Goal: Task Accomplishment & Management: Manage account settings

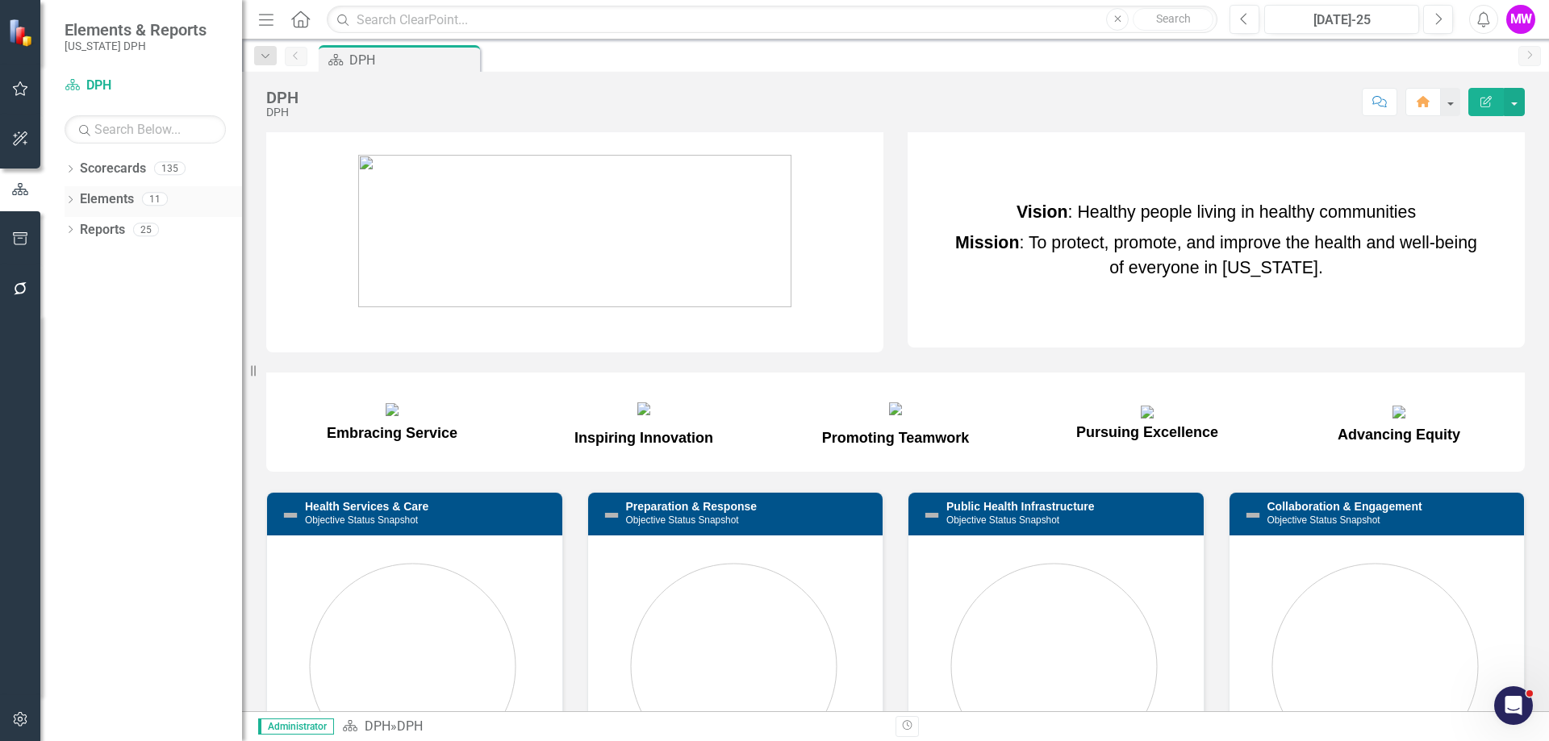
click at [122, 201] on link "Elements" at bounding box center [107, 199] width 54 height 19
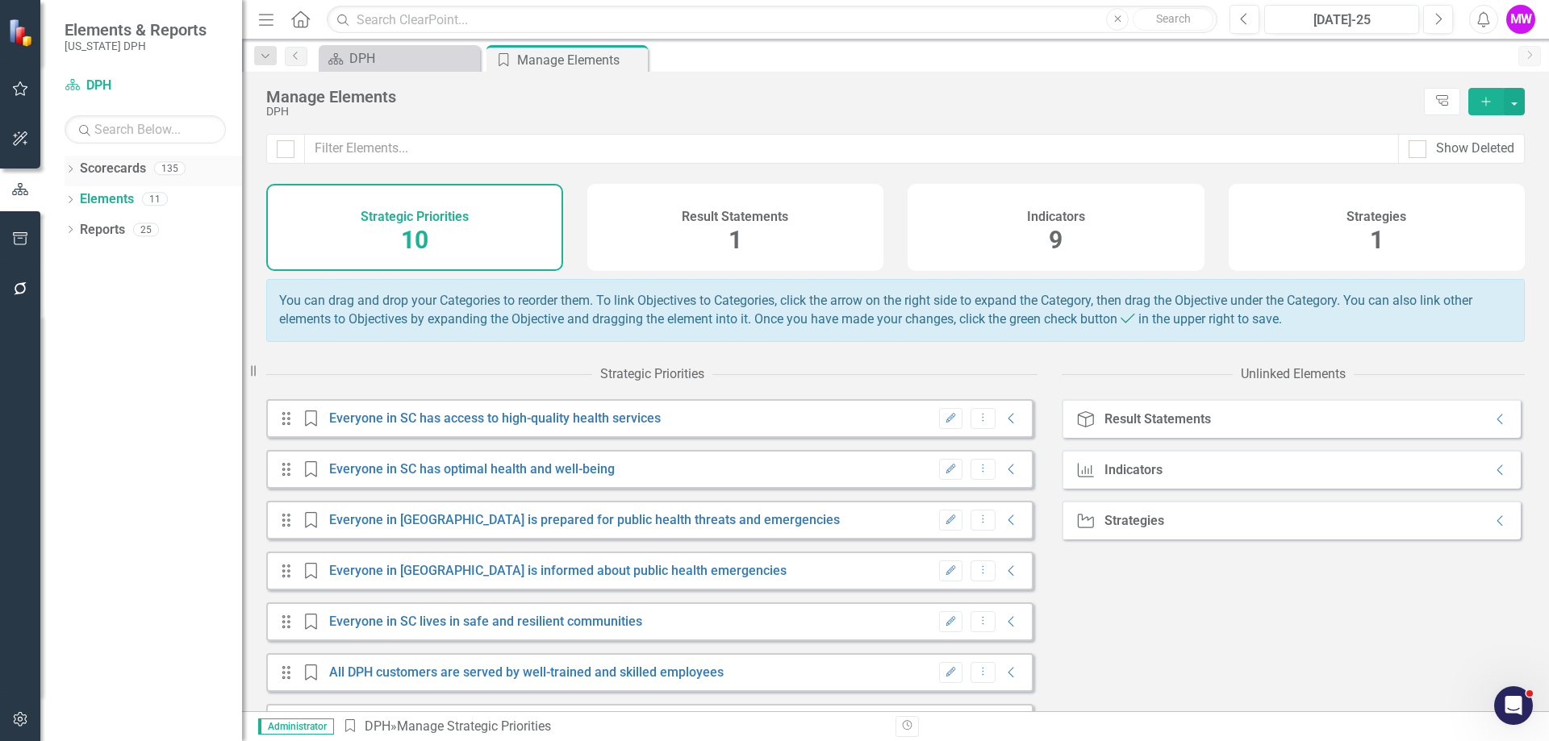
click at [132, 173] on link "Scorecards" at bounding box center [113, 169] width 66 height 19
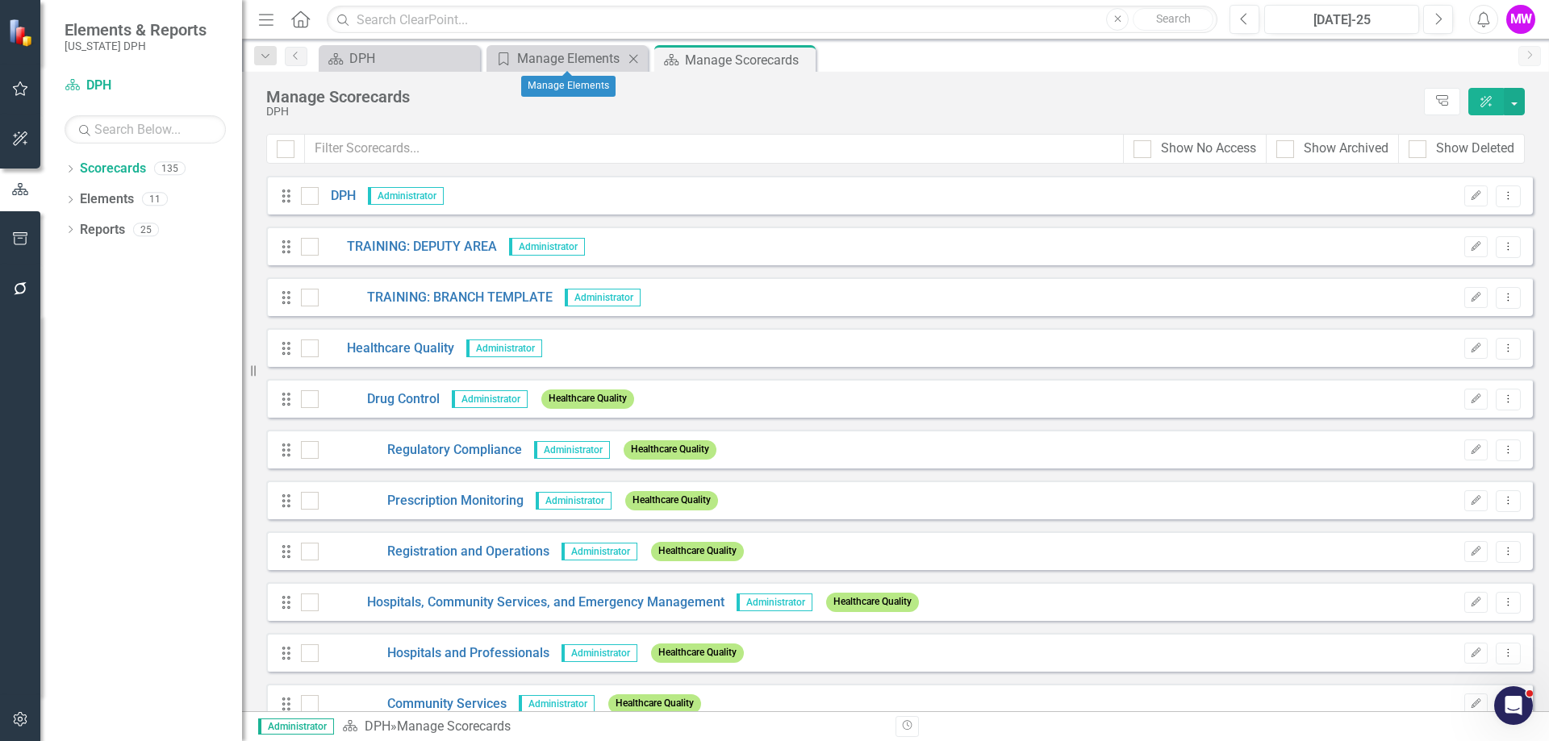
click at [635, 58] on icon "Close" at bounding box center [633, 58] width 16 height 13
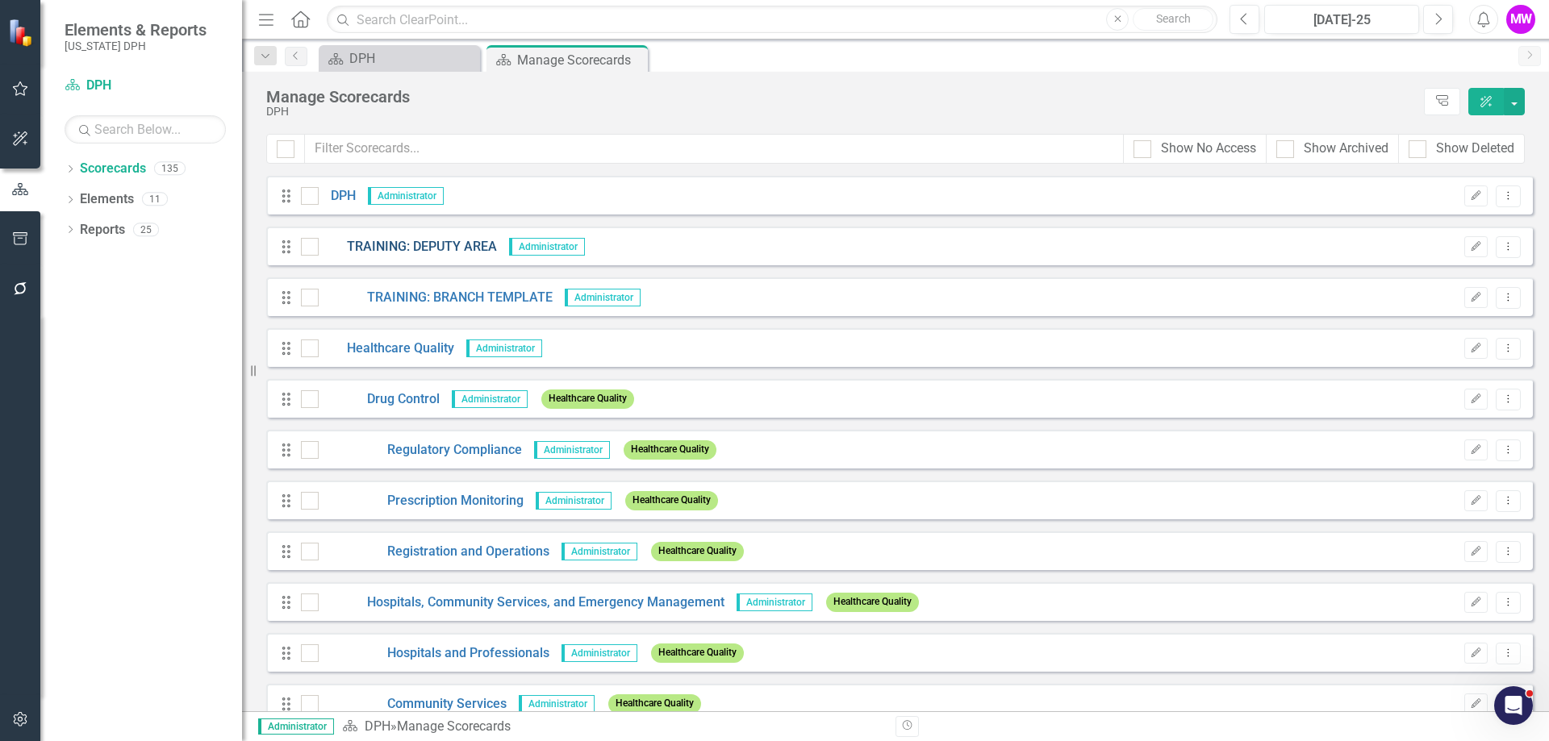
click at [422, 250] on link "TRAINING: DEPUTY AREA" at bounding box center [408, 247] width 178 height 19
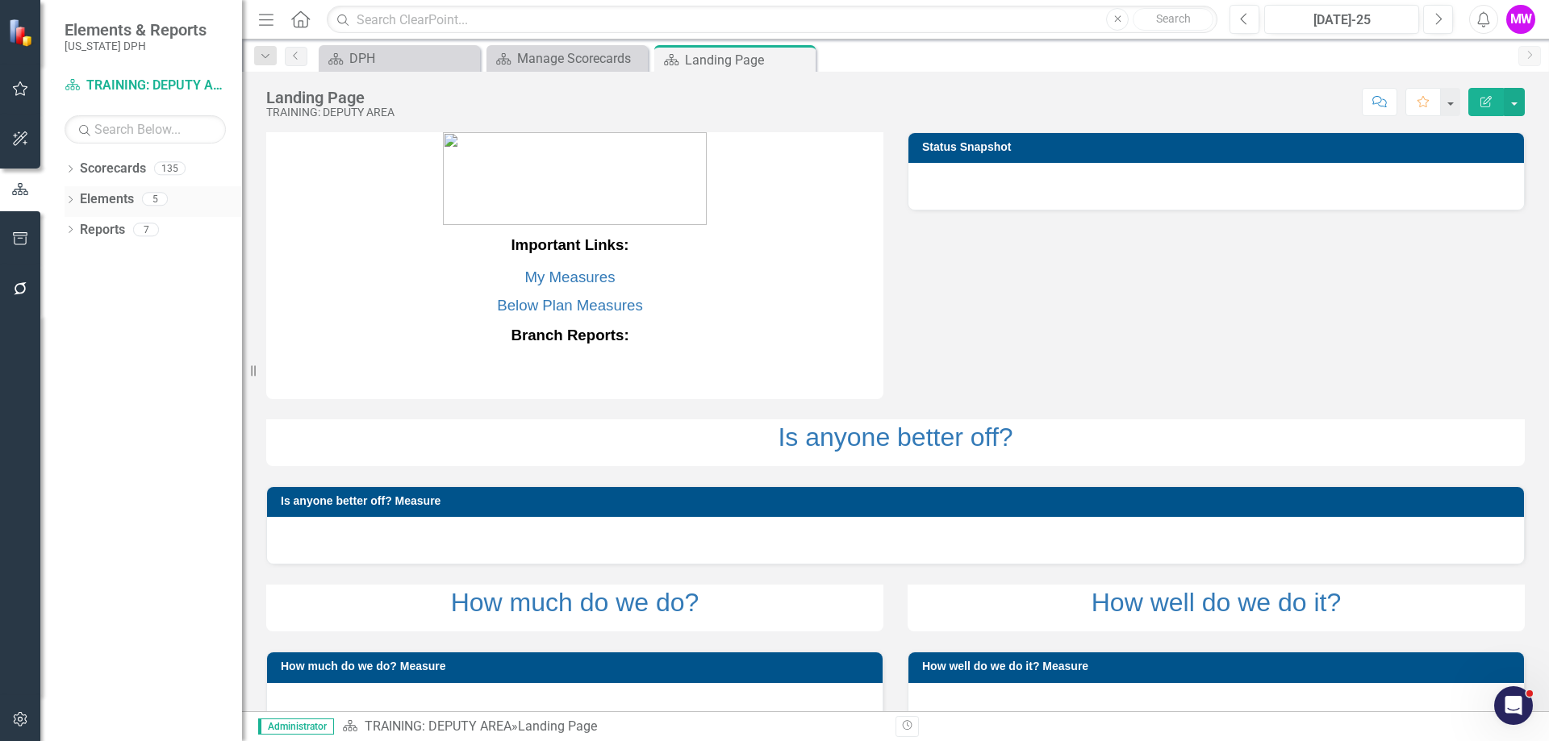
click at [92, 195] on link "Elements" at bounding box center [107, 199] width 54 height 19
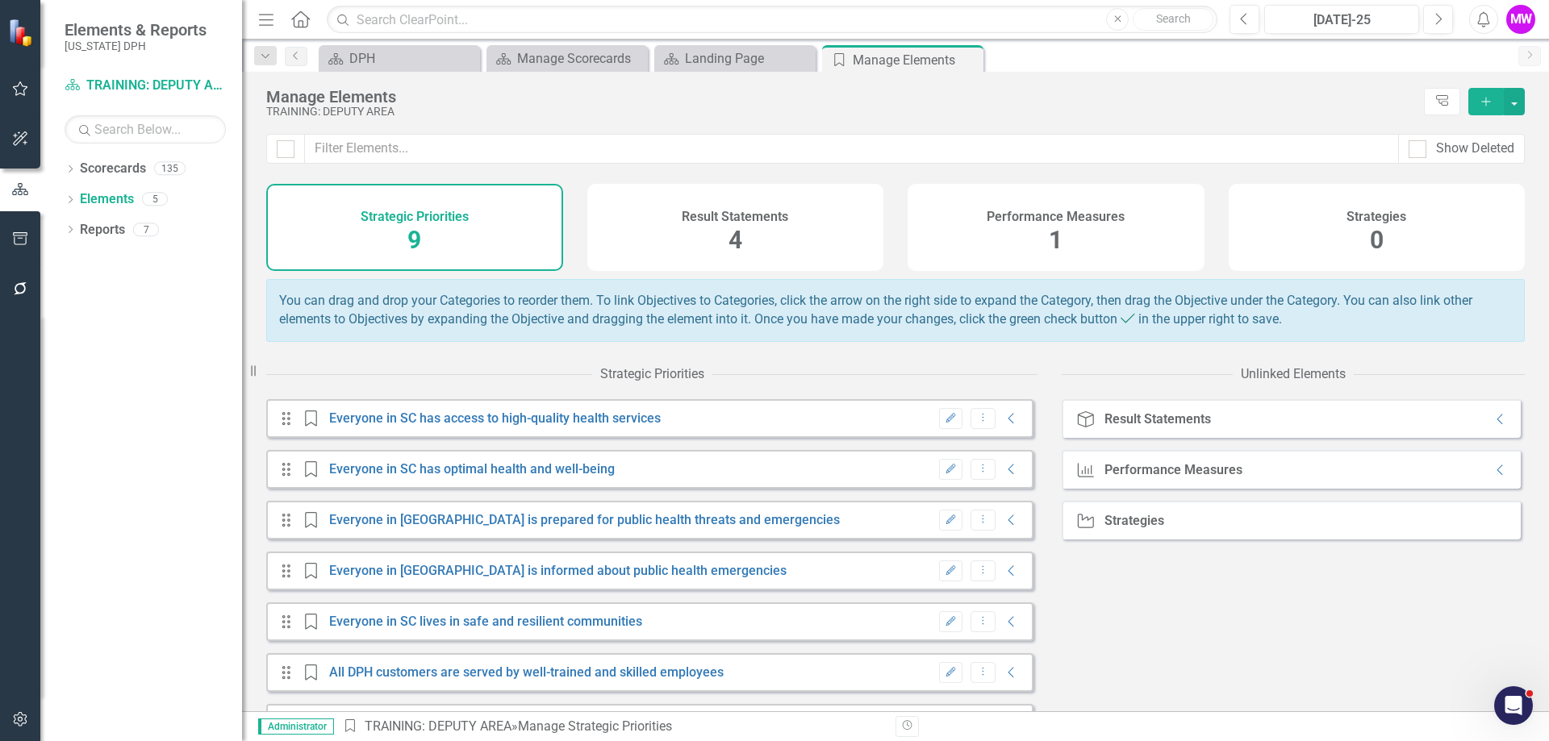
click at [1077, 220] on h4 "Performance Measures" at bounding box center [1055, 217] width 138 height 15
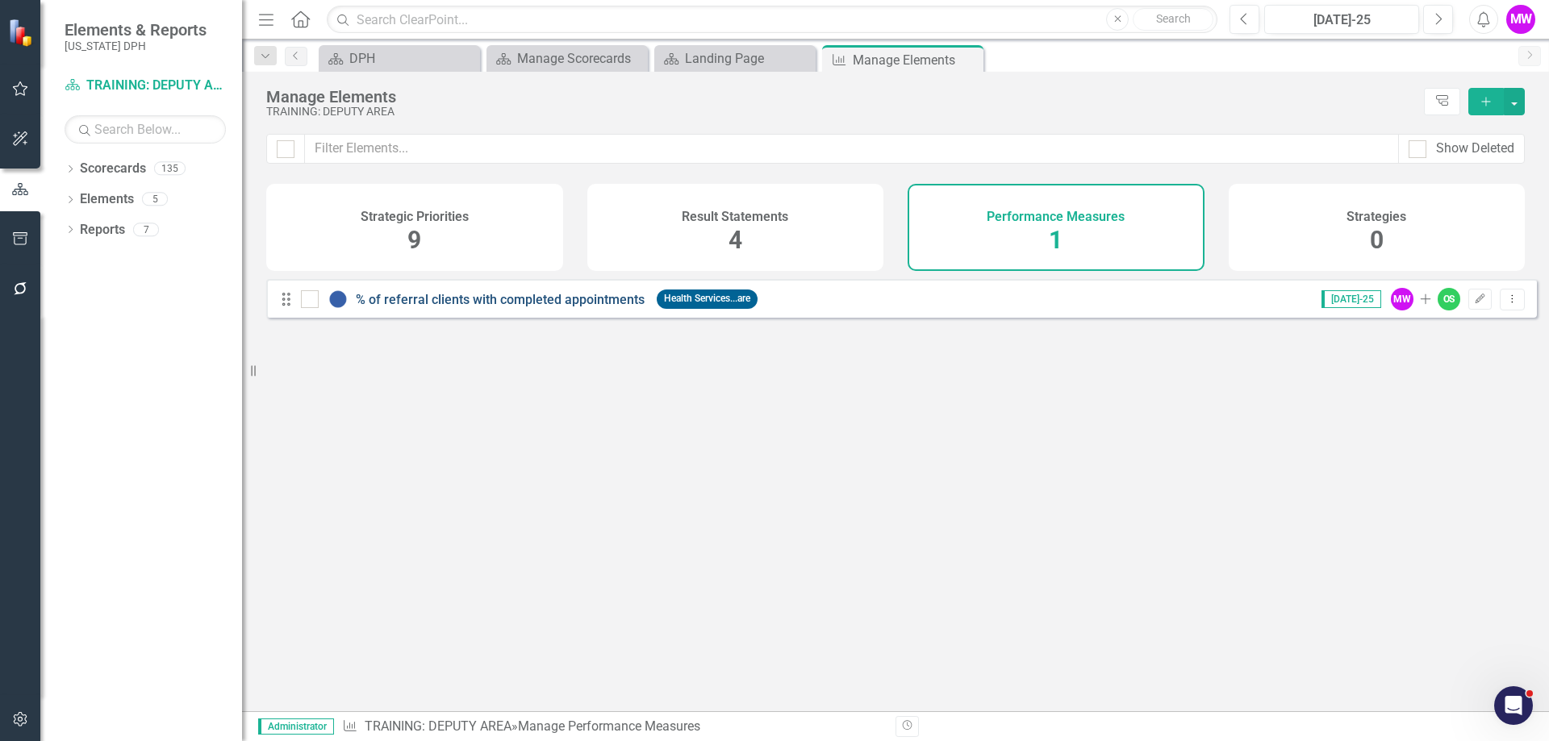
click at [517, 307] on link "% of referral clients with completed appointments" at bounding box center [500, 299] width 289 height 15
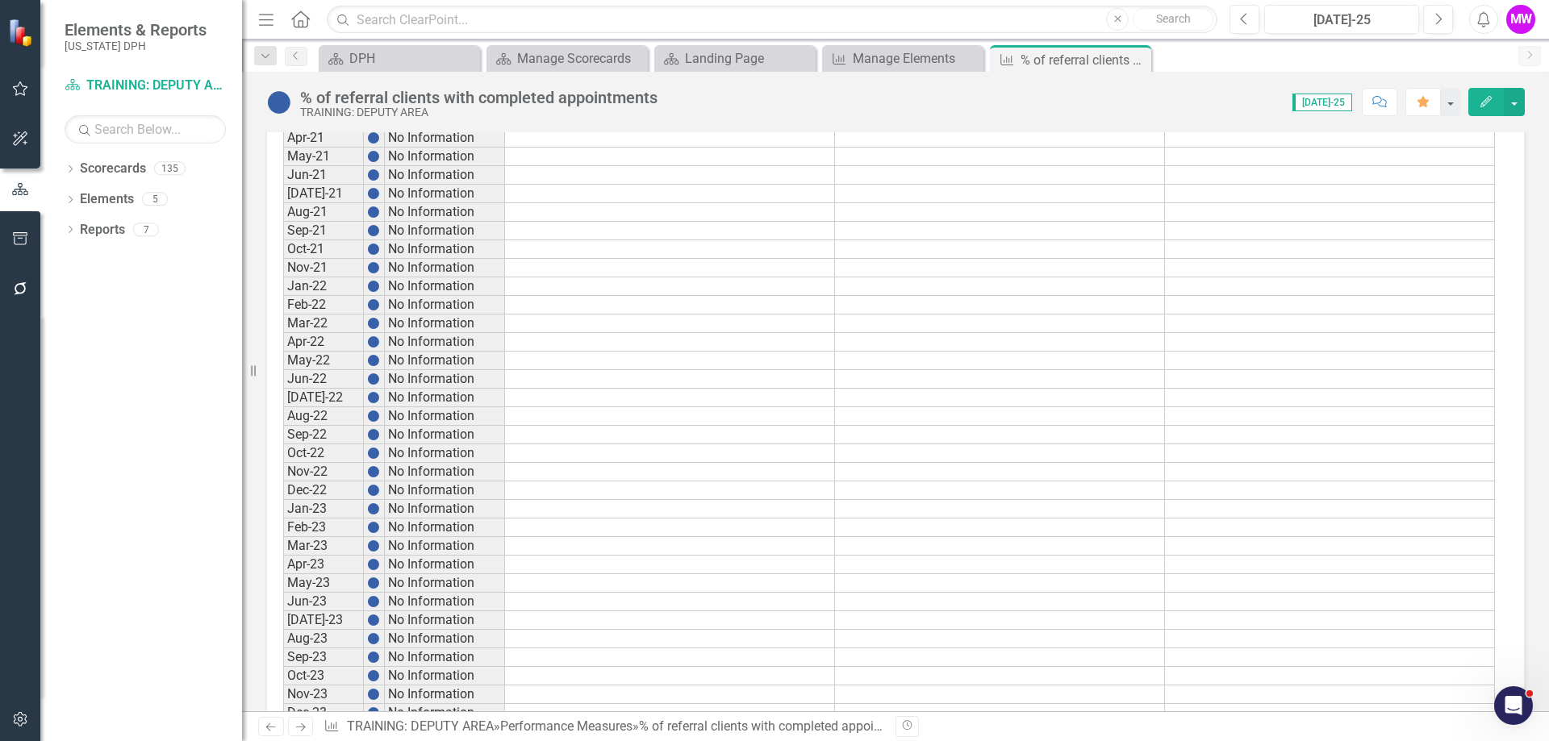
scroll to position [323, 0]
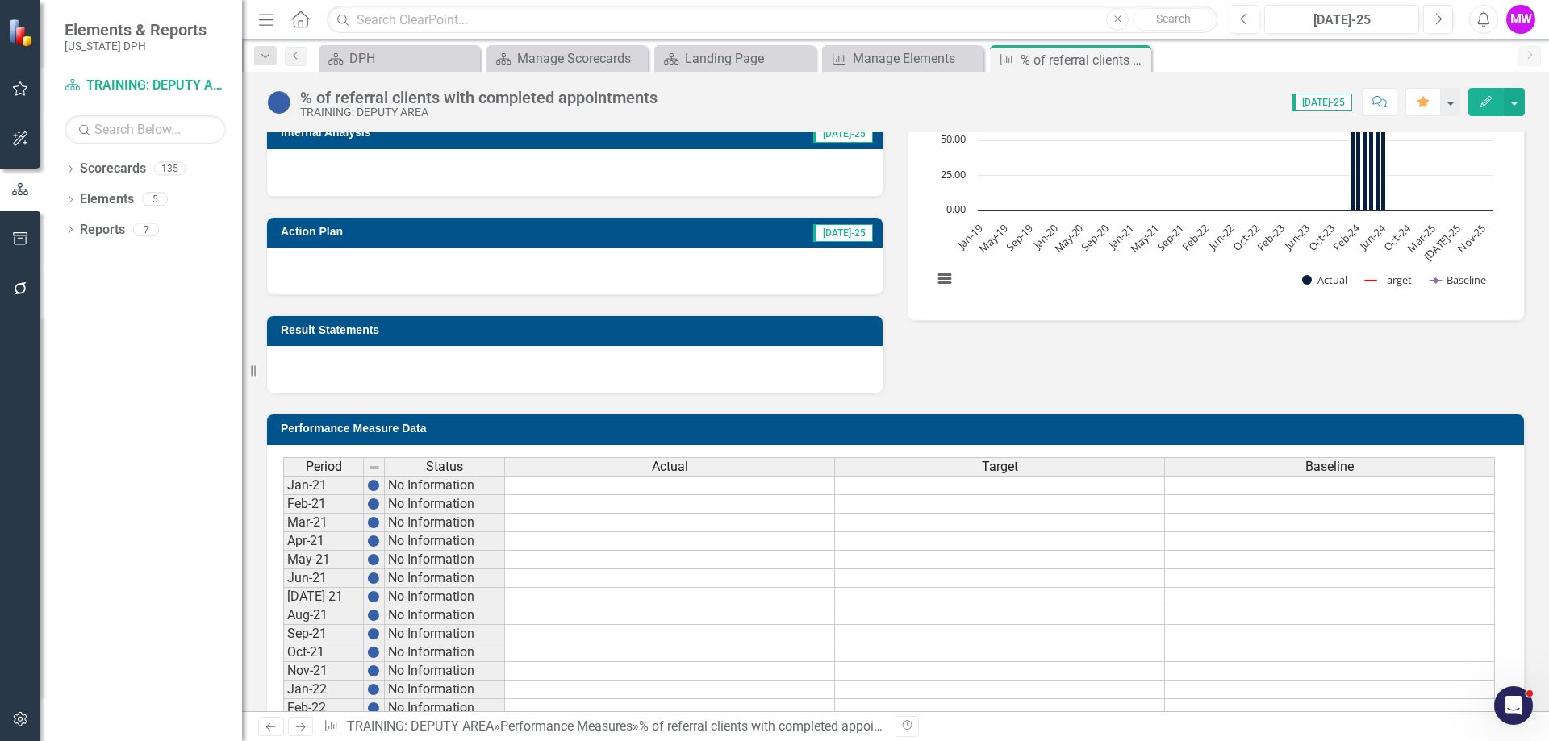
click at [642, 427] on h3 "Performance Measure Data" at bounding box center [898, 429] width 1235 height 12
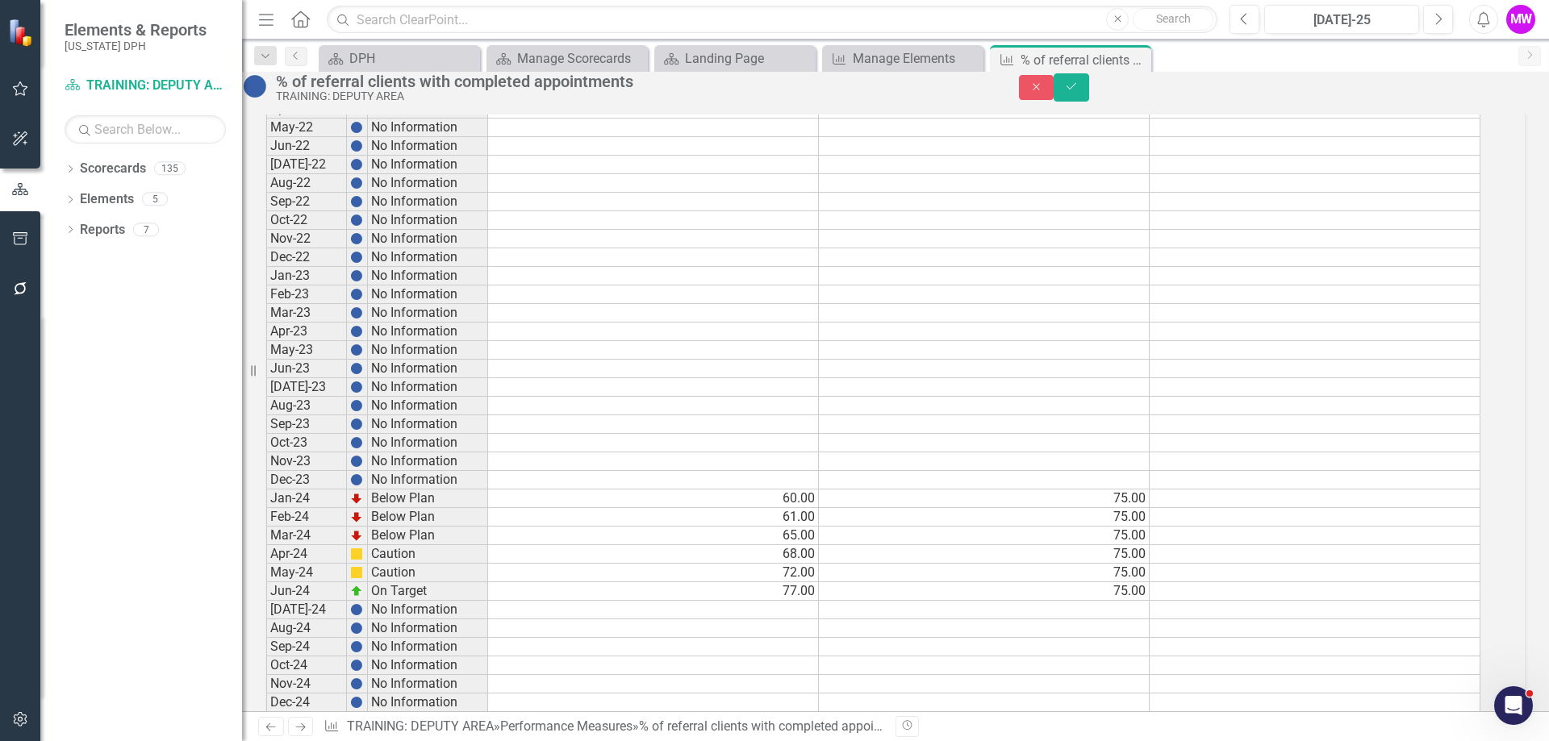
scroll to position [1210, 0]
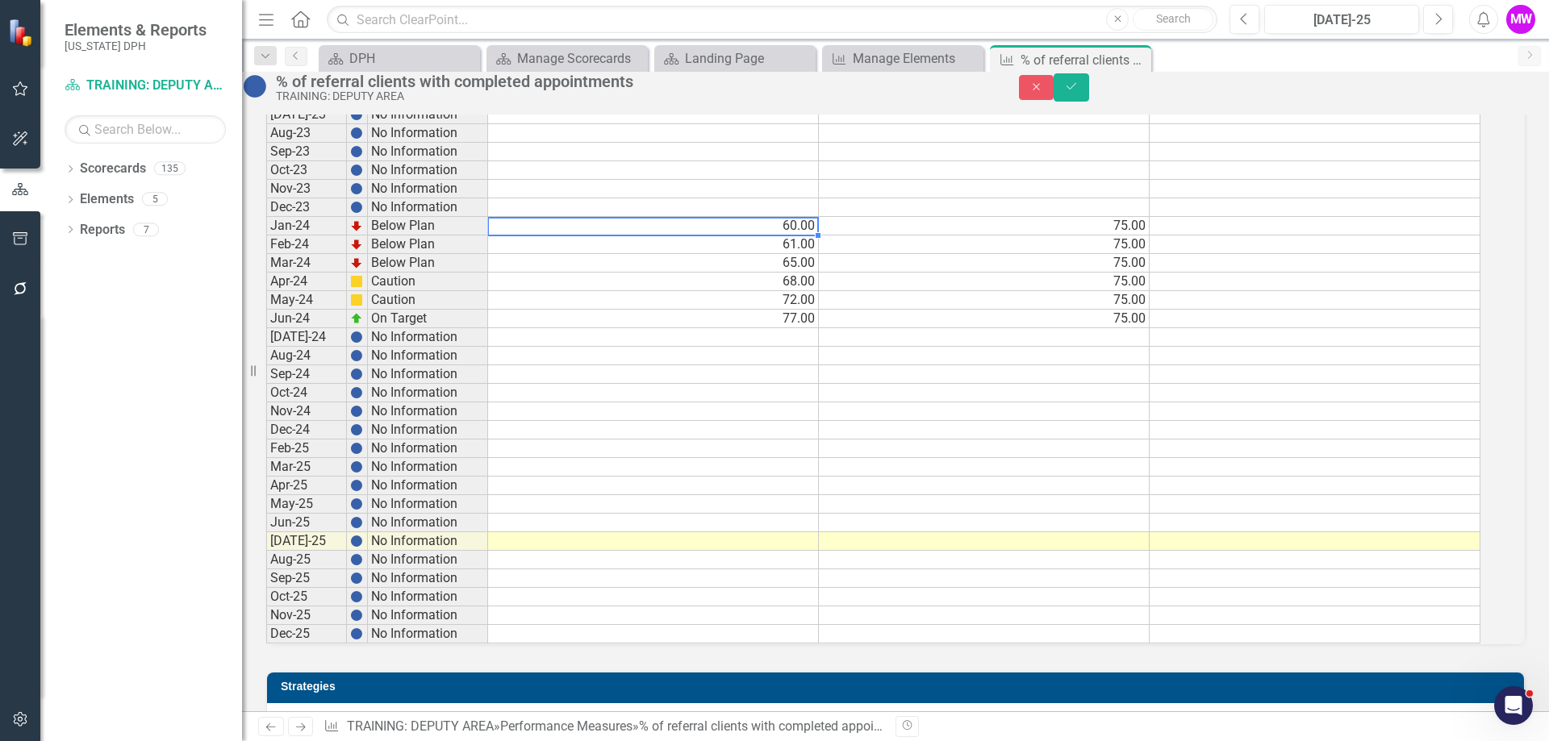
click at [758, 236] on td "60.00" at bounding box center [653, 226] width 331 height 19
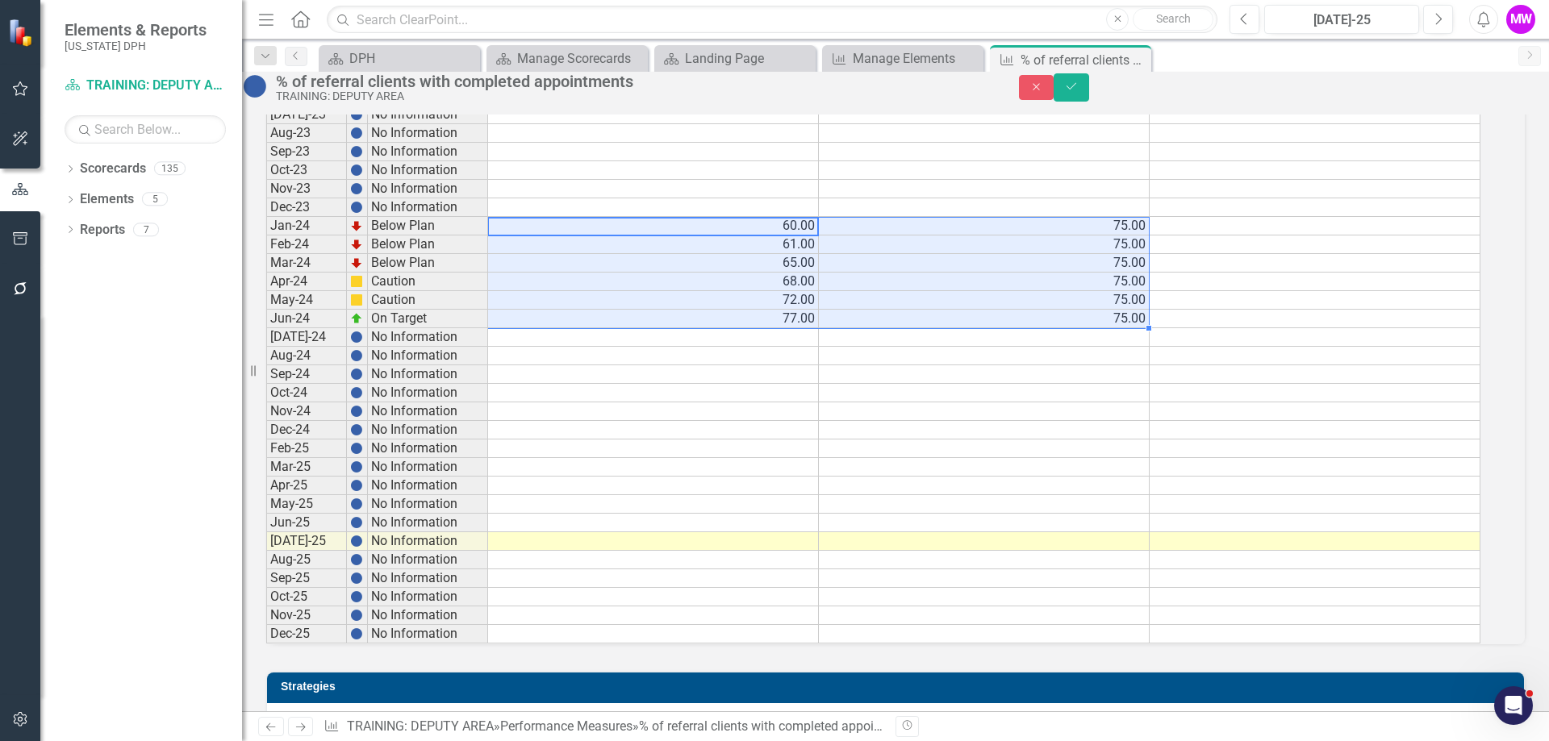
drag, startPoint x: 758, startPoint y: 256, endPoint x: 947, endPoint y: 354, distance: 212.5
click at [947, 354] on tbody "Jan-21 No Information Feb-21 No Information Mar-21 No Information Apr-21 No Inf…" at bounding box center [873, 105] width 1214 height 1077
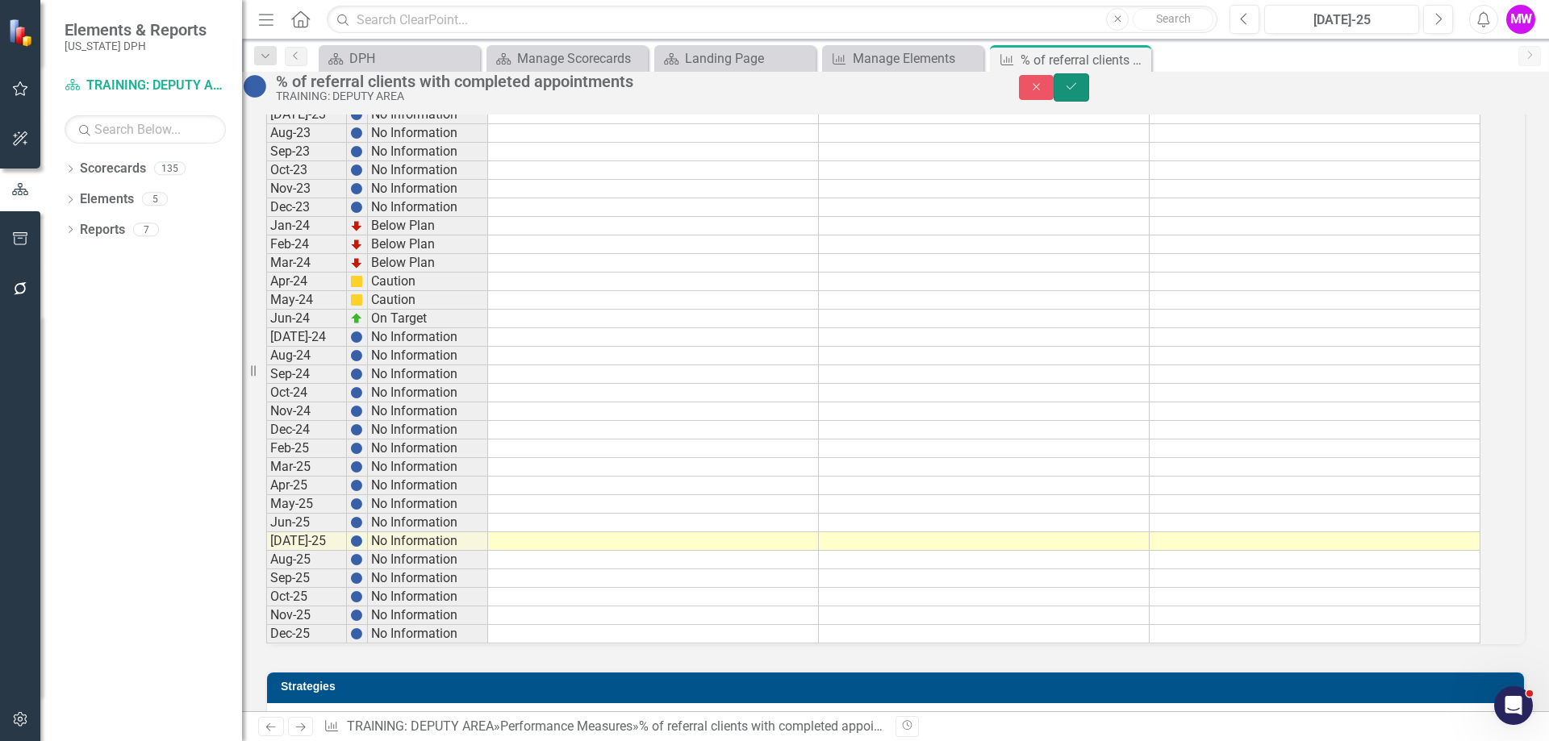
click at [1089, 87] on button "Save" at bounding box center [1070, 87] width 35 height 28
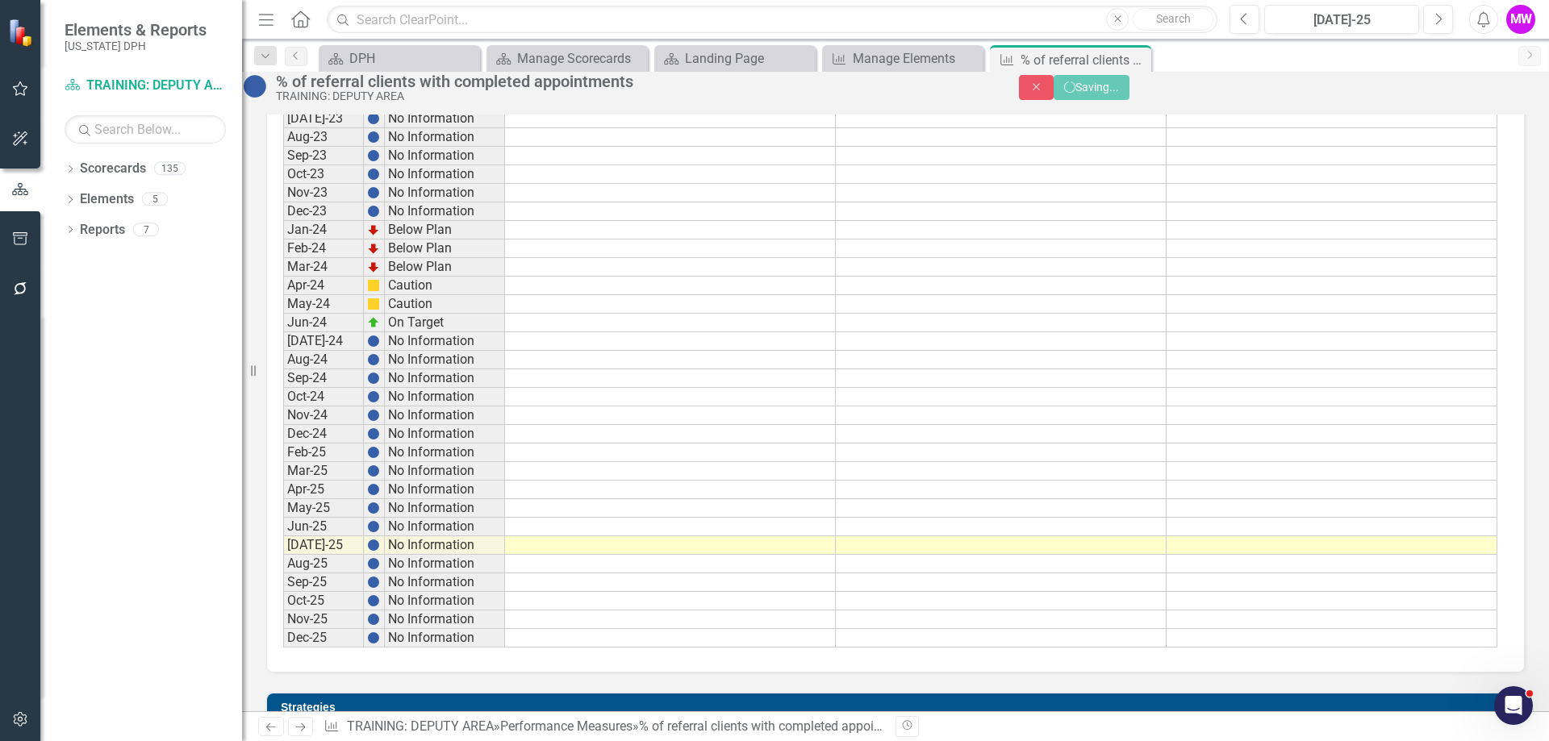
scroll to position [1202, 0]
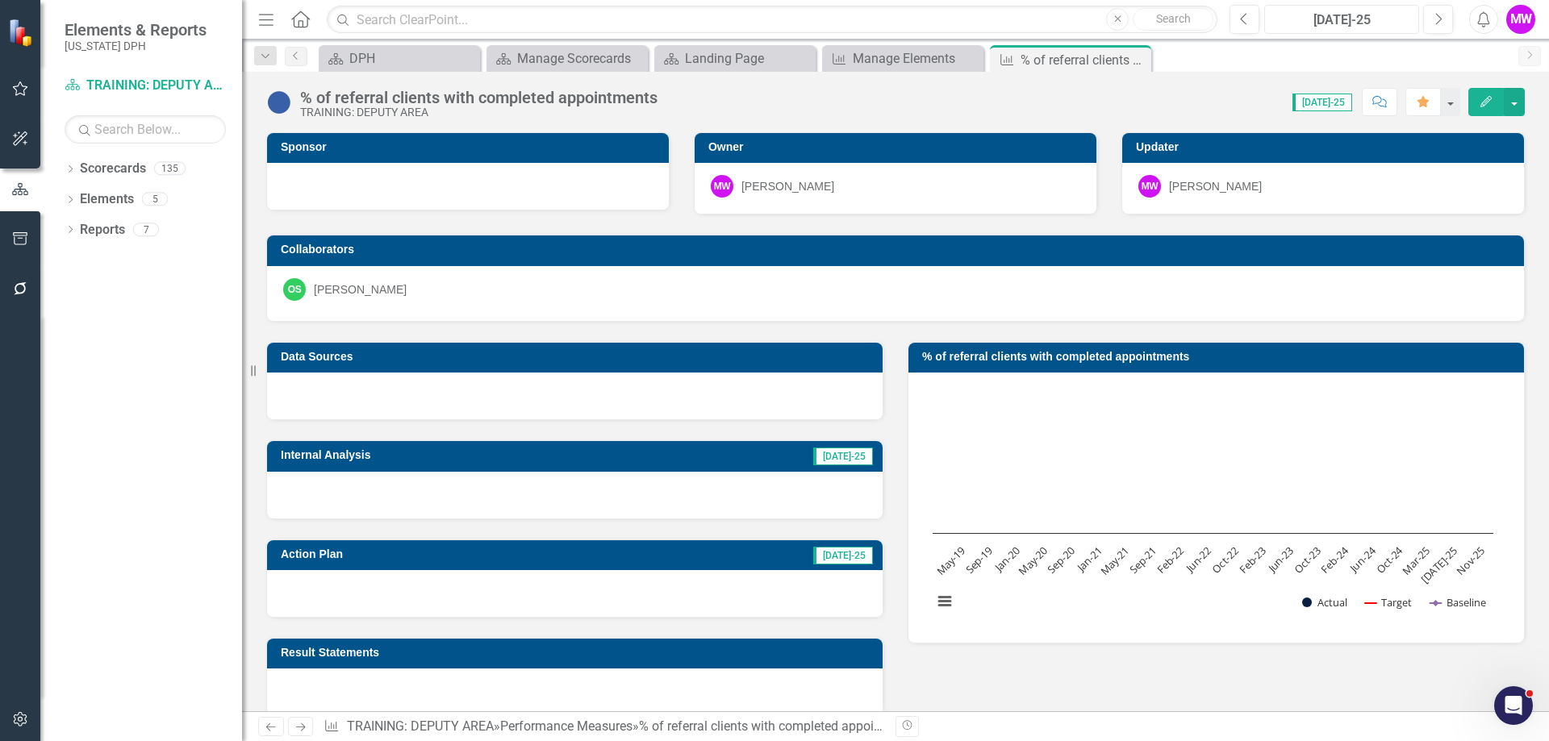
click at [1344, 14] on div "[DATE]-25" at bounding box center [1341, 19] width 144 height 19
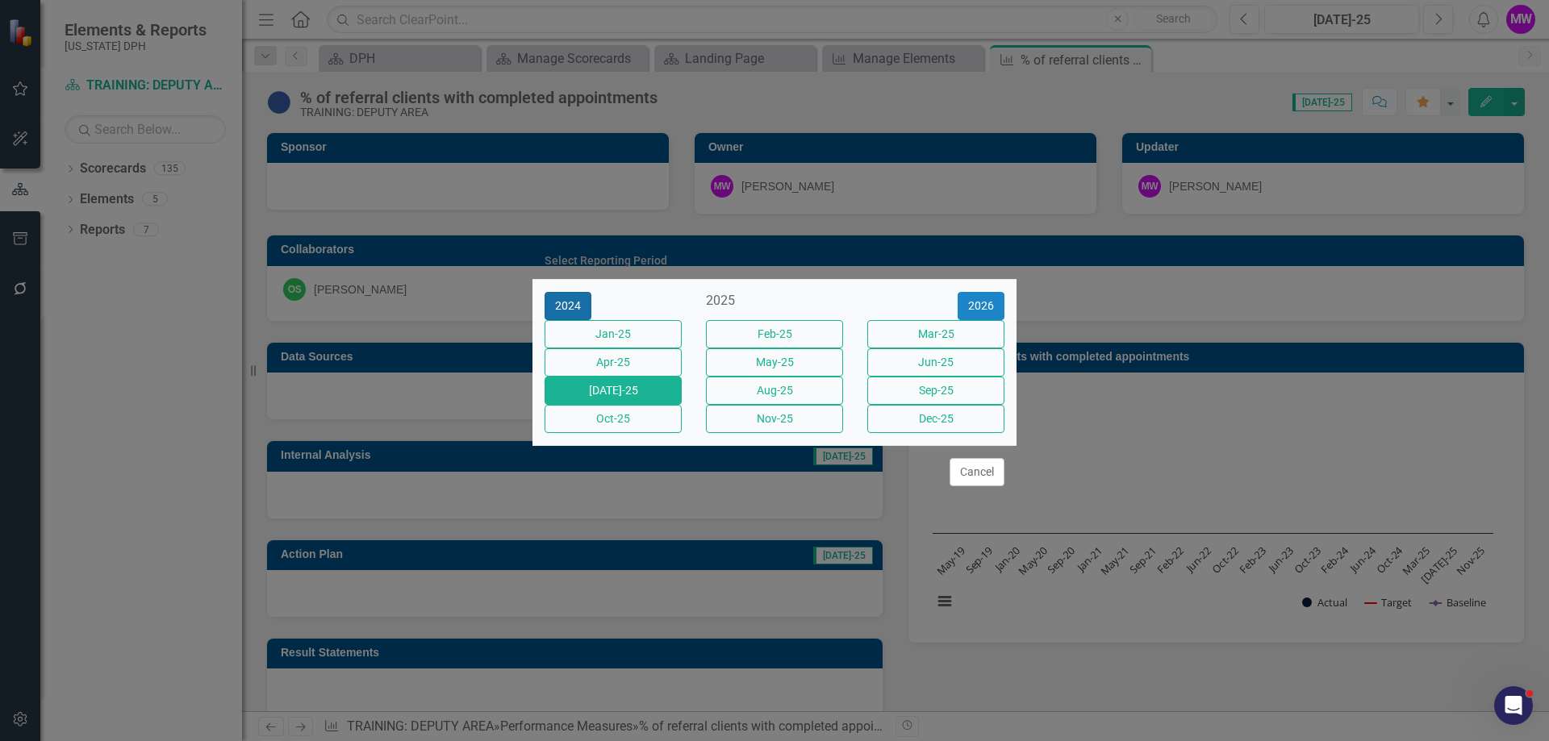
click at [573, 292] on button "2024" at bounding box center [567, 306] width 47 height 28
click at [932, 369] on button "Jun-24" at bounding box center [935, 362] width 137 height 28
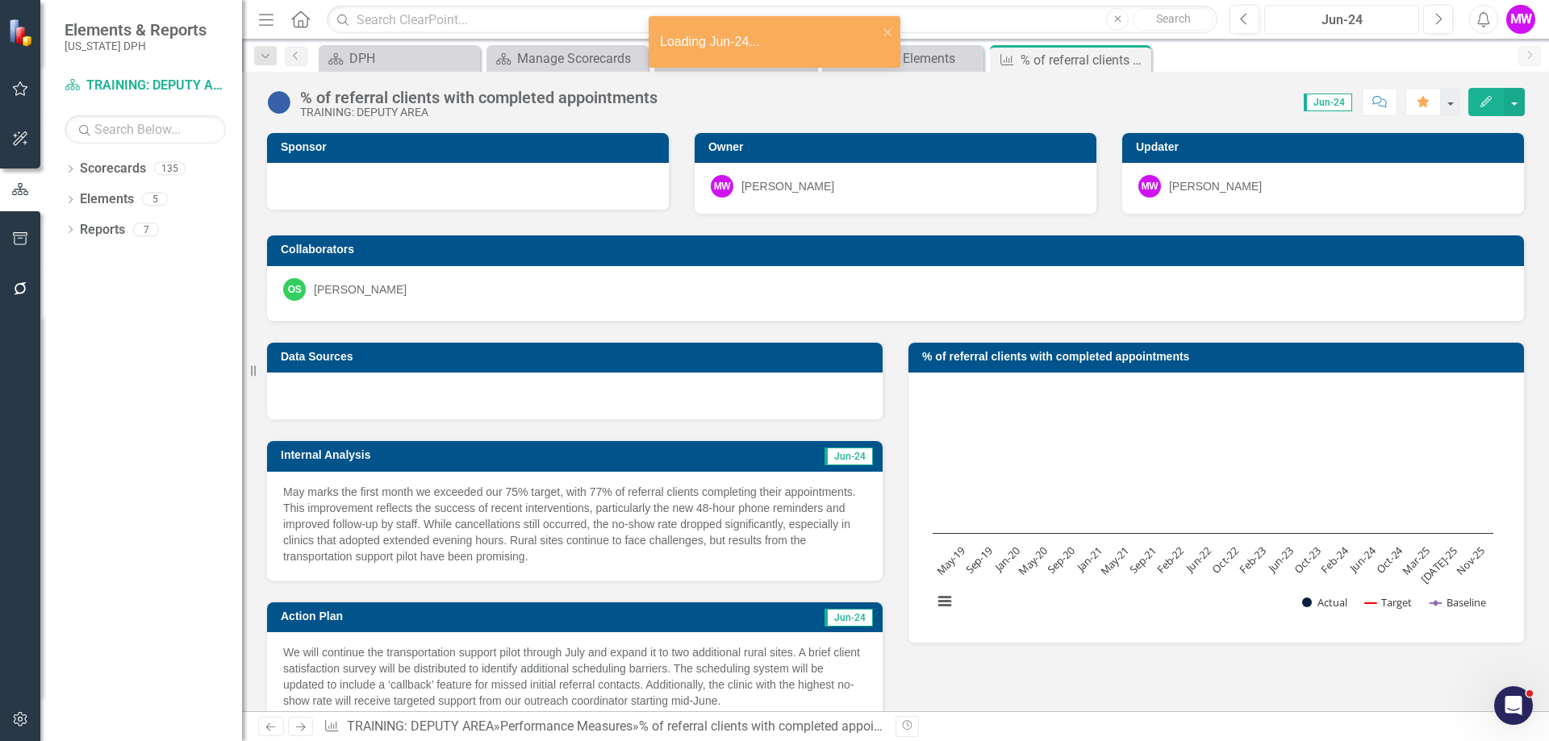
scroll to position [81, 0]
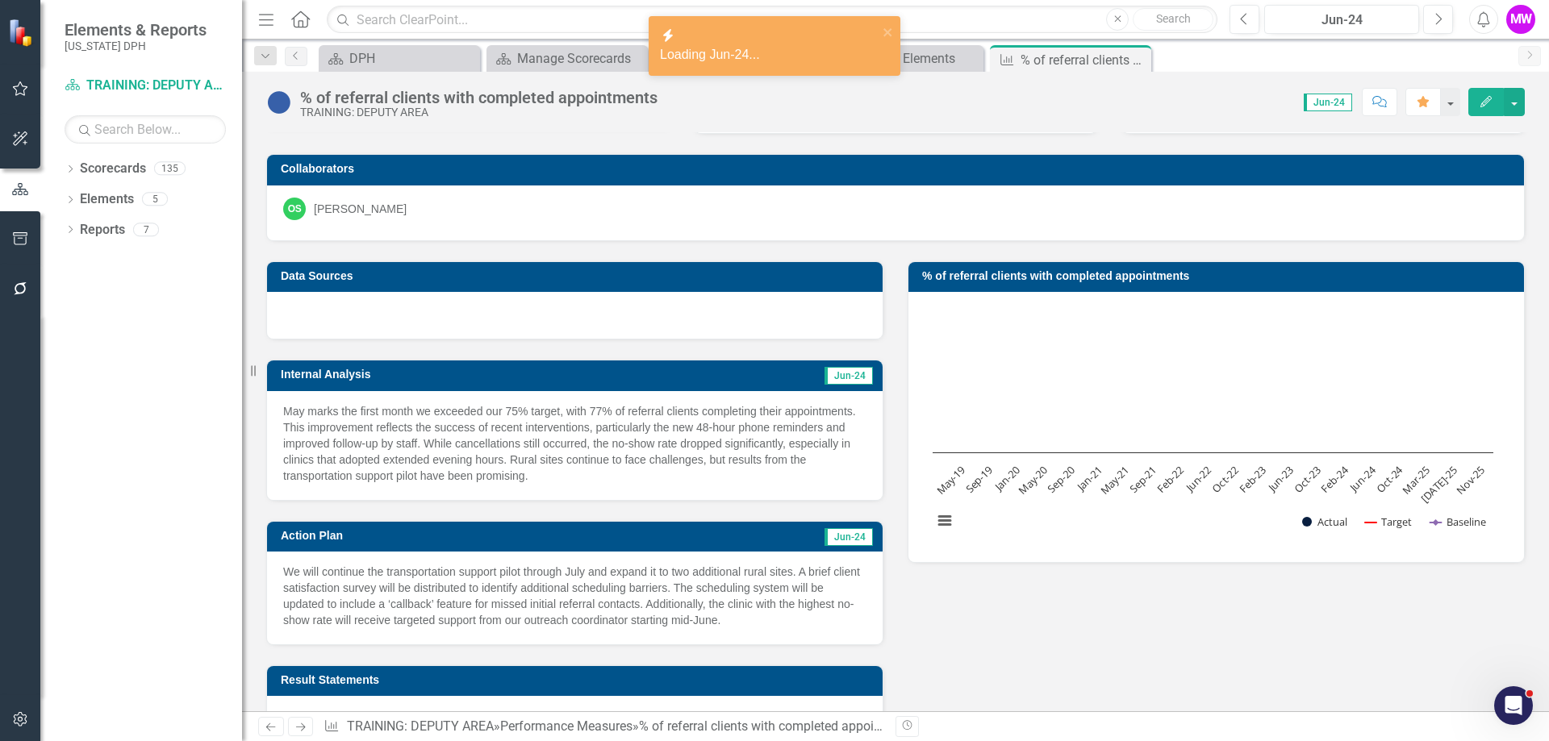
click at [752, 378] on td "Jun-24" at bounding box center [768, 377] width 212 height 24
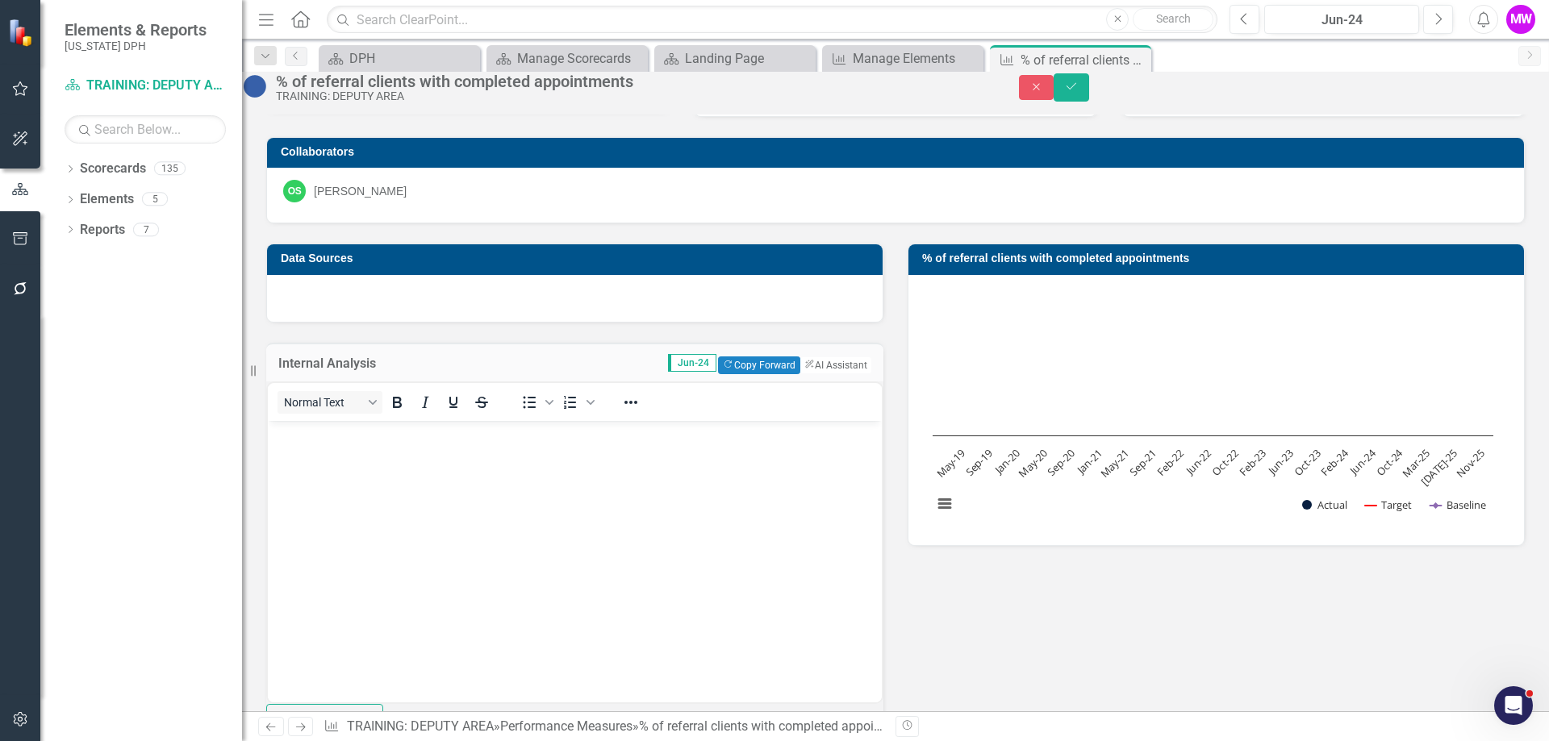
scroll to position [242, 0]
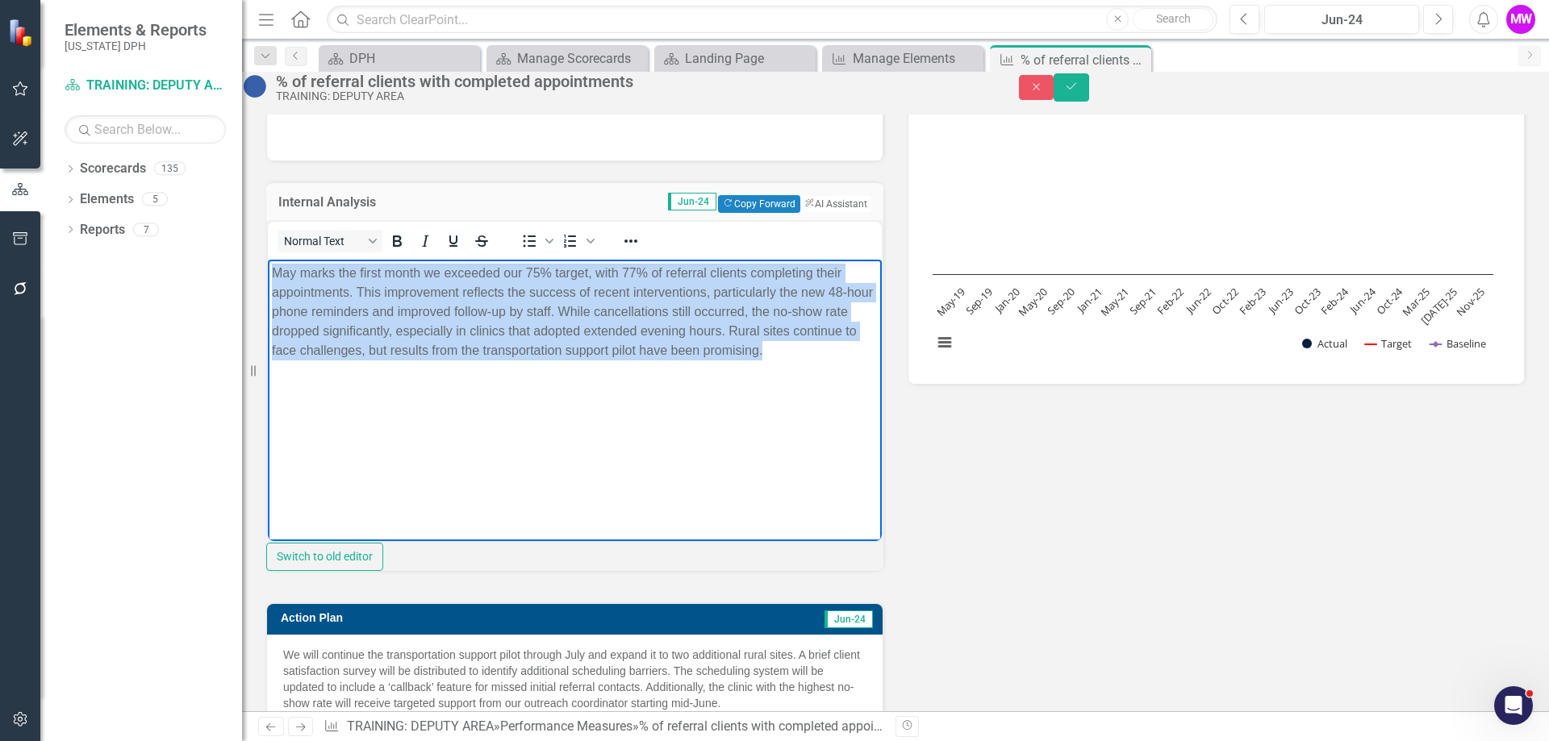
drag, startPoint x: 320, startPoint y: 356, endPoint x: 218, endPoint y: 258, distance: 142.0
click at [268, 260] on html "May marks the first month we exceeded our 75% target, with 77% of referral clie…" at bounding box center [575, 381] width 614 height 242
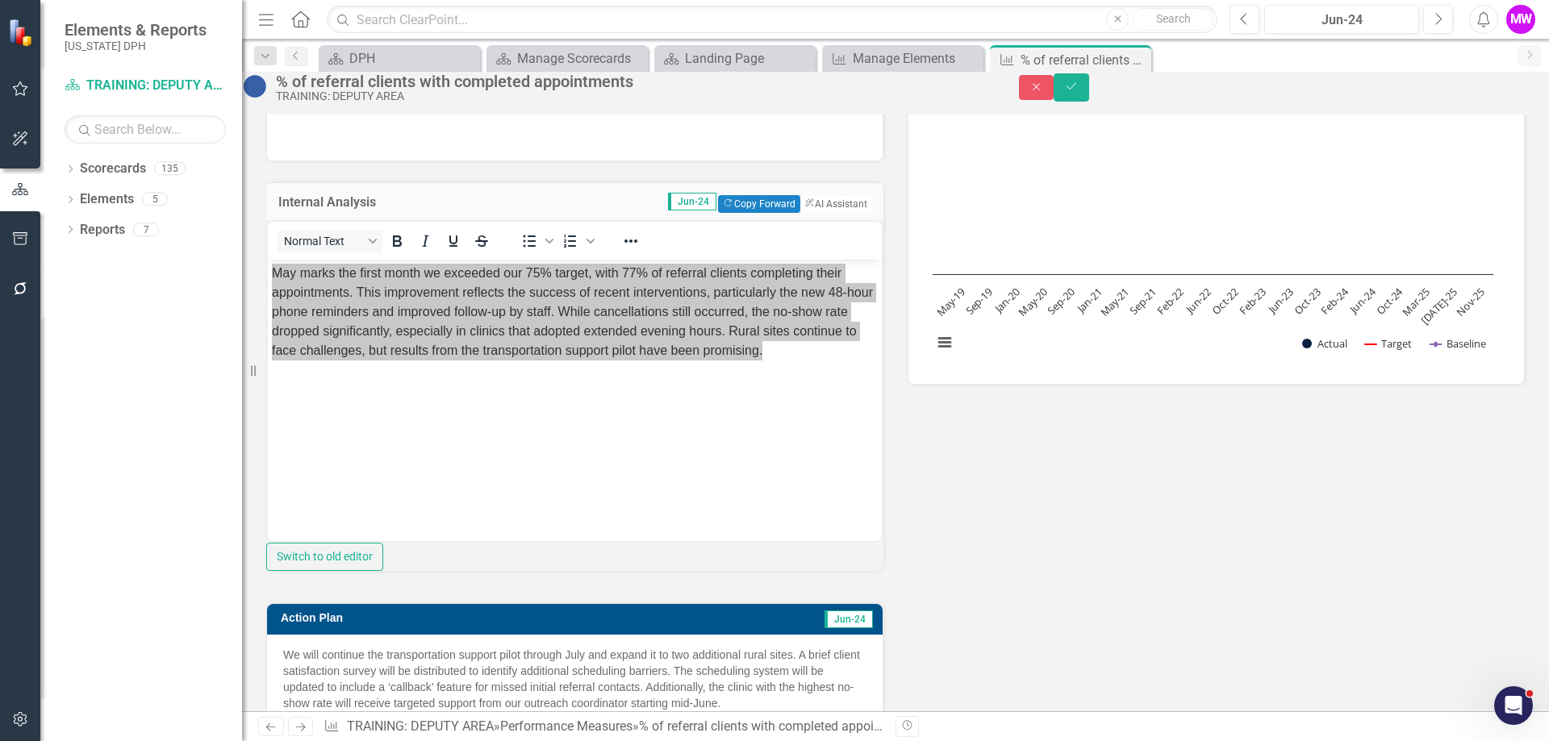
drag, startPoint x: -50, startPoint y: -2, endPoint x: 234, endPoint y: 293, distance: 409.0
click at [234, 293] on div "Dropdown Scorecards 135 Dropdown DPH TRAINING: DEPUTY AREA Dropdown Healthcare …" at bounding box center [141, 449] width 202 height 586
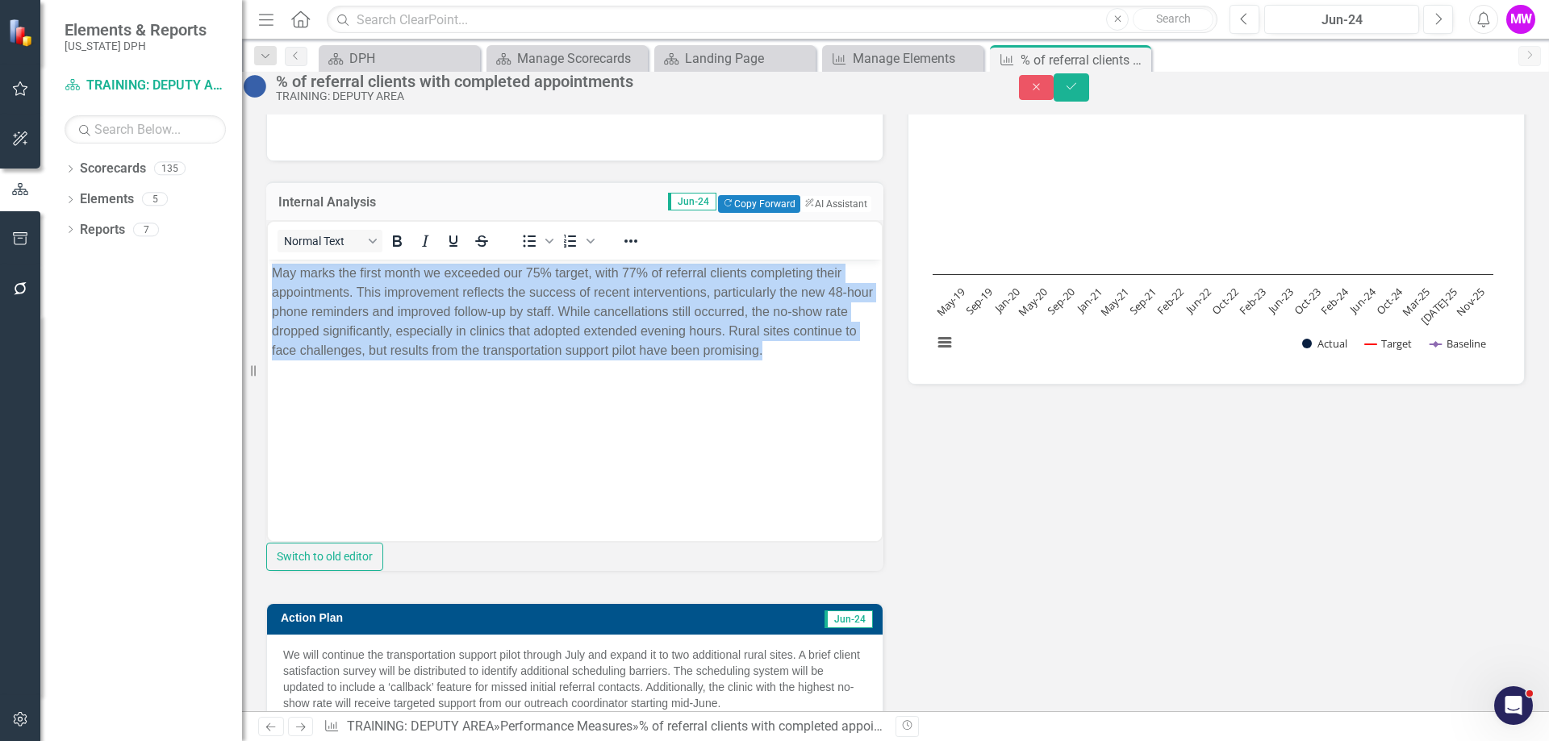
click at [511, 402] on body "May marks the first month we exceeded our 75% target, with 77% of referral clie…" at bounding box center [575, 381] width 614 height 242
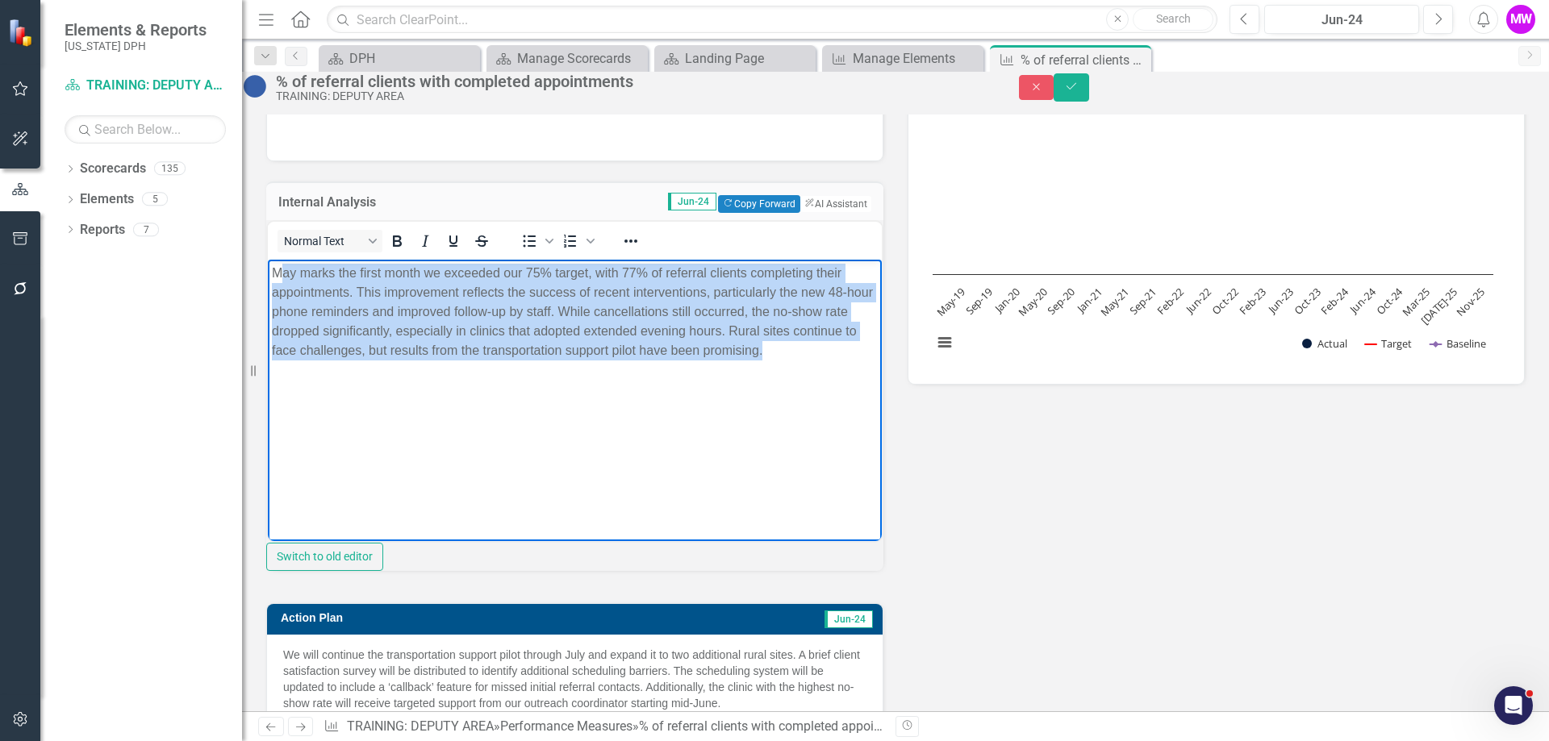
drag, startPoint x: 394, startPoint y: 384, endPoint x: 283, endPoint y: 269, distance: 159.7
click at [283, 269] on body "May marks the first month we exceeded our 75% target, with 77% of referral clie…" at bounding box center [575, 381] width 614 height 242
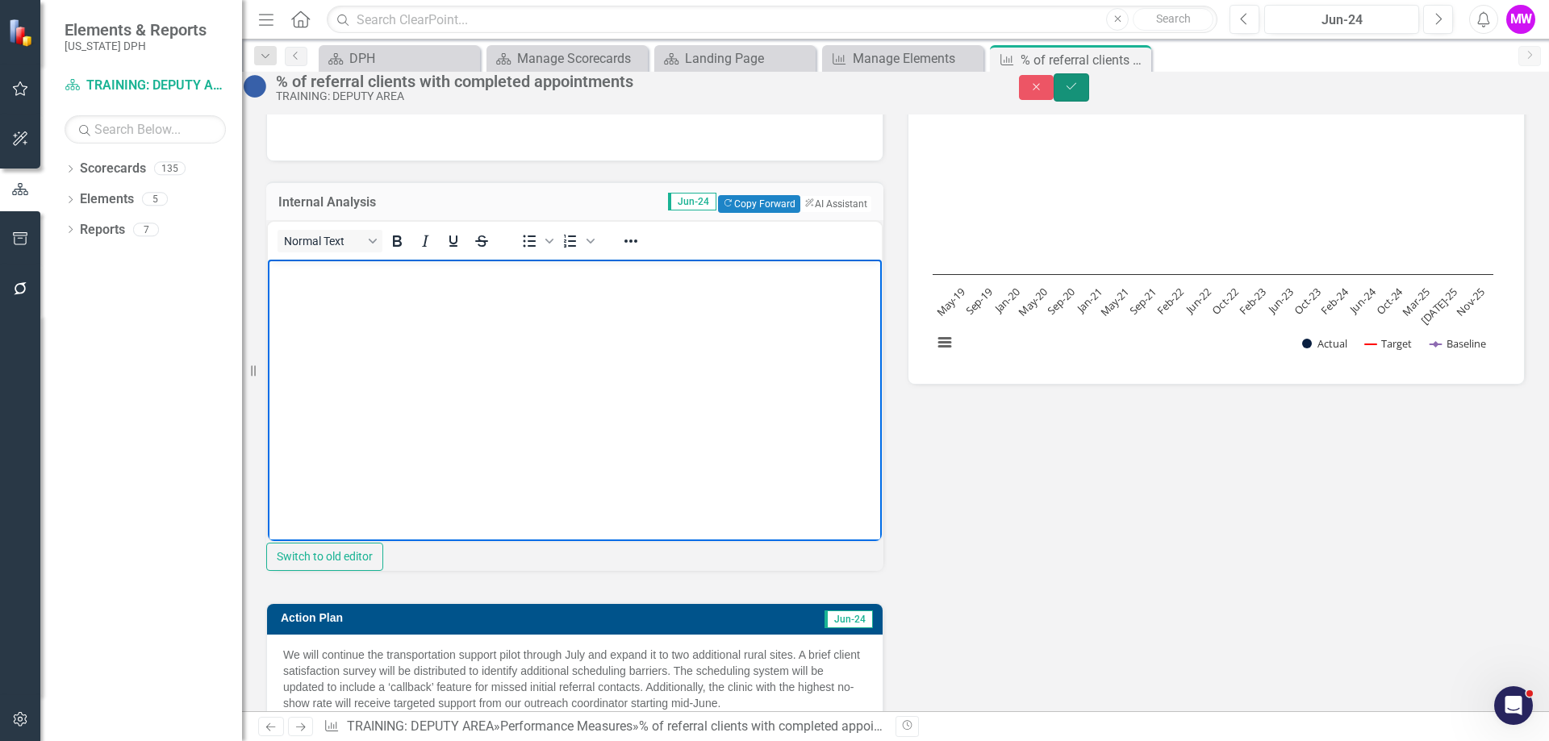
click at [1078, 92] on icon "Save" at bounding box center [1071, 86] width 15 height 11
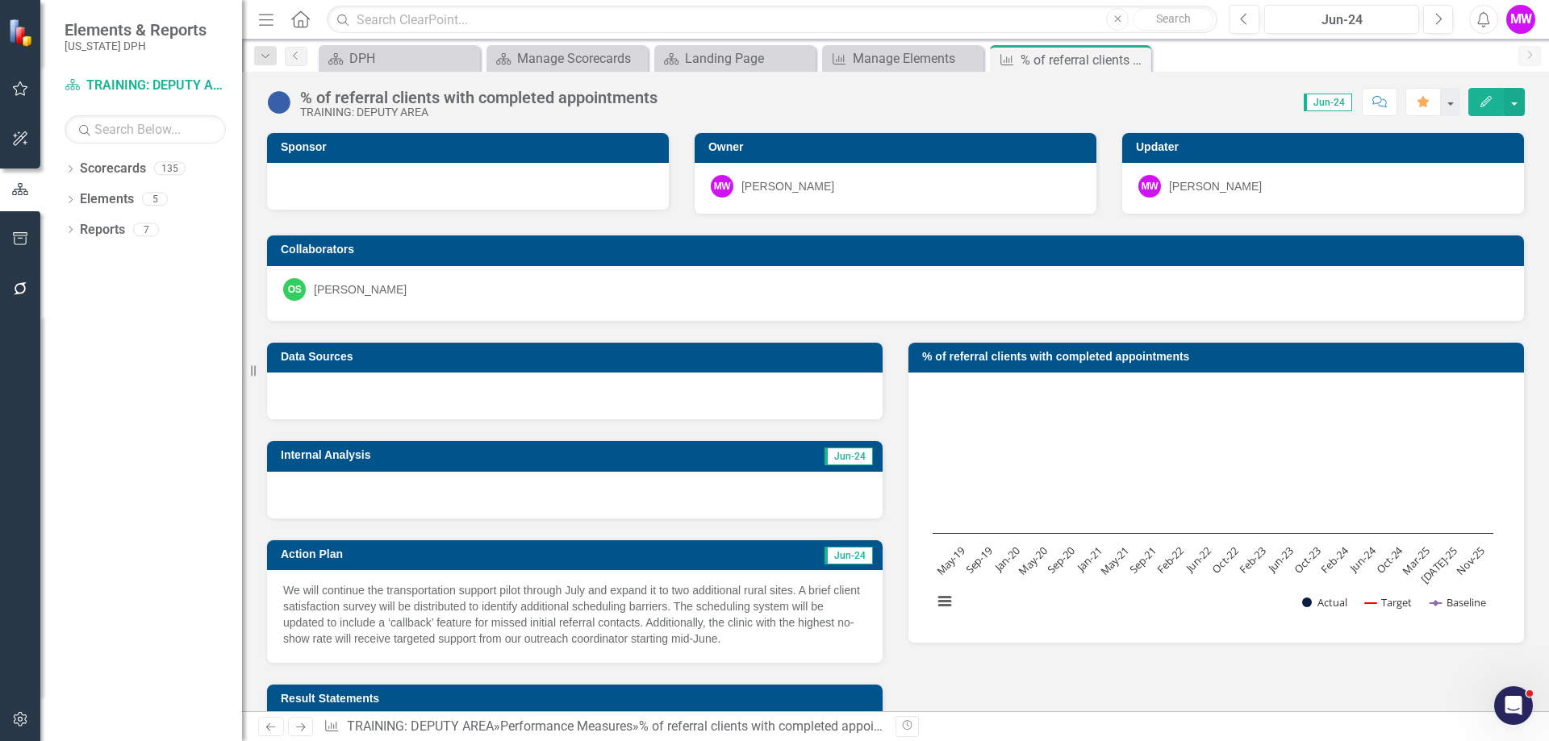
click at [613, 548] on td "Jun-24" at bounding box center [742, 556] width 265 height 24
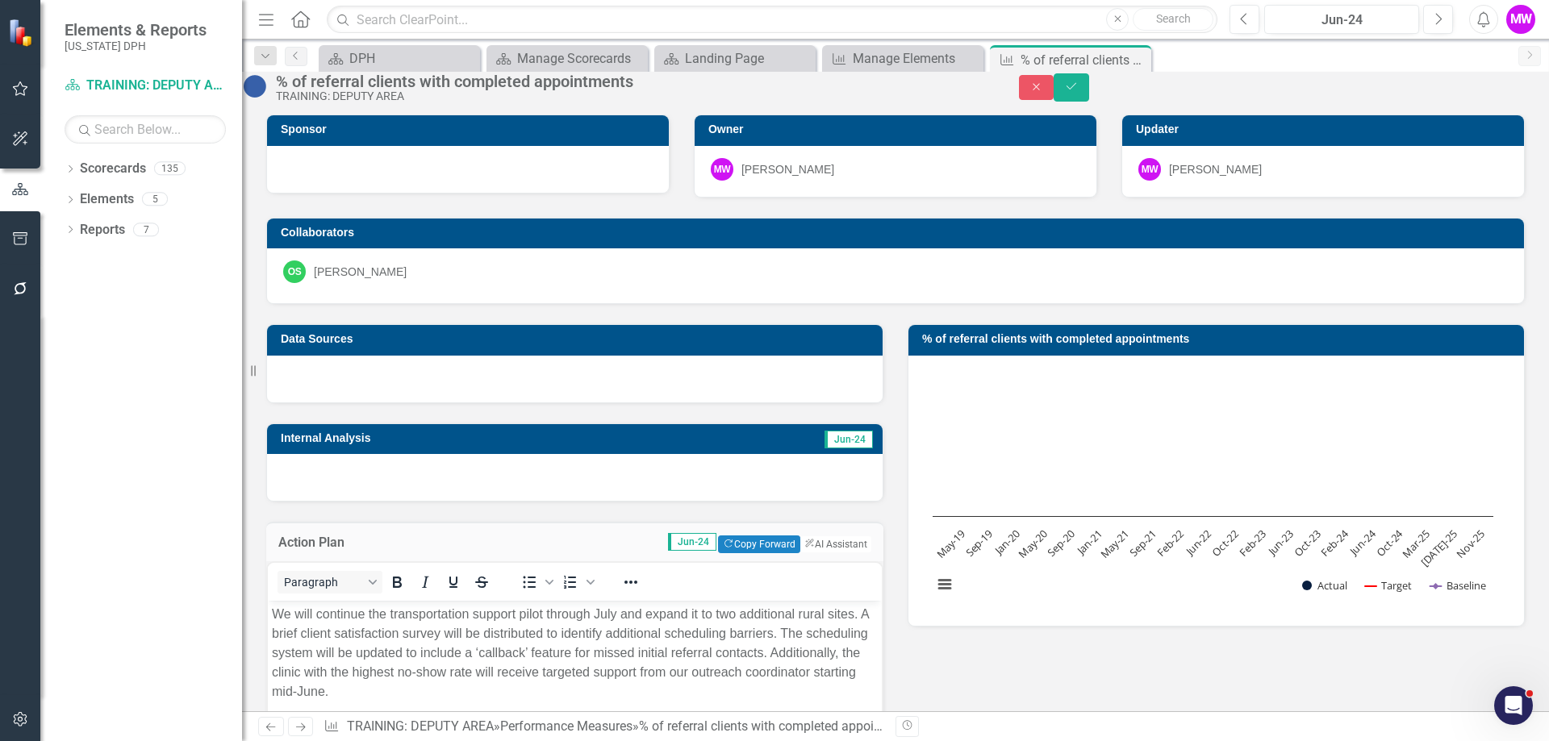
scroll to position [323, 0]
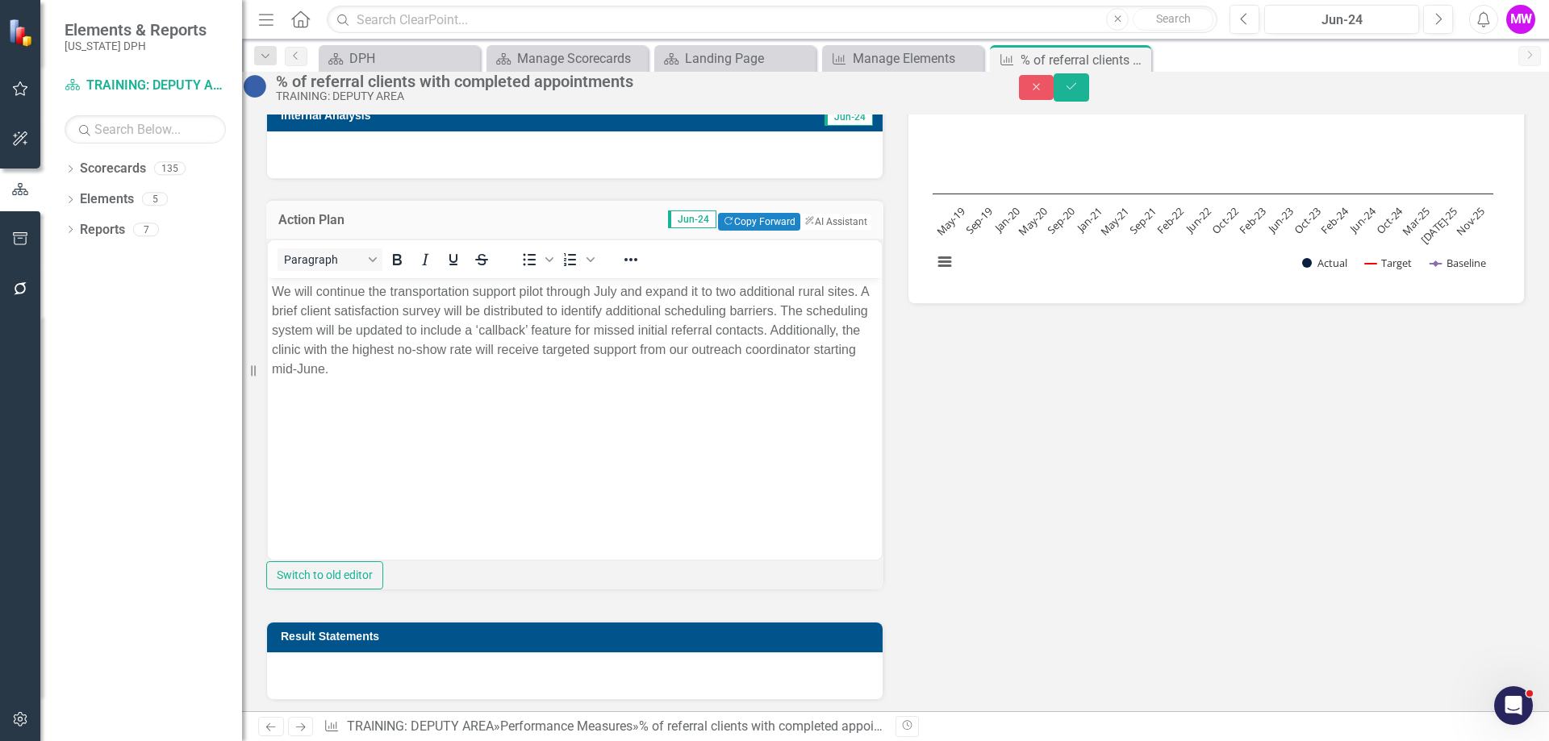
click at [503, 365] on p "We will continue the transportation support pilot through July and expand it to…" at bounding box center [575, 329] width 606 height 97
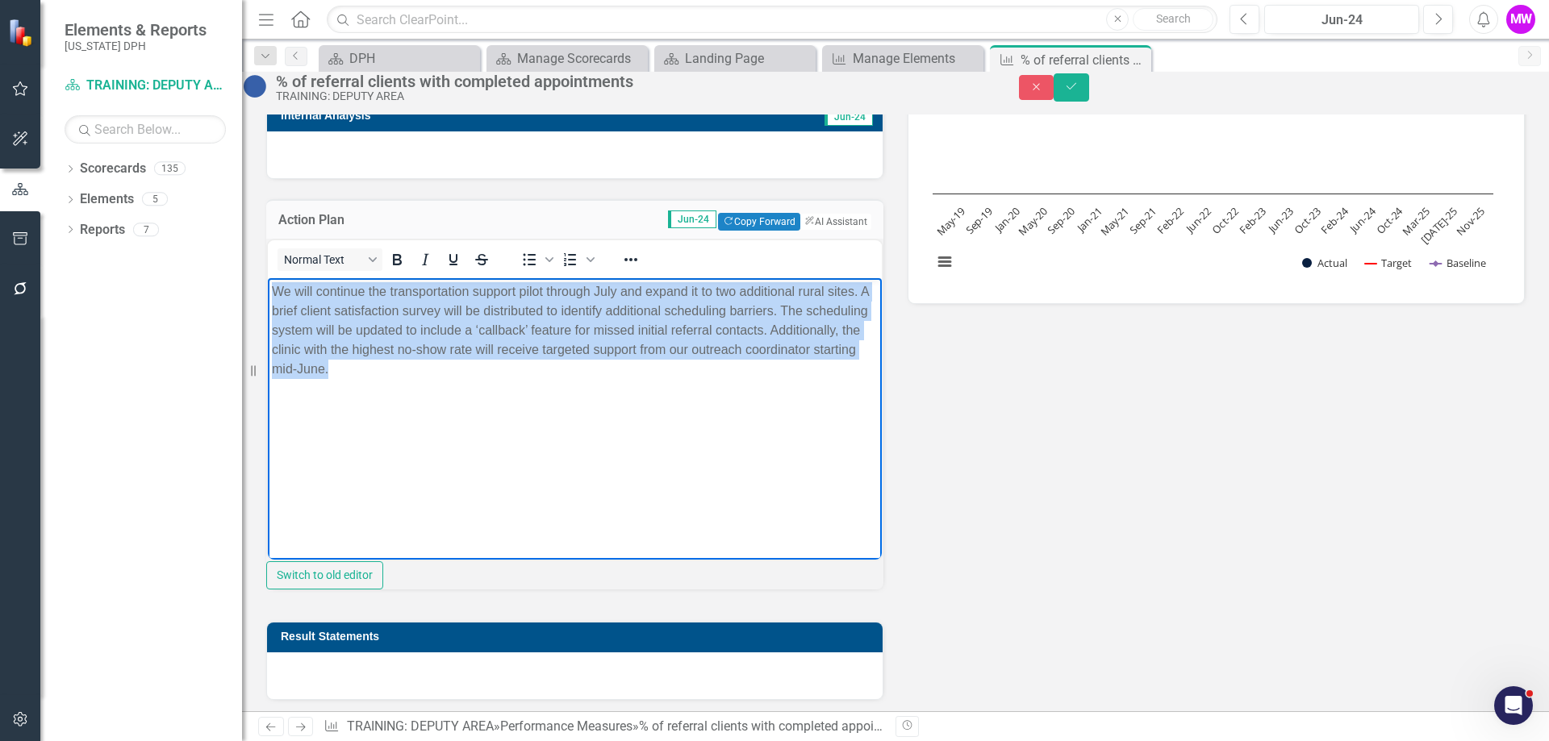
drag, startPoint x: 504, startPoint y: 365, endPoint x: 550, endPoint y: 599, distance: 238.4
click at [268, 286] on html "We will continue the transportation support pilot through July and expand it to…" at bounding box center [575, 398] width 614 height 242
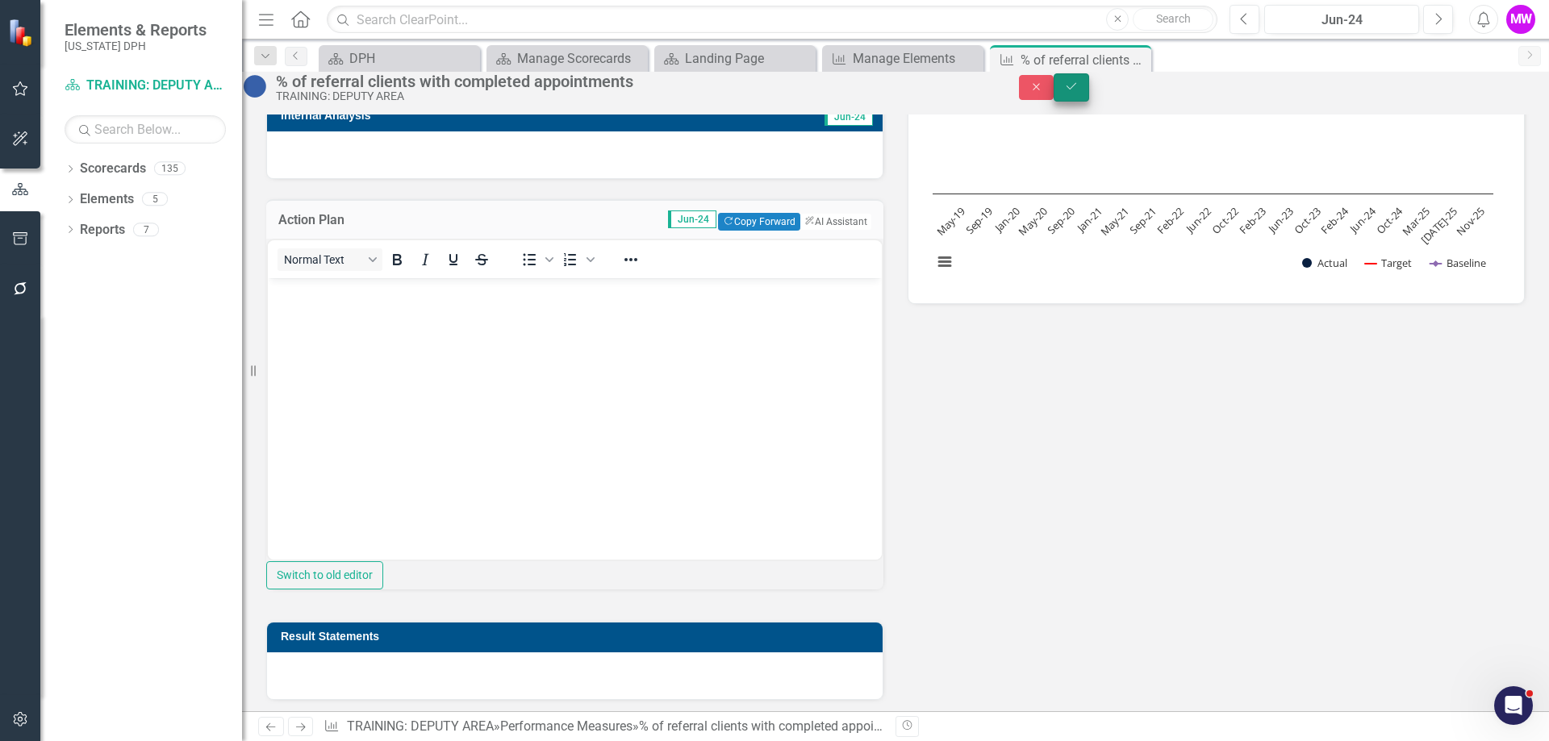
click at [1089, 102] on button "Save" at bounding box center [1070, 87] width 35 height 28
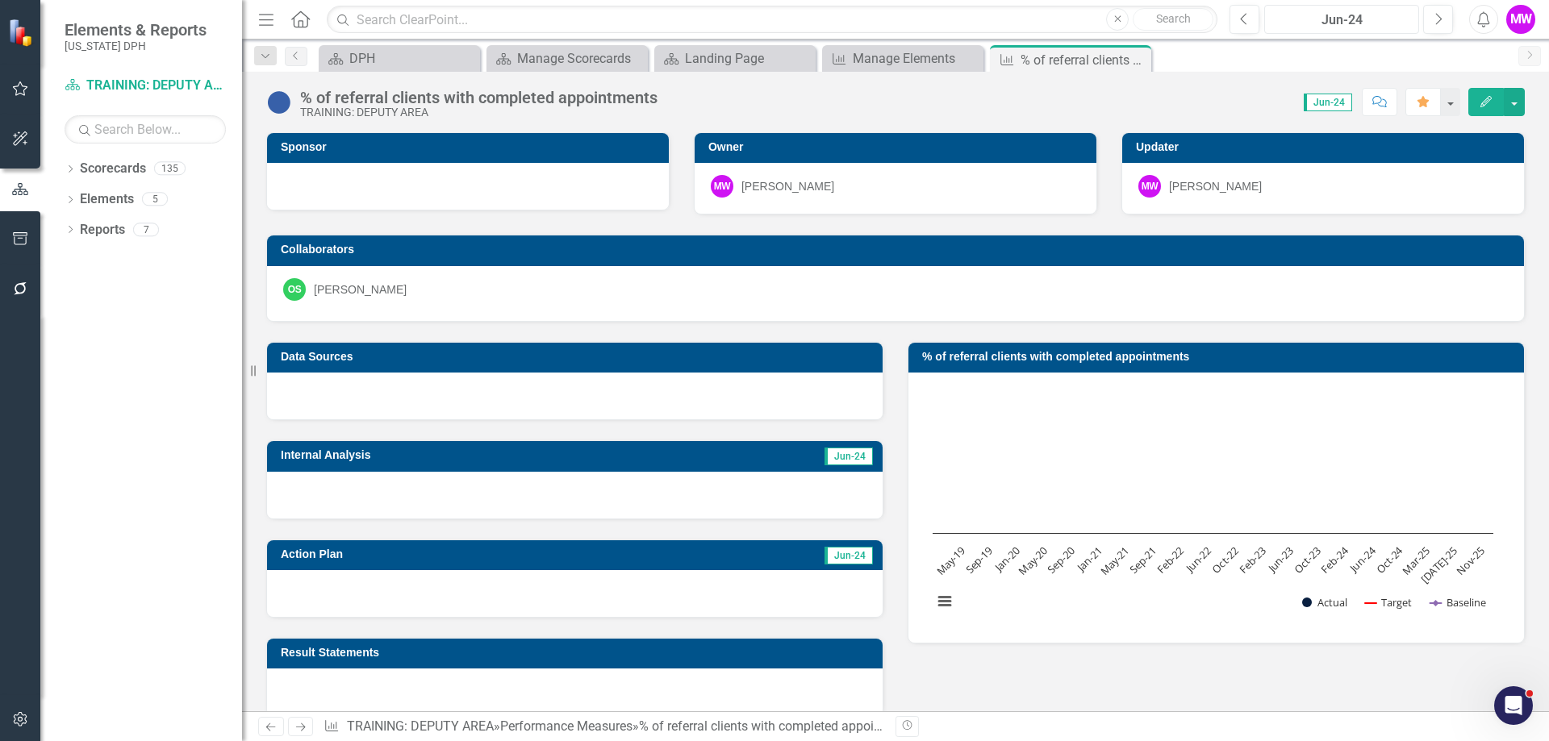
click at [1316, 22] on div "Jun-24" at bounding box center [1341, 19] width 144 height 19
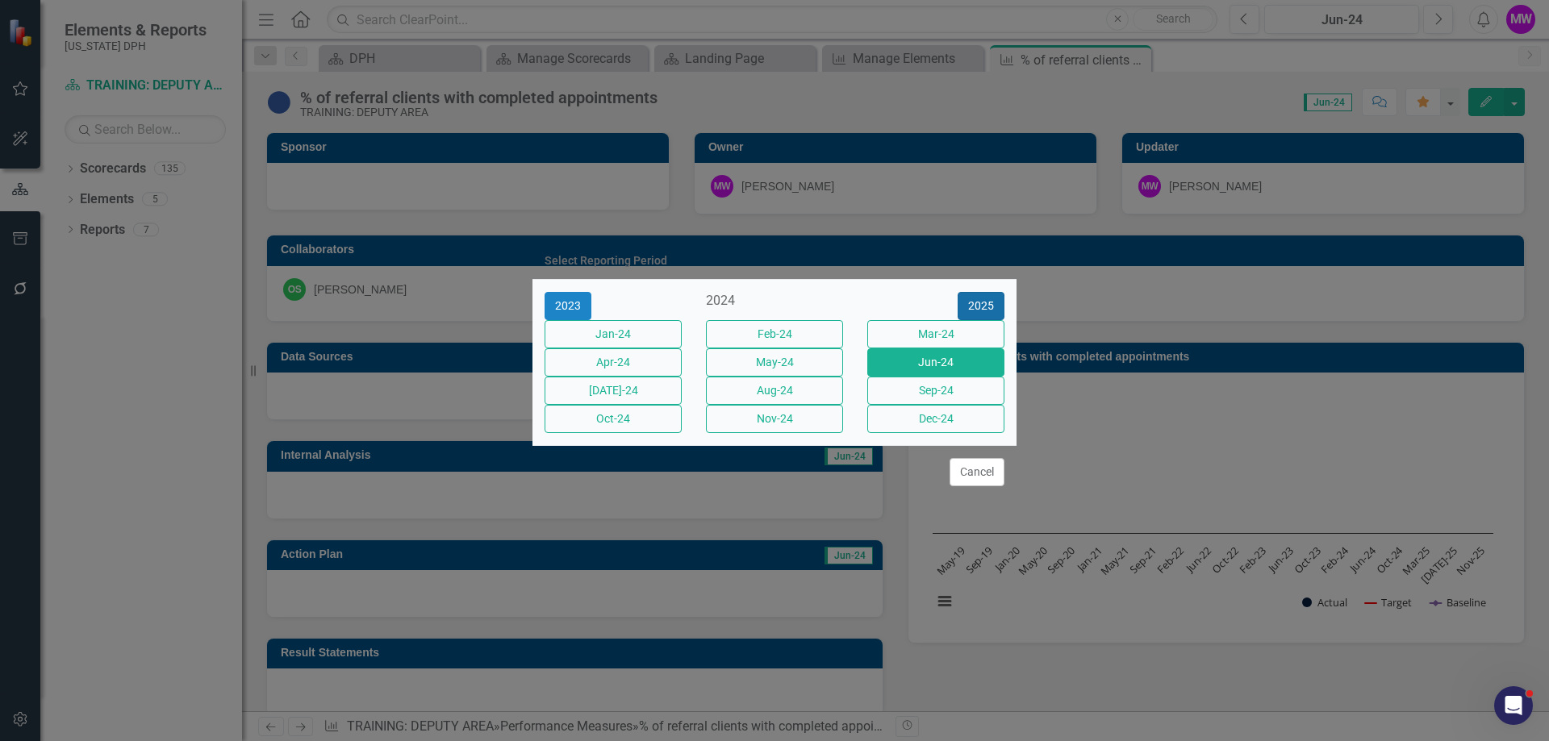
click at [972, 292] on button "2025" at bounding box center [980, 306] width 47 height 28
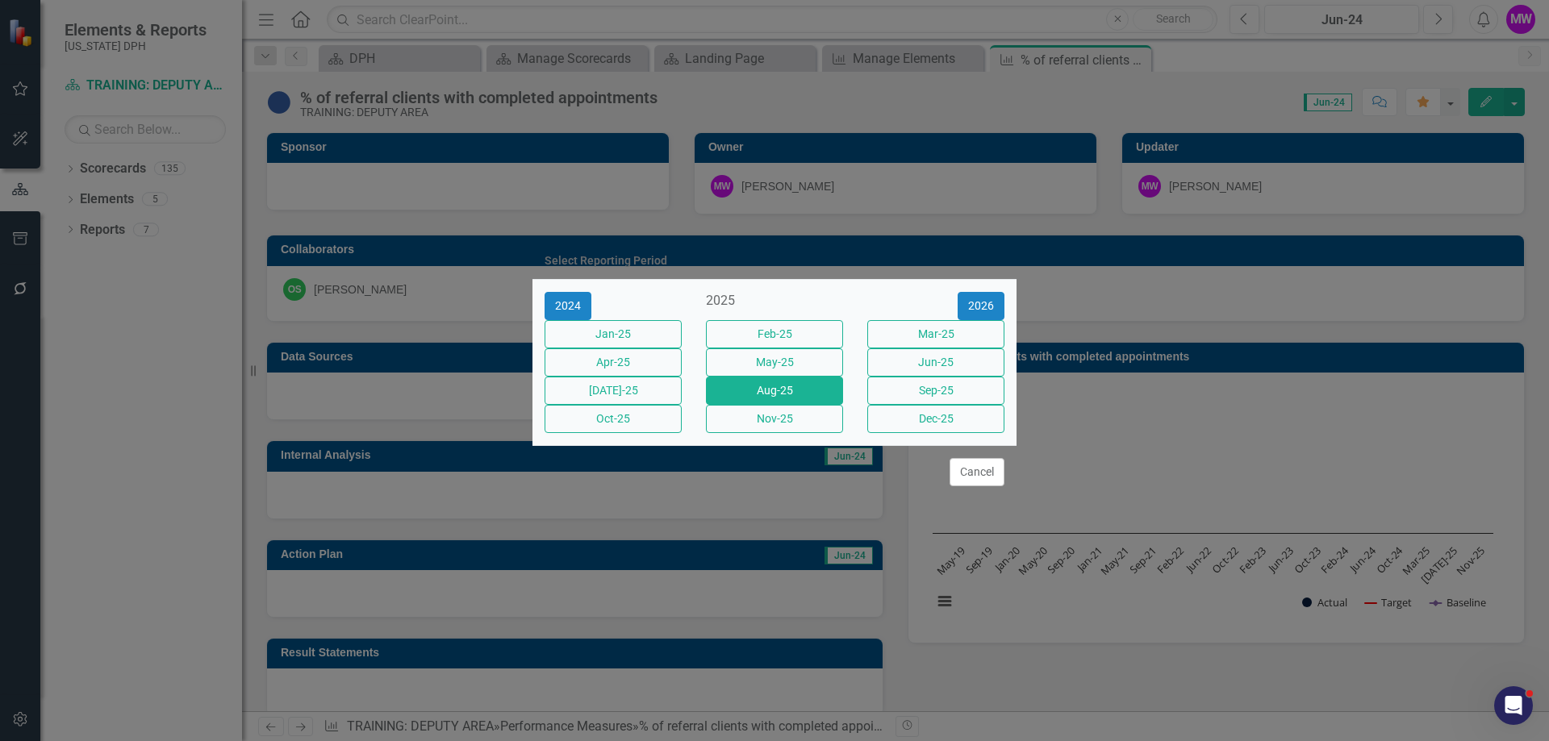
click at [723, 384] on button "Aug-25" at bounding box center [774, 391] width 137 height 28
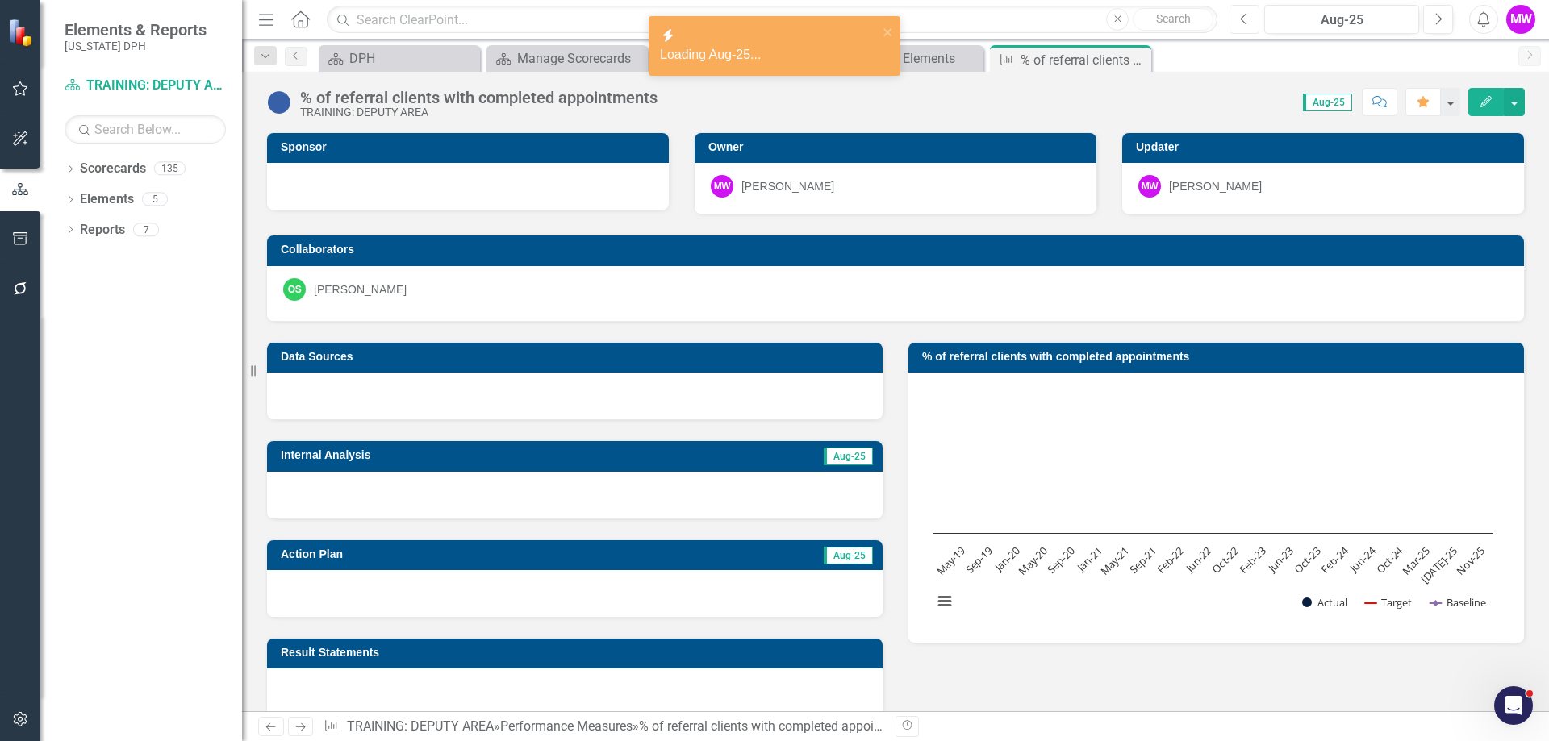
click at [1251, 22] on button "Previous" at bounding box center [1244, 19] width 30 height 29
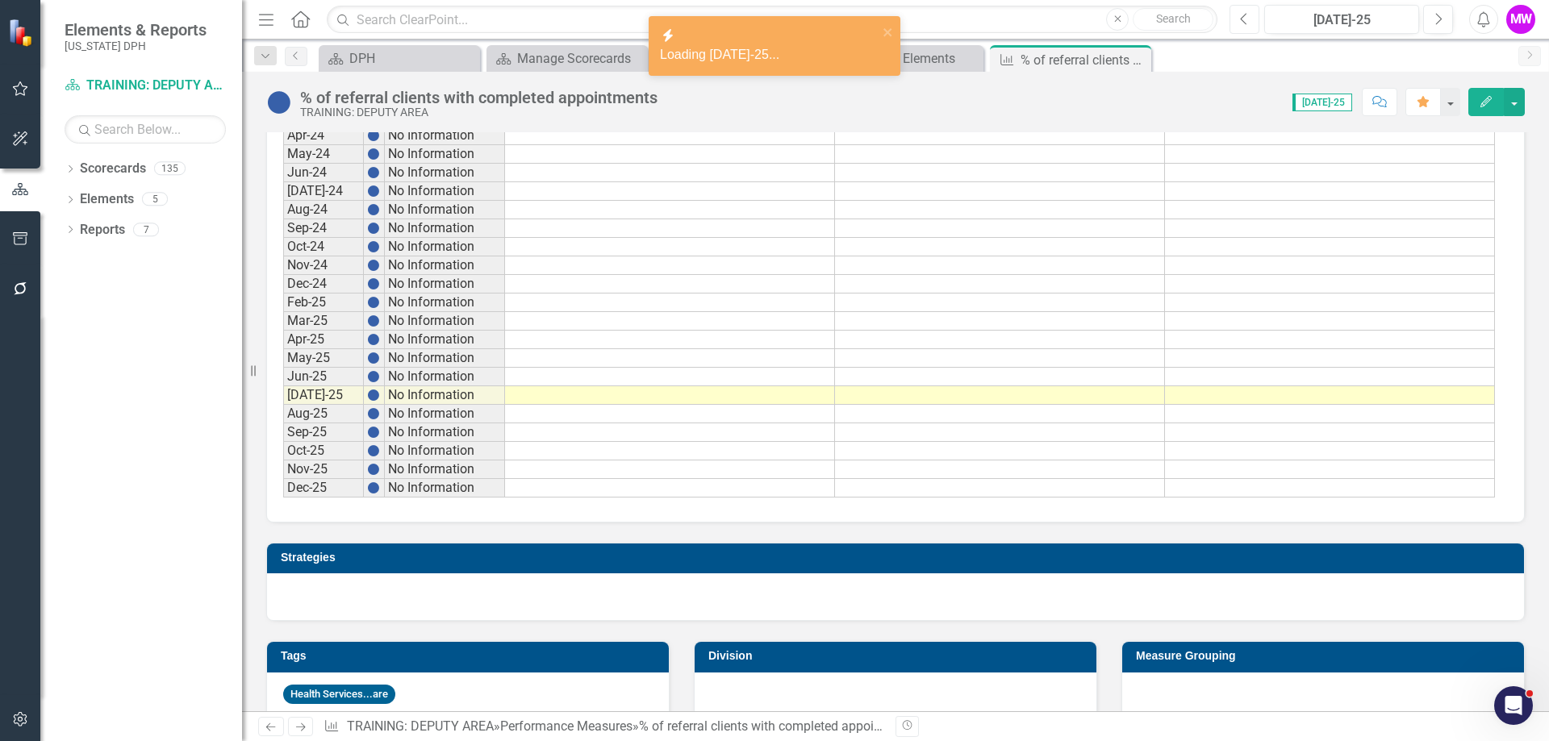
scroll to position [1407, 0]
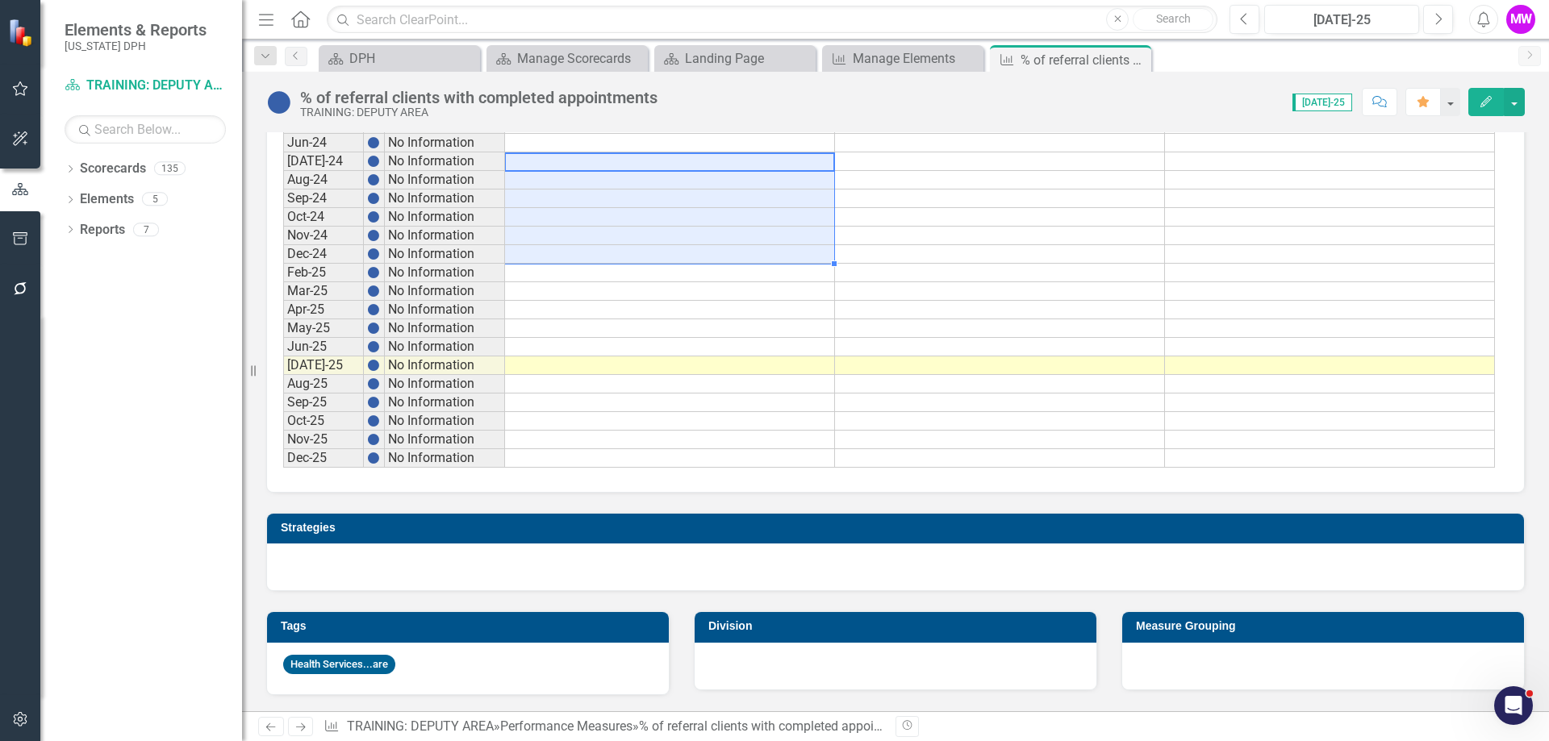
drag, startPoint x: 577, startPoint y: 156, endPoint x: 572, endPoint y: 252, distance: 95.3
click at [1337, 25] on div "[DATE]-25" at bounding box center [1341, 19] width 144 height 19
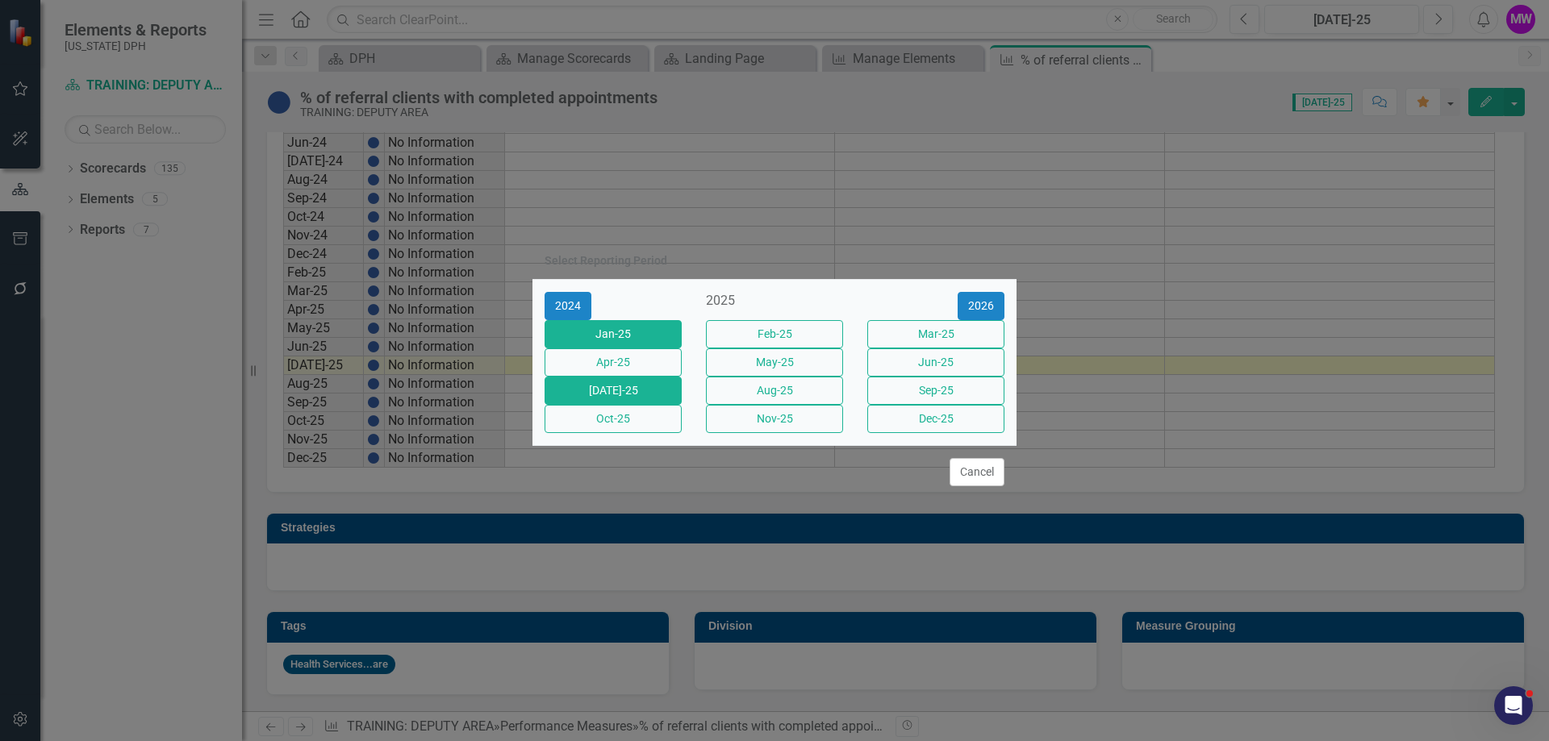
click at [624, 323] on button "Jan-25" at bounding box center [612, 334] width 137 height 28
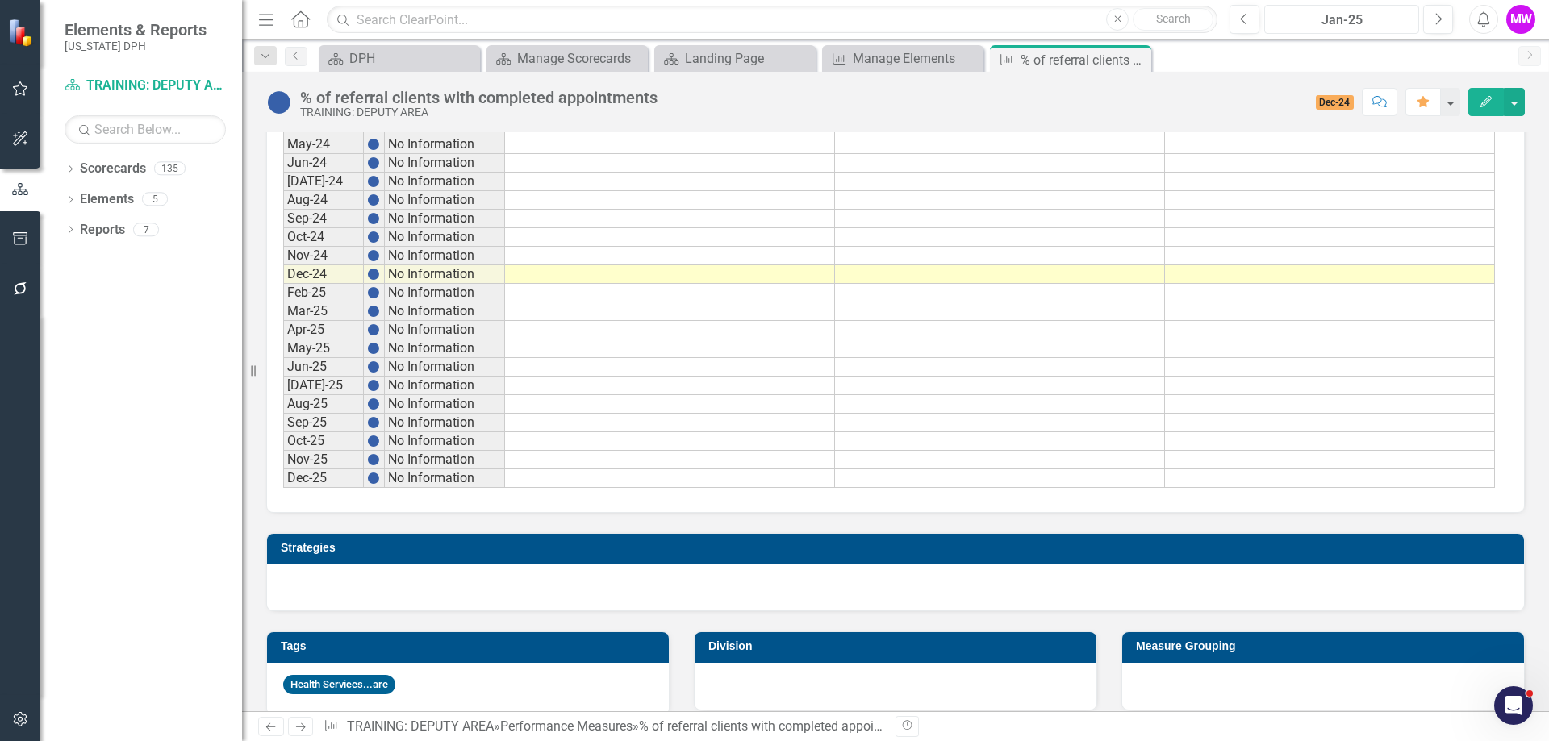
scroll to position [1407, 0]
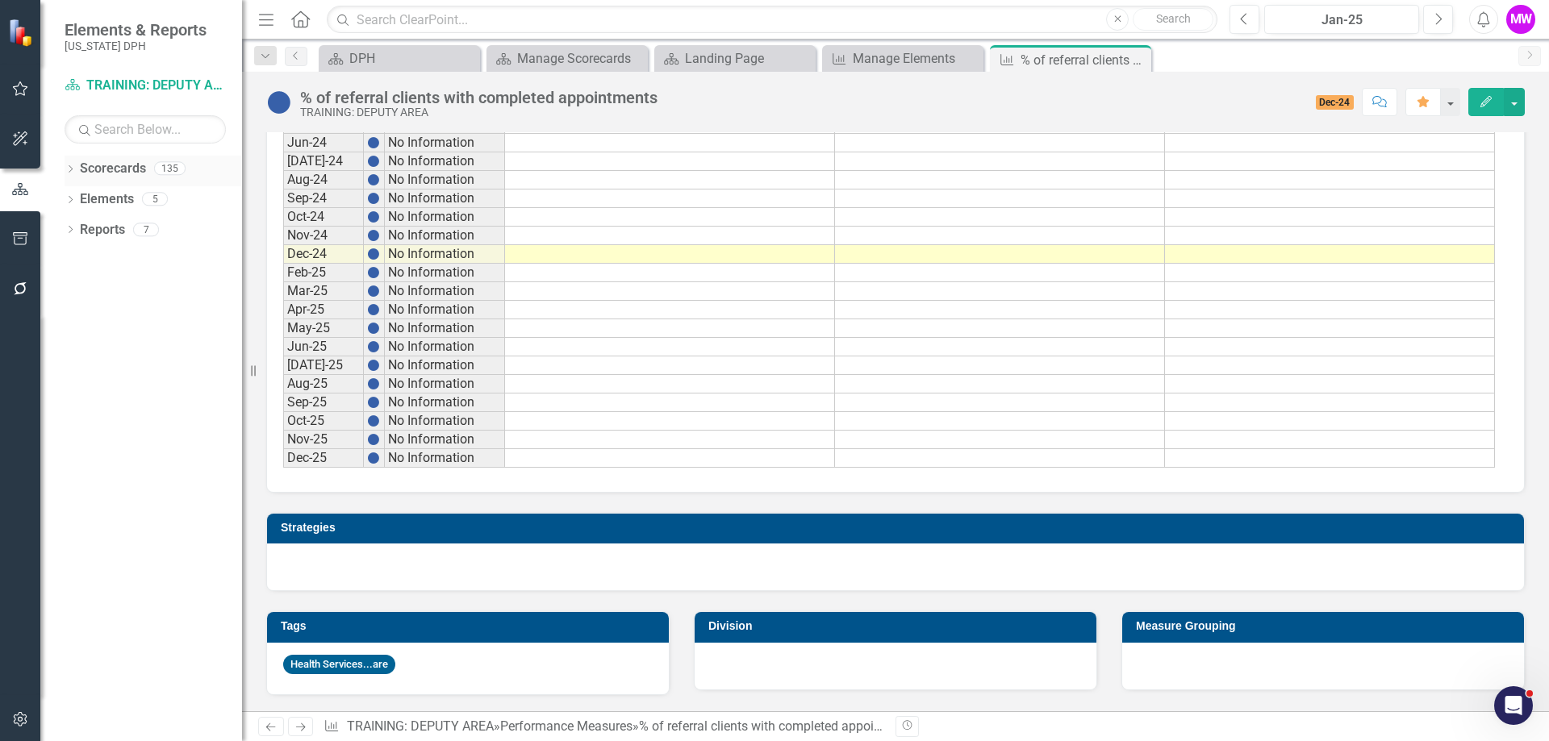
click at [102, 165] on link "Scorecards" at bounding box center [113, 169] width 66 height 19
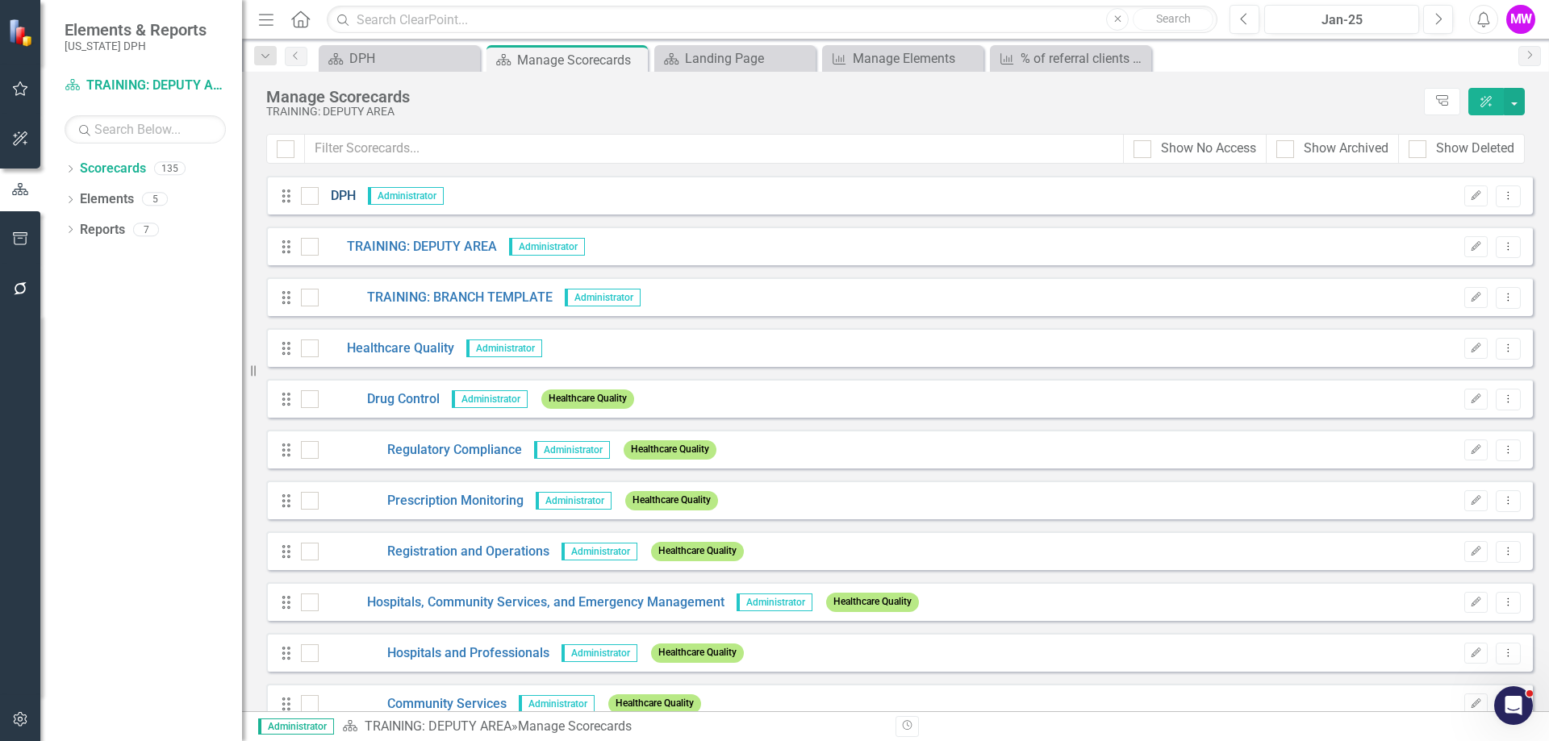
click at [340, 194] on link "DPH" at bounding box center [337, 196] width 37 height 19
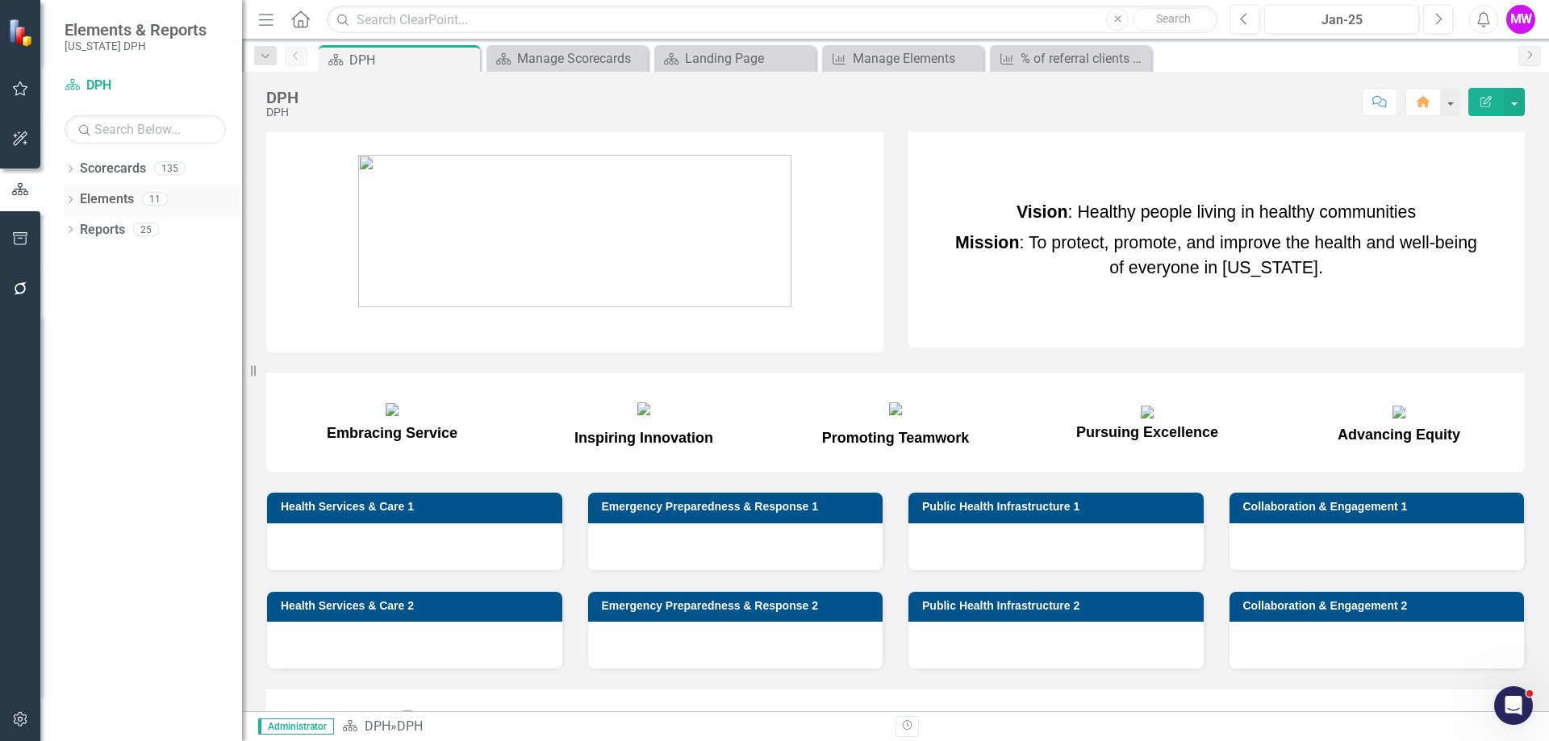
click at [115, 202] on link "Elements" at bounding box center [107, 199] width 54 height 19
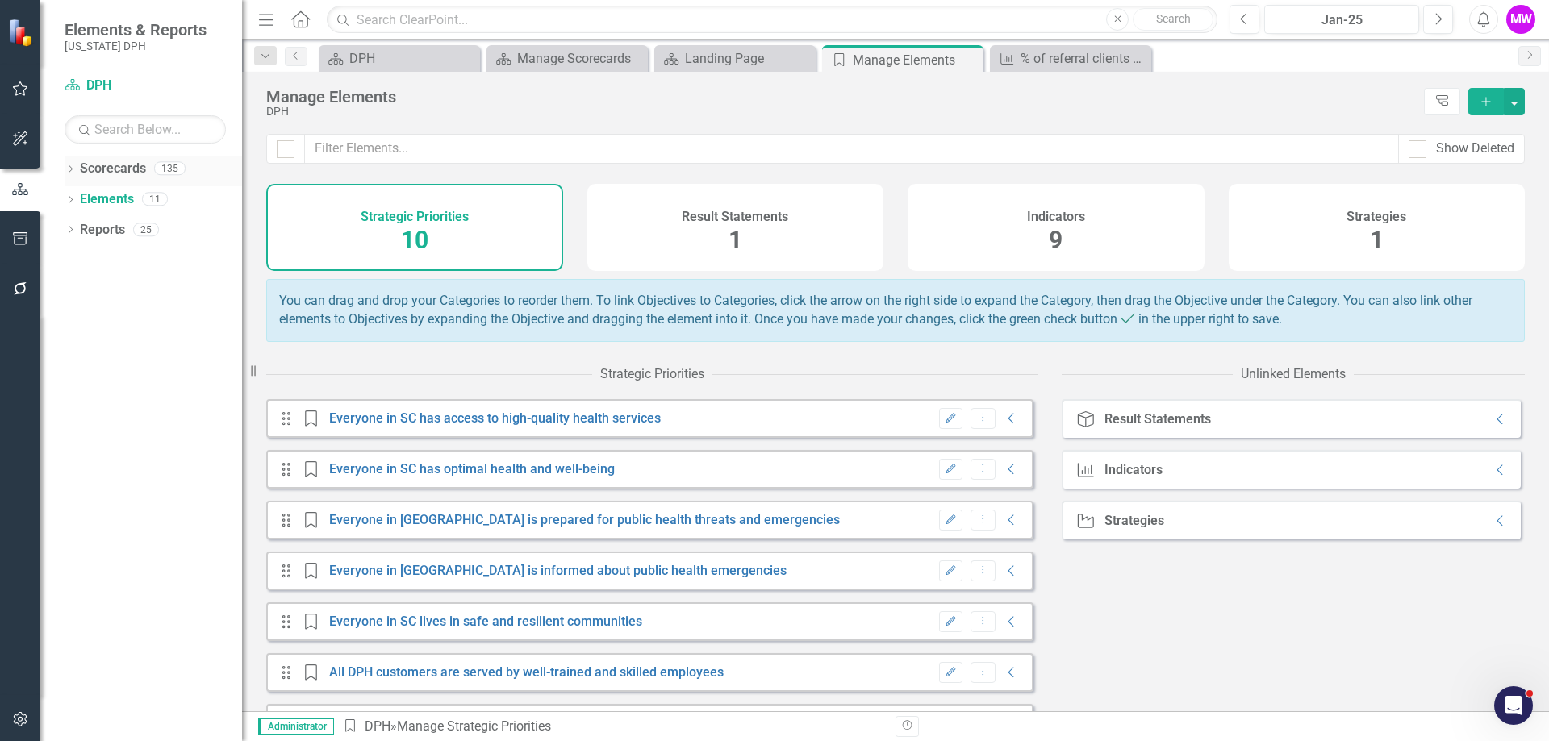
click at [114, 174] on link "Scorecards" at bounding box center [113, 169] width 66 height 19
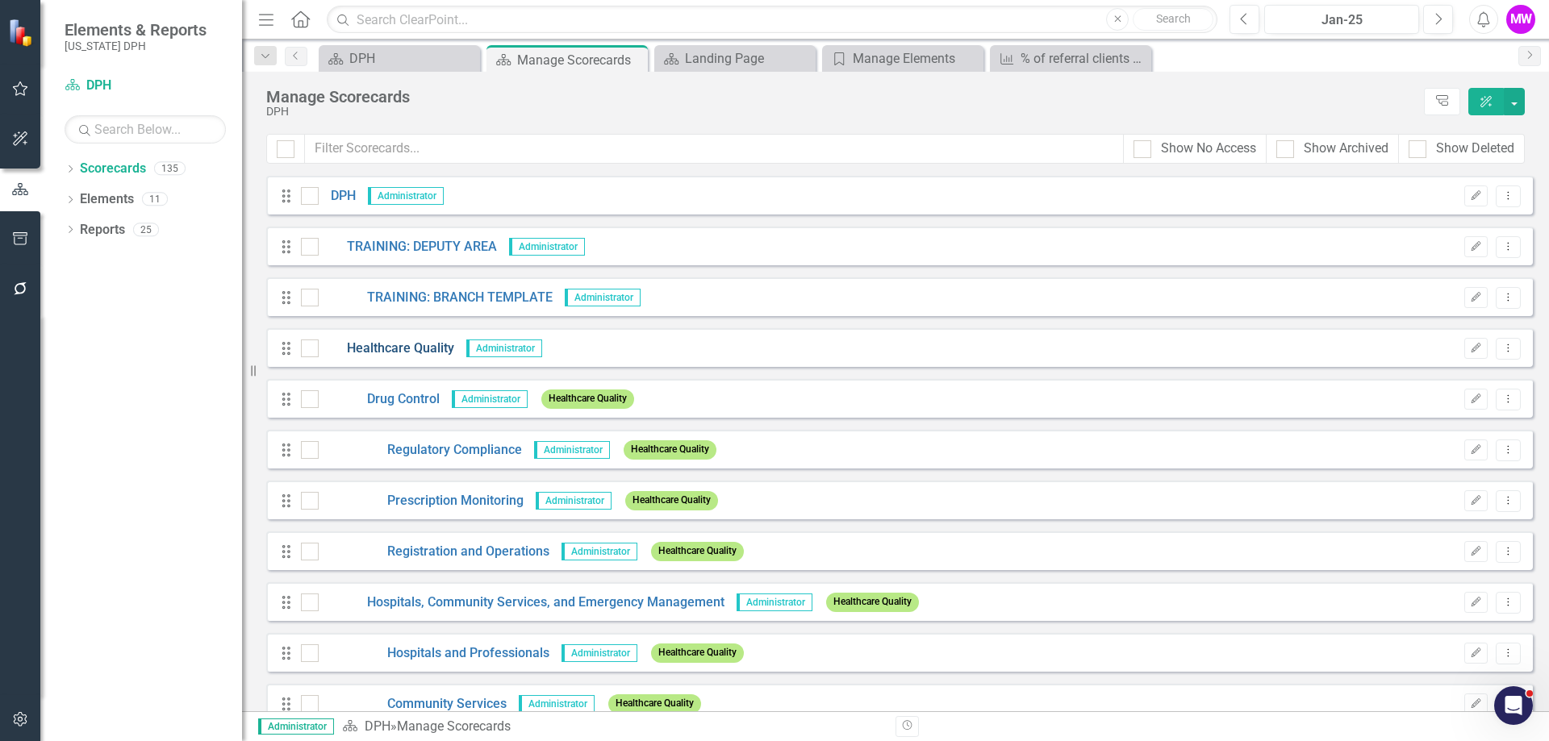
click at [389, 345] on link "Healthcare Quality" at bounding box center [386, 349] width 135 height 19
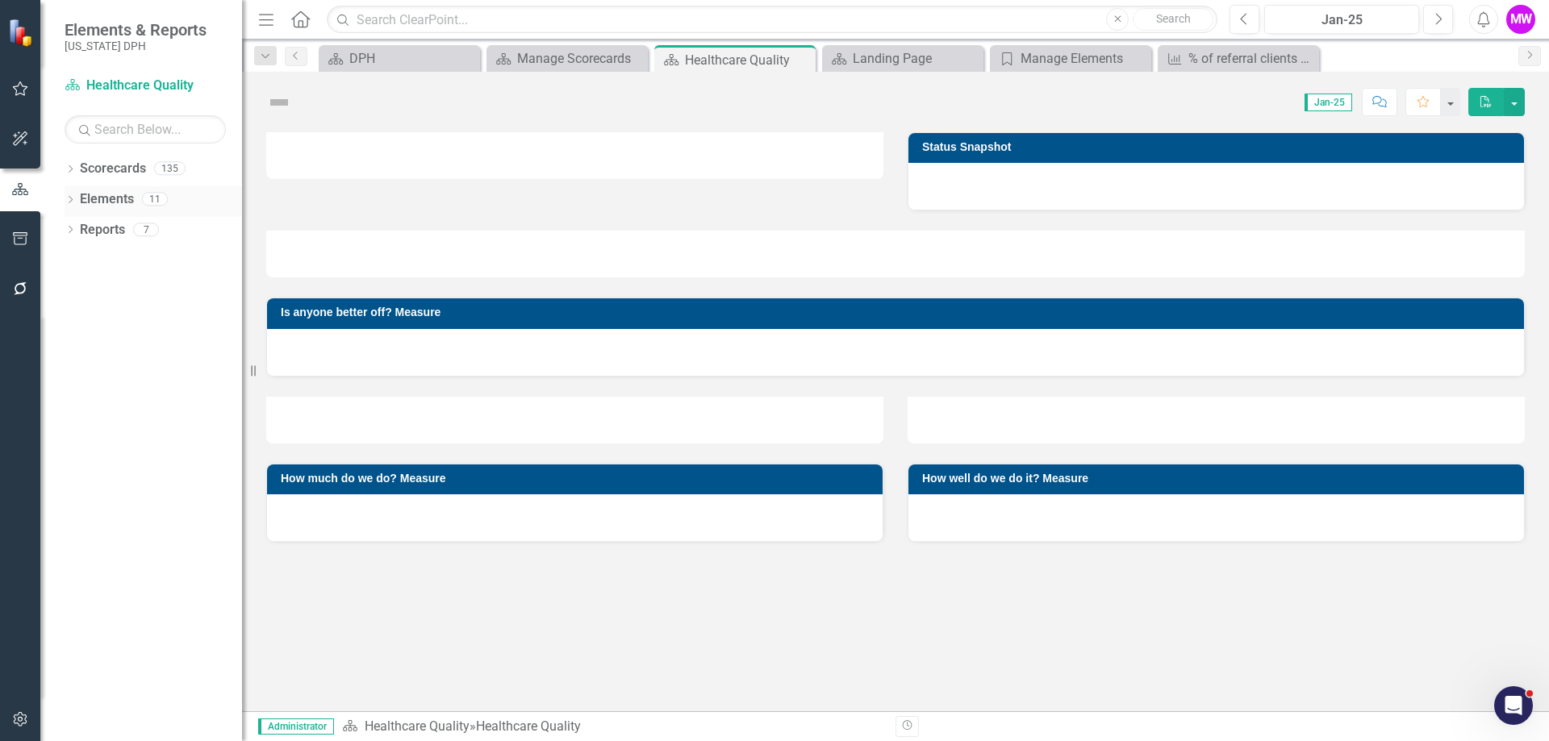
click at [119, 203] on link "Elements" at bounding box center [107, 199] width 54 height 19
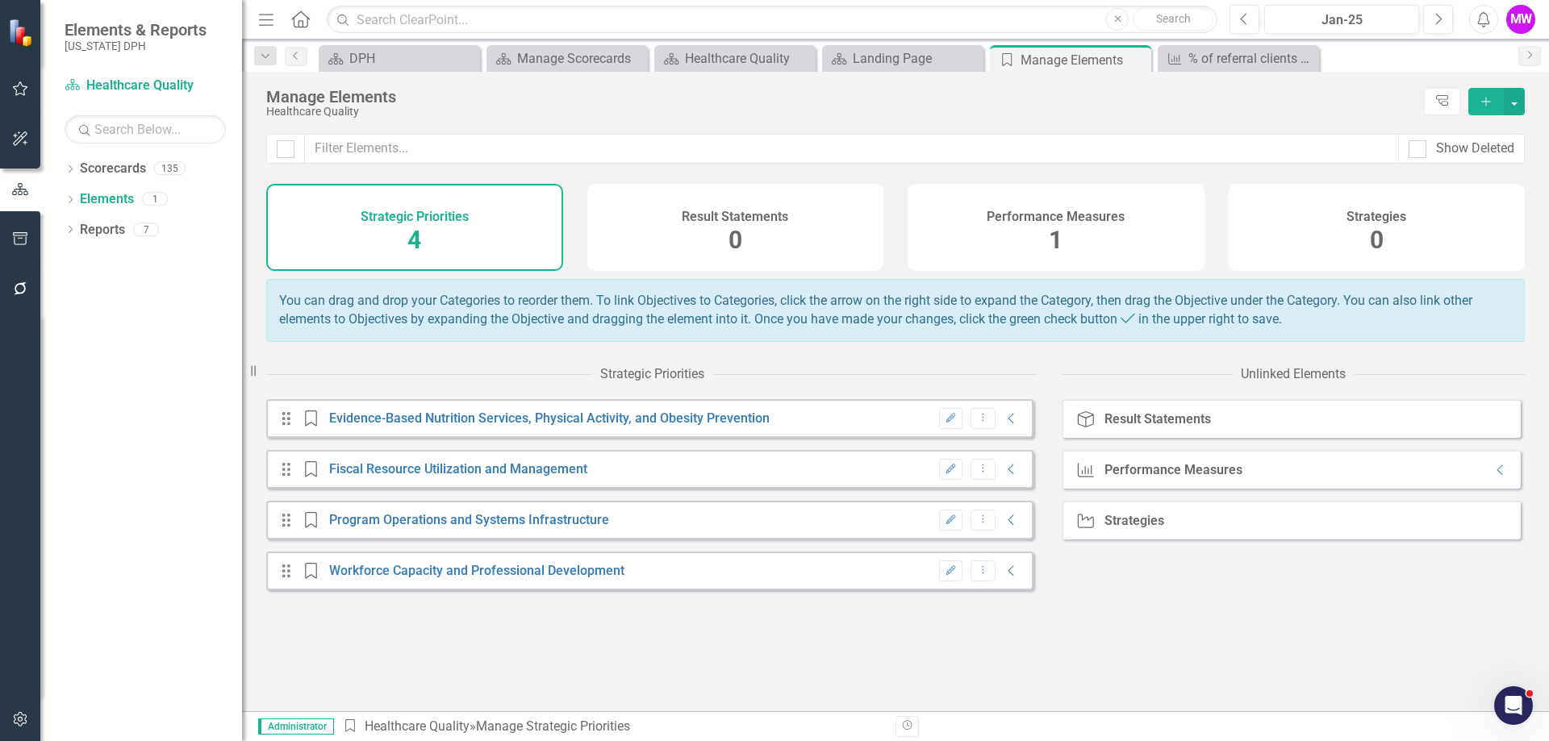
click at [974, 233] on div "Performance Measures 1" at bounding box center [1055, 227] width 297 height 87
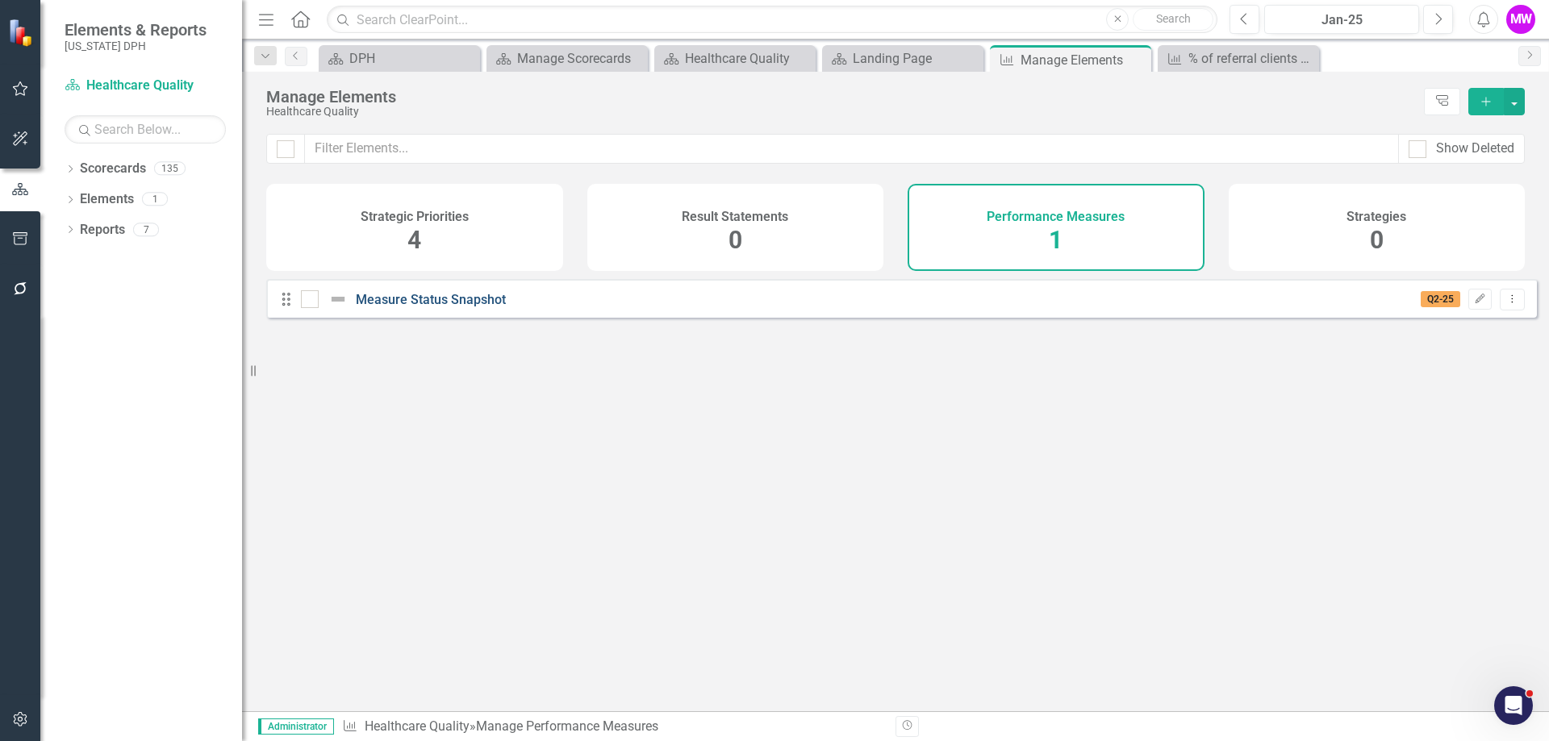
click at [402, 307] on link "Measure Status Snapshot" at bounding box center [431, 299] width 150 height 15
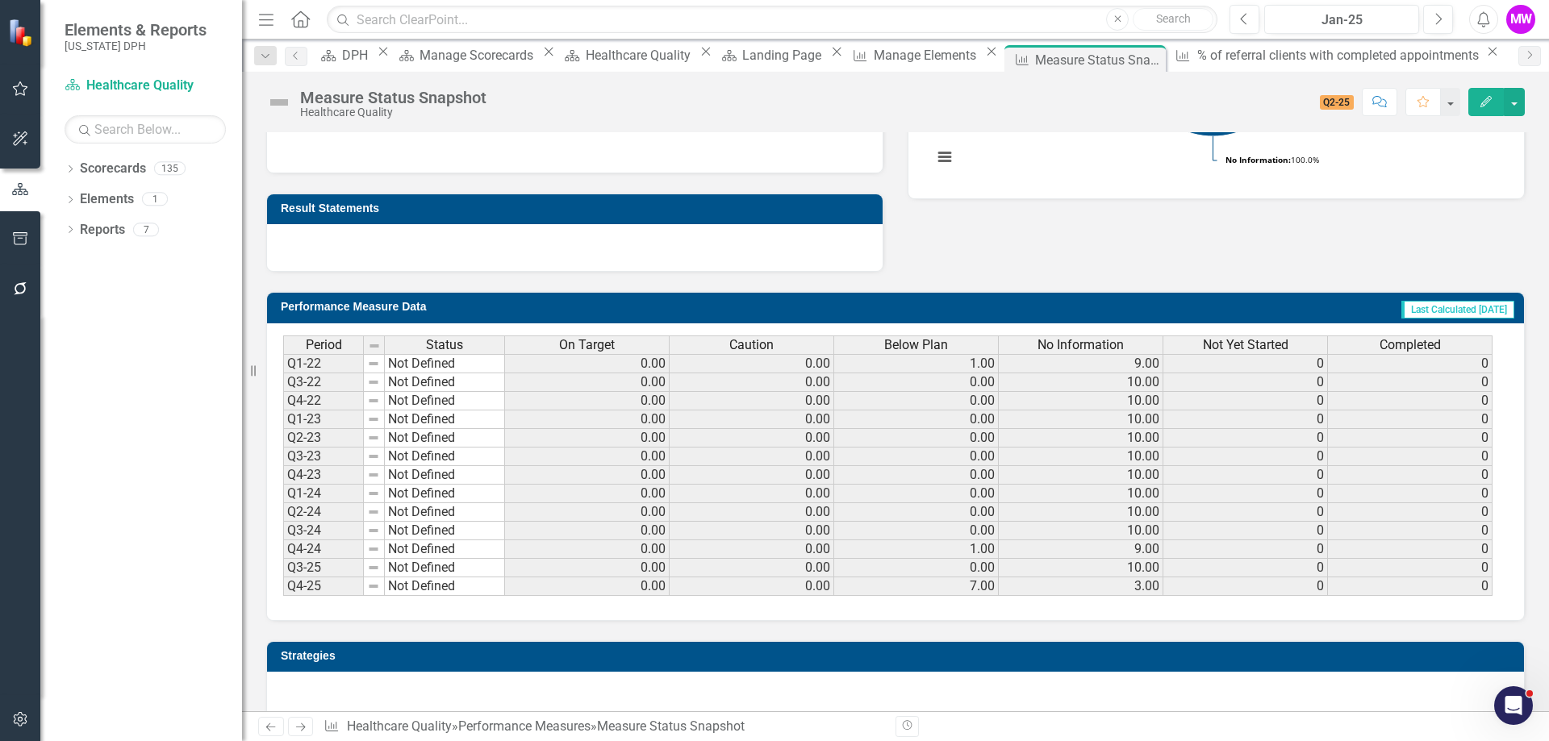
scroll to position [484, 0]
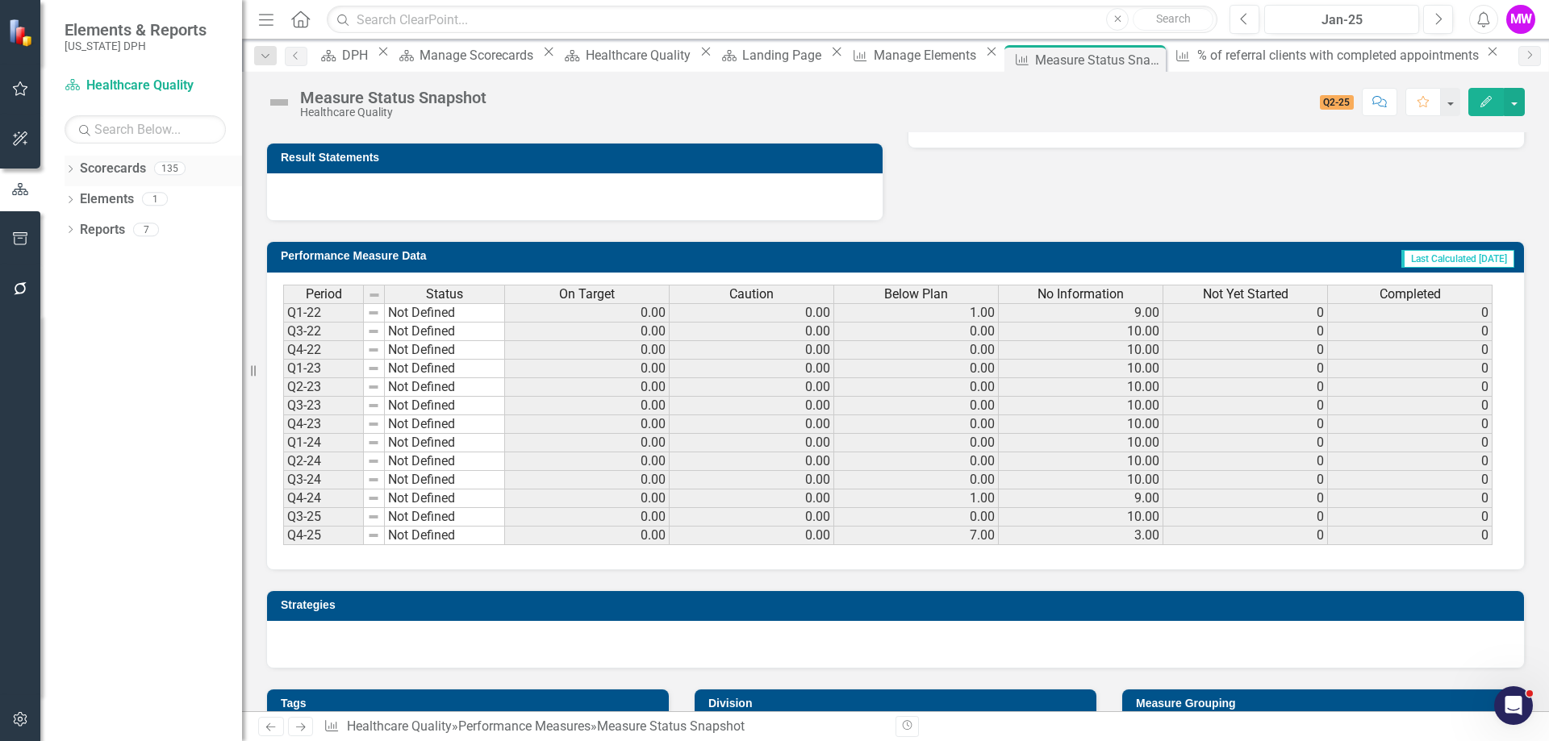
click at [74, 169] on icon "Dropdown" at bounding box center [70, 170] width 11 height 9
click at [60, 199] on icon "Dropdown" at bounding box center [54, 199] width 12 height 10
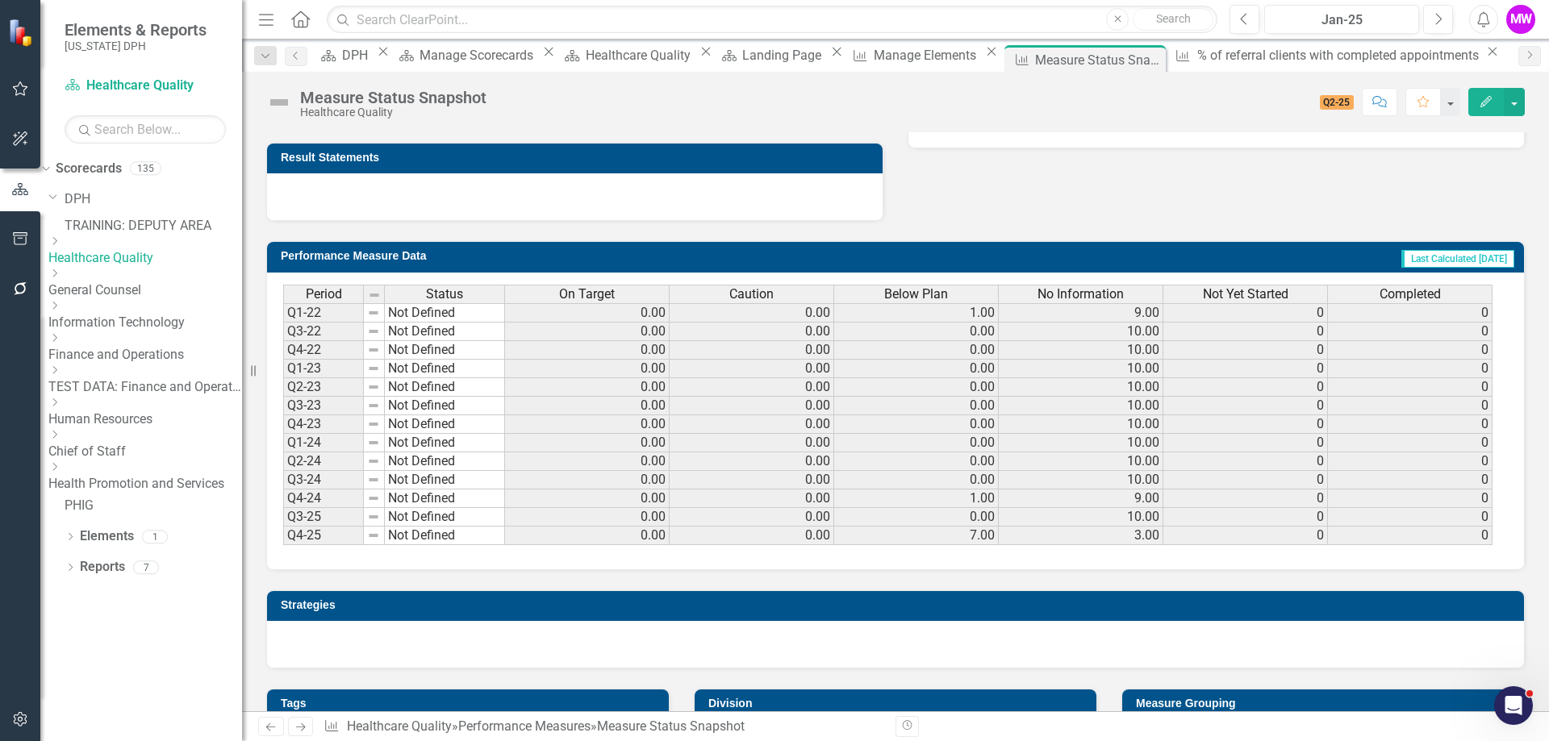
click at [60, 469] on icon "Dropdown" at bounding box center [54, 467] width 12 height 10
click at [60, 498] on icon "Dropdown" at bounding box center [54, 494] width 12 height 10
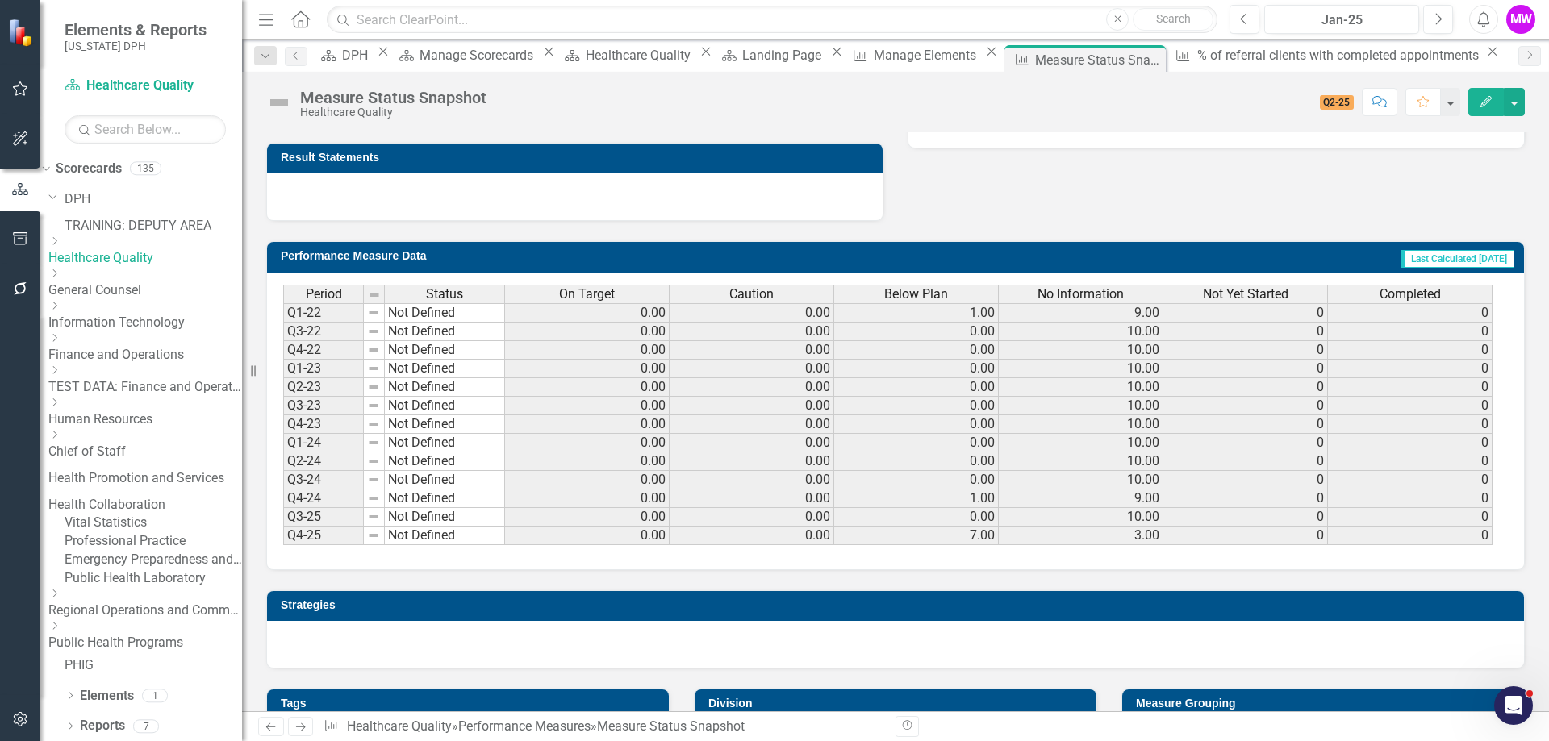
click at [137, 406] on icon "Dropdown" at bounding box center [142, 400] width 10 height 12
click at [60, 530] on icon "Dropdown" at bounding box center [54, 526] width 12 height 10
click at [163, 620] on link "[PERSON_NAME]" at bounding box center [153, 611] width 177 height 19
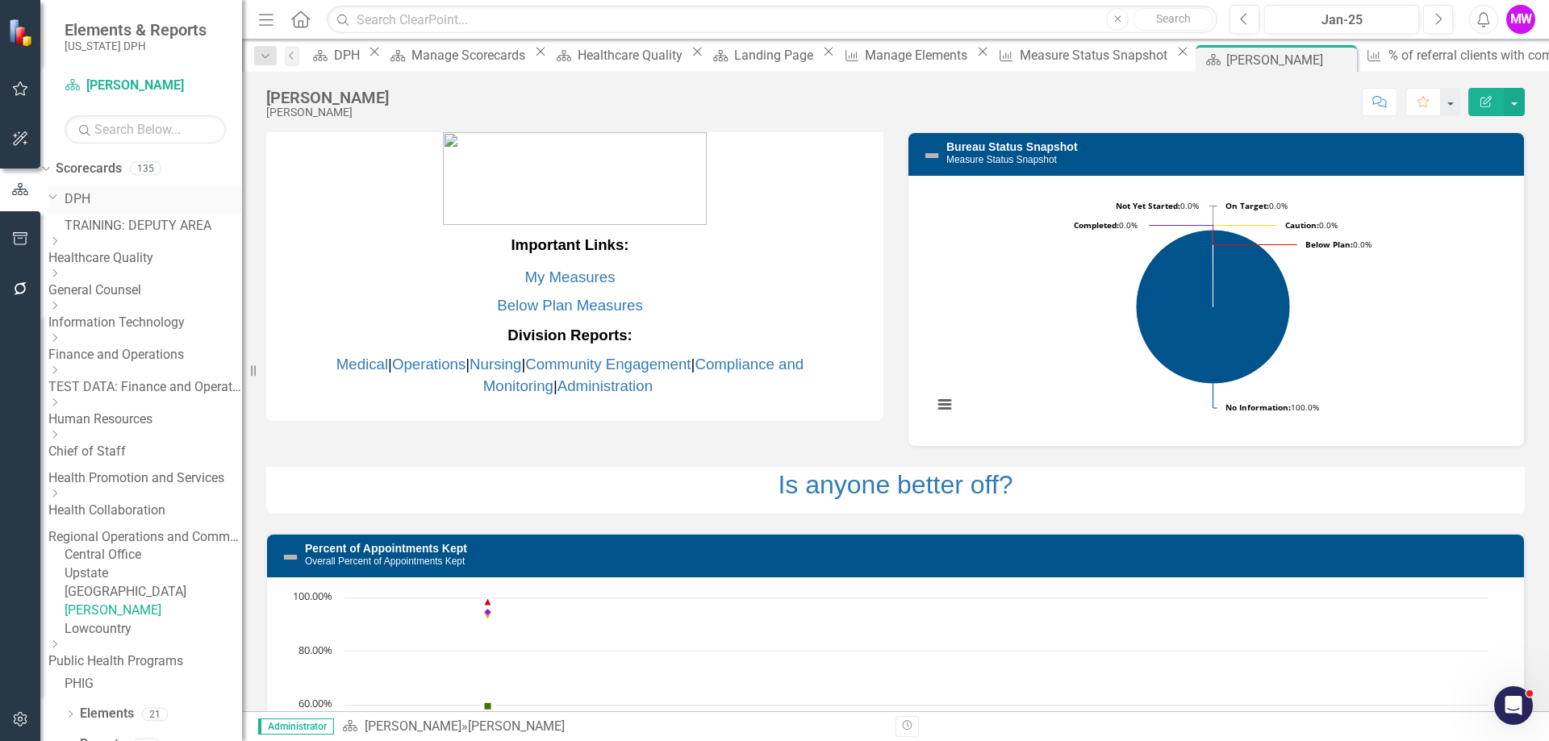
click at [58, 194] on icon "Dropdown" at bounding box center [53, 196] width 10 height 12
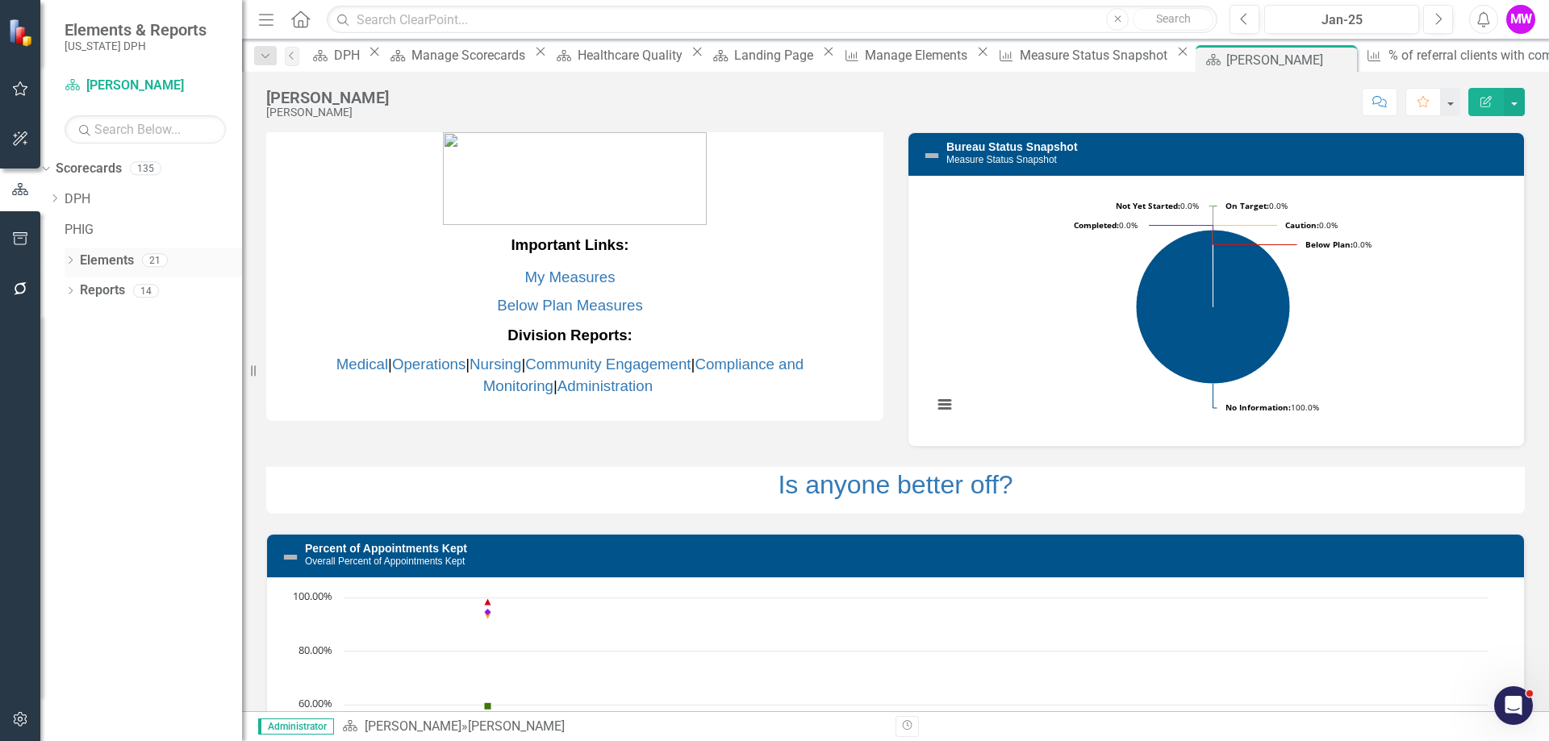
click at [94, 263] on link "Elements" at bounding box center [107, 261] width 54 height 19
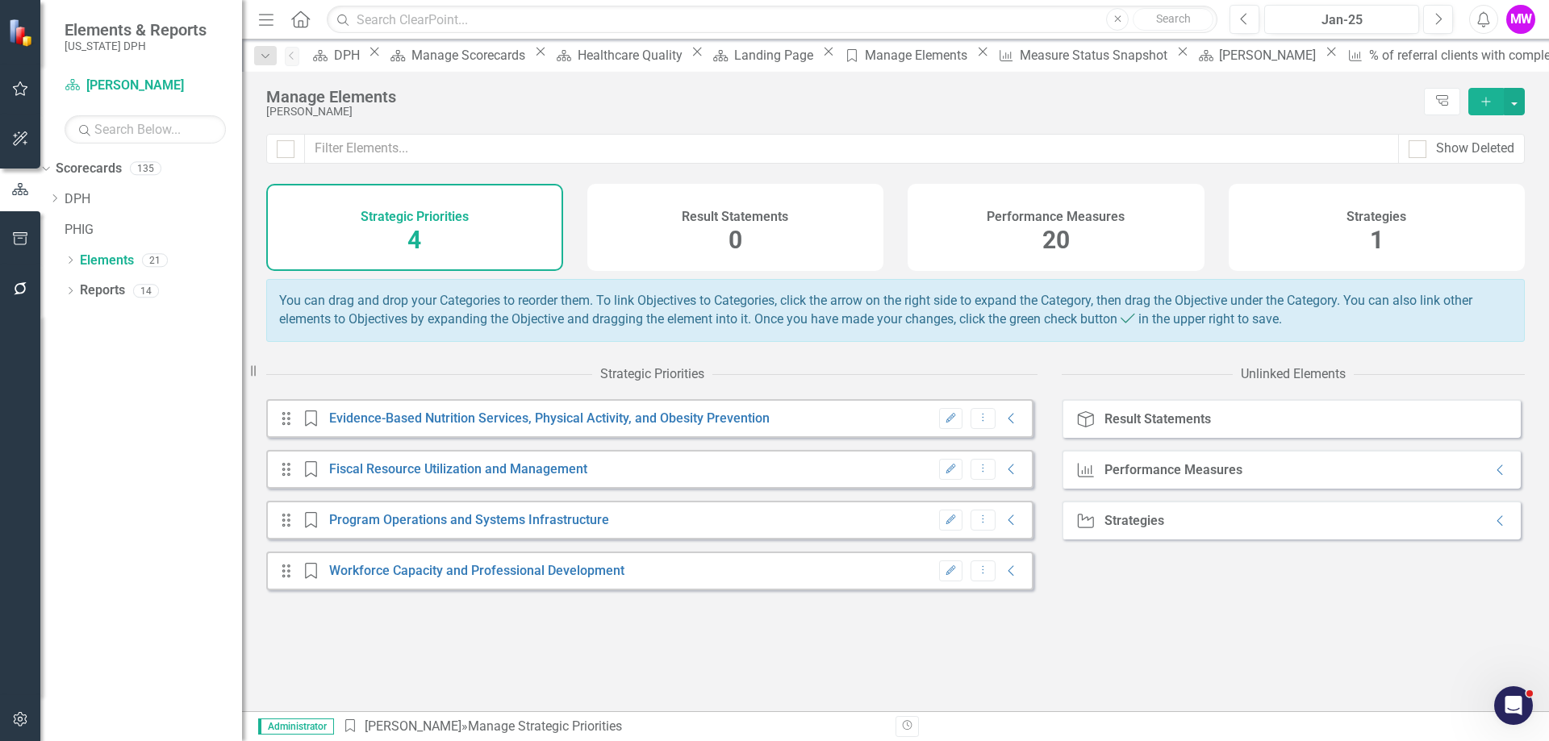
click at [1017, 223] on h4 "Performance Measures" at bounding box center [1055, 217] width 138 height 15
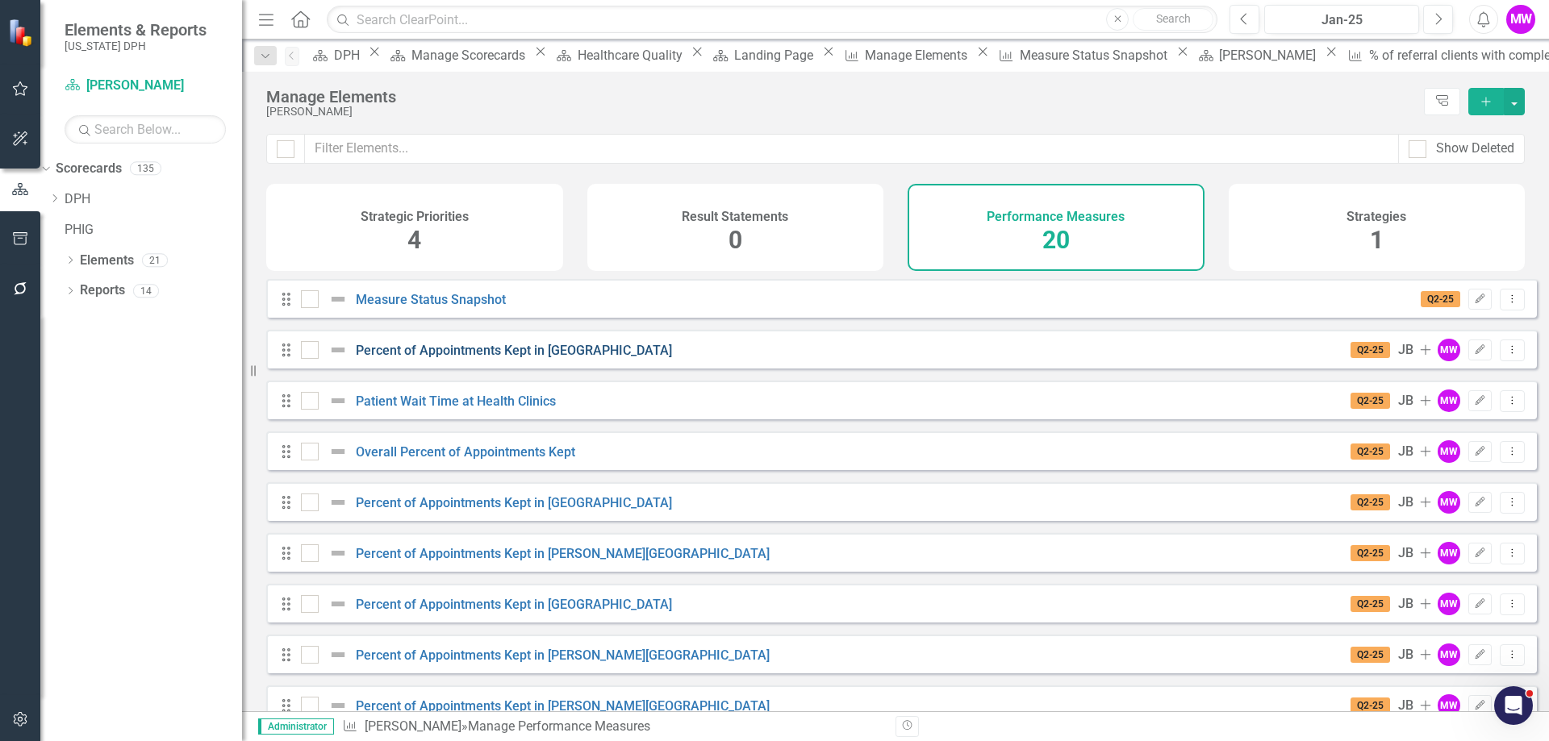
click at [485, 358] on link "Percent of Appointments Kept in [GEOGRAPHIC_DATA]" at bounding box center [514, 350] width 316 height 15
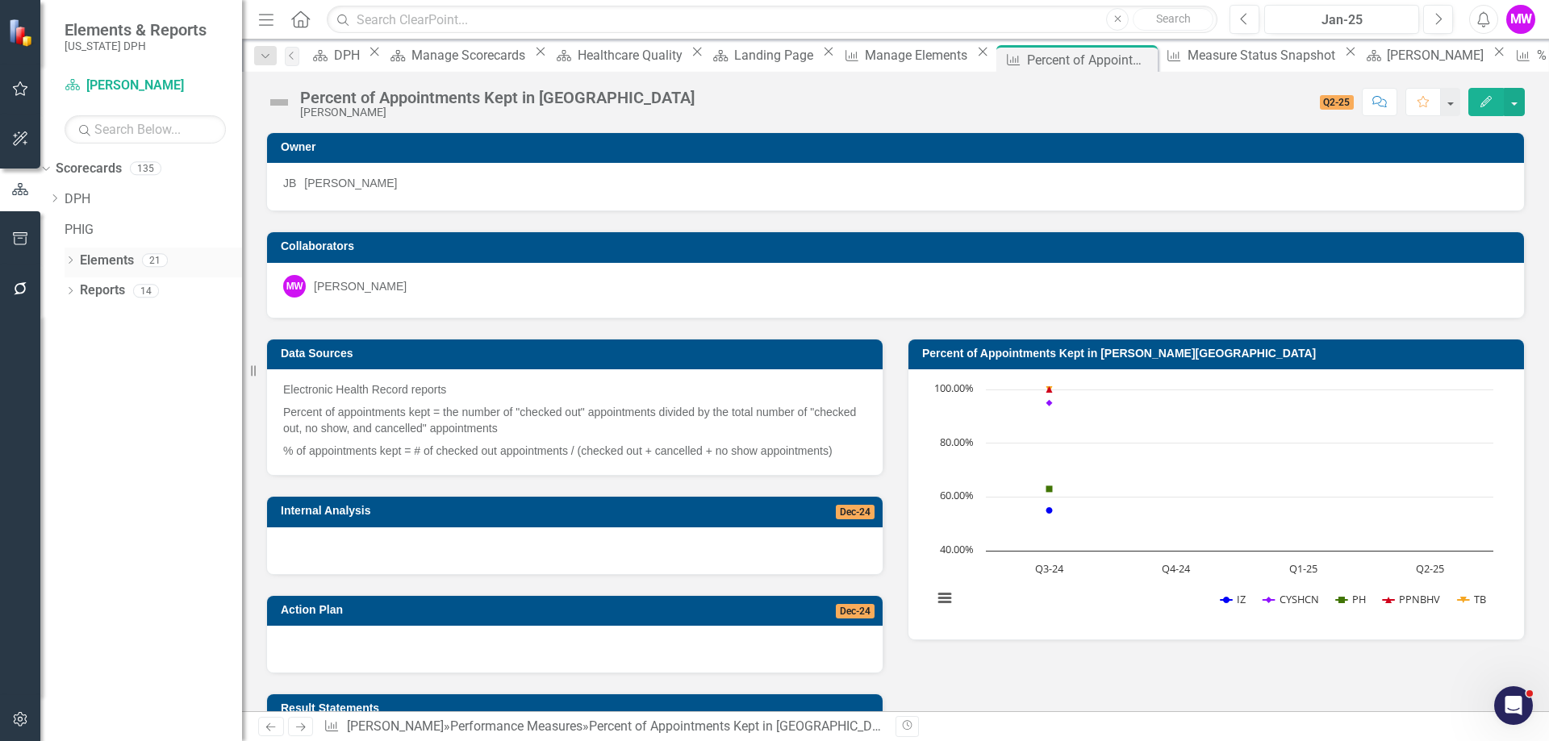
click at [100, 262] on link "Elements" at bounding box center [107, 261] width 54 height 19
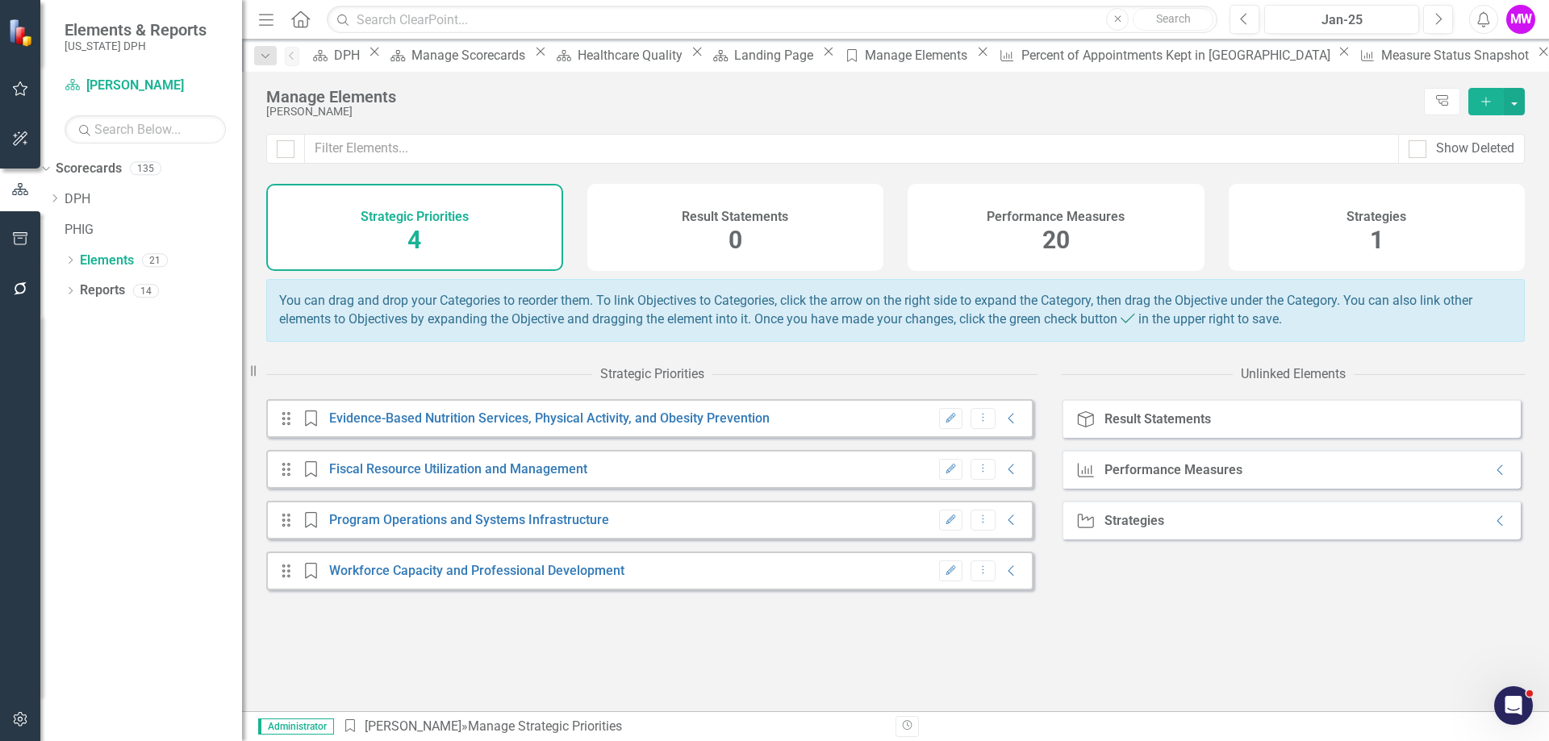
click at [1045, 236] on span "20" at bounding box center [1055, 240] width 27 height 28
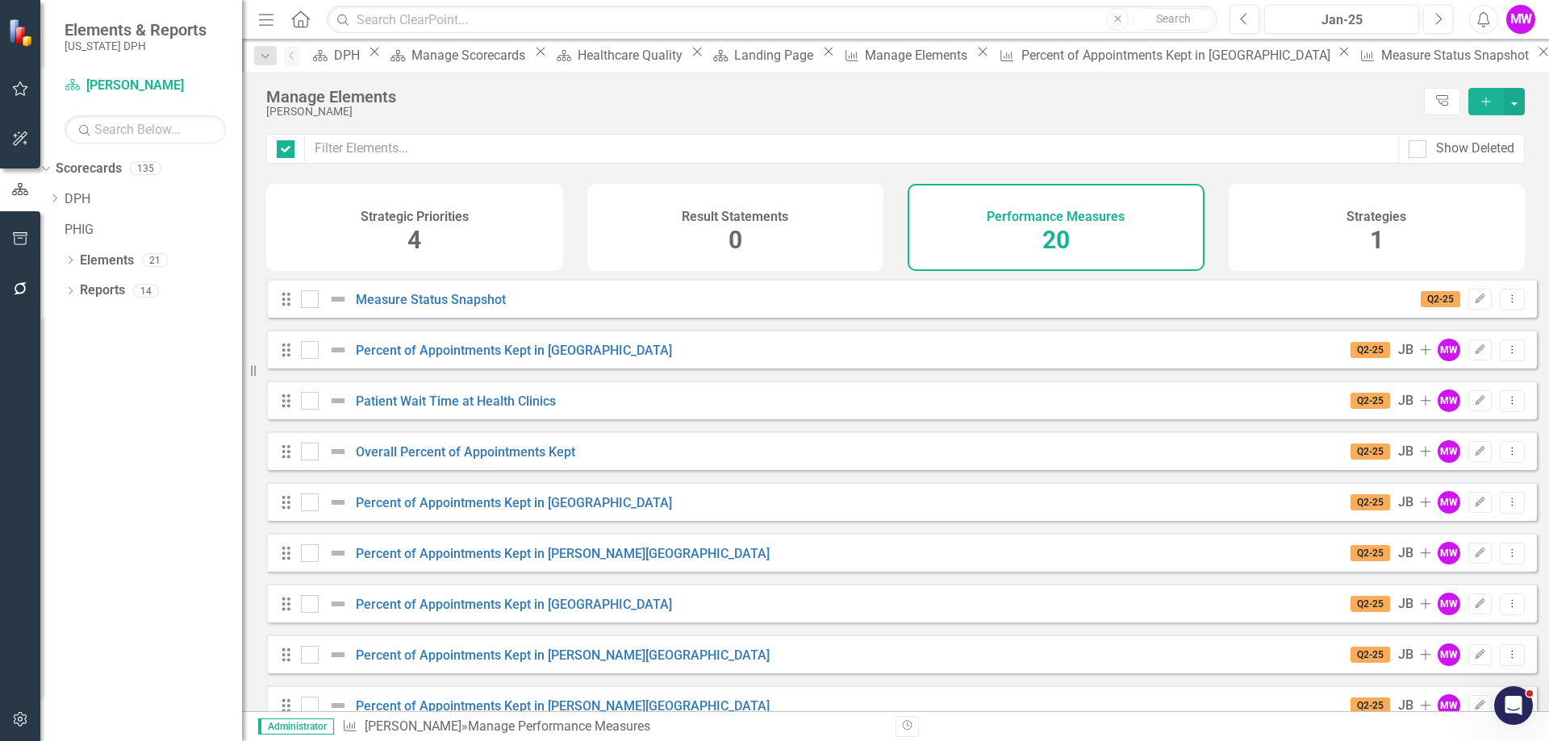
checkbox input "false"
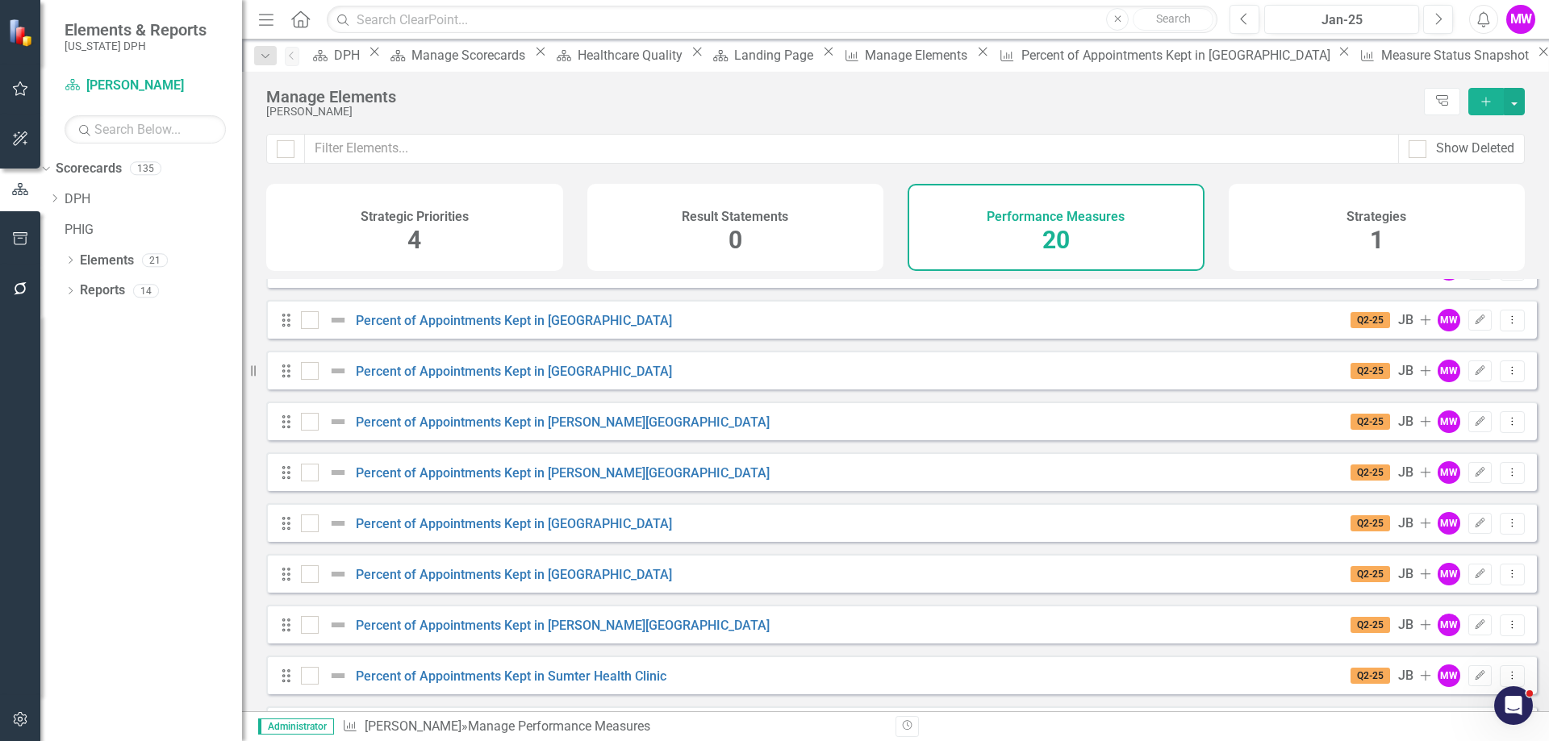
scroll to position [596, 0]
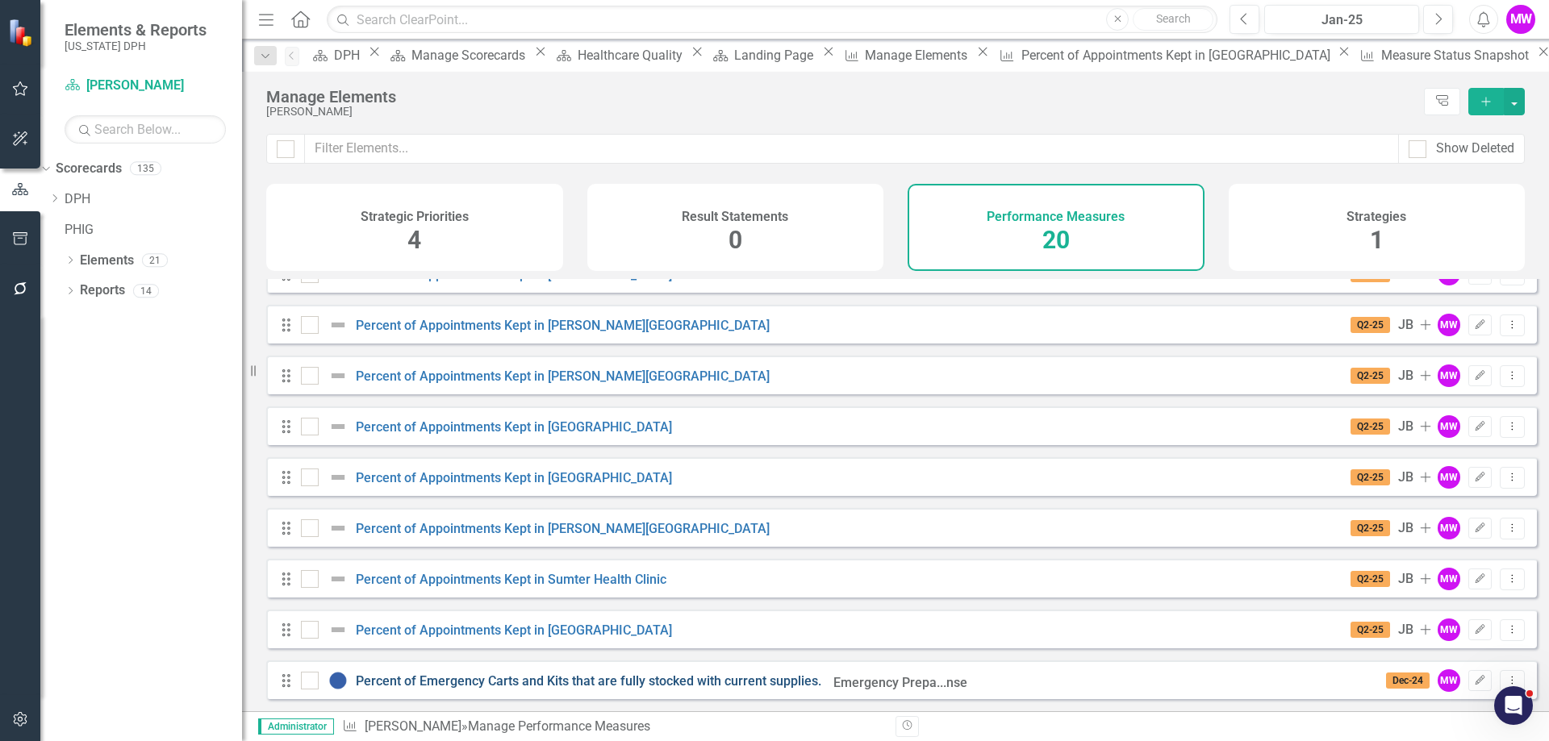
click at [381, 687] on link "Percent of Emergency Carts and Kits that are fully stocked with current supplie…" at bounding box center [588, 680] width 465 height 15
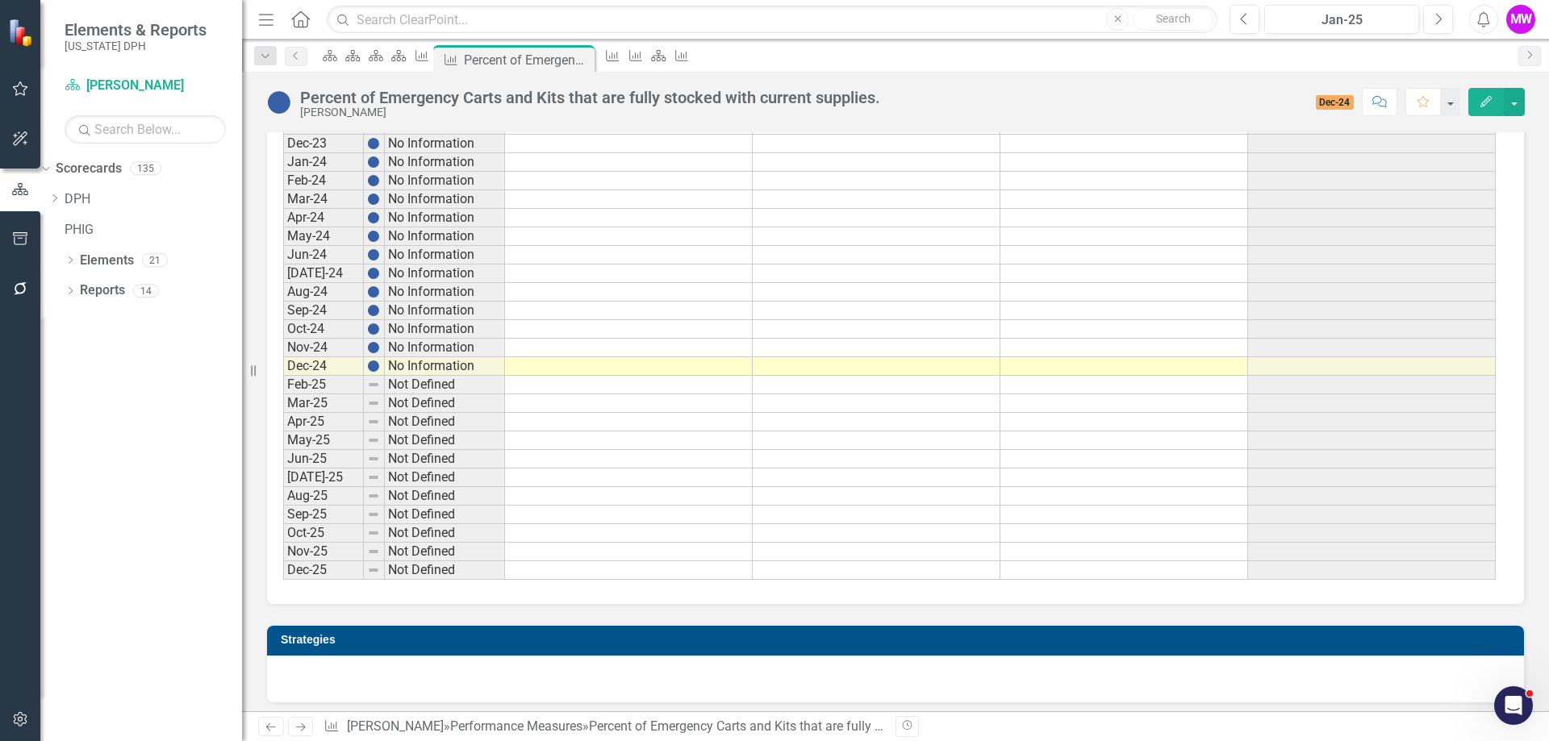
scroll to position [1290, 0]
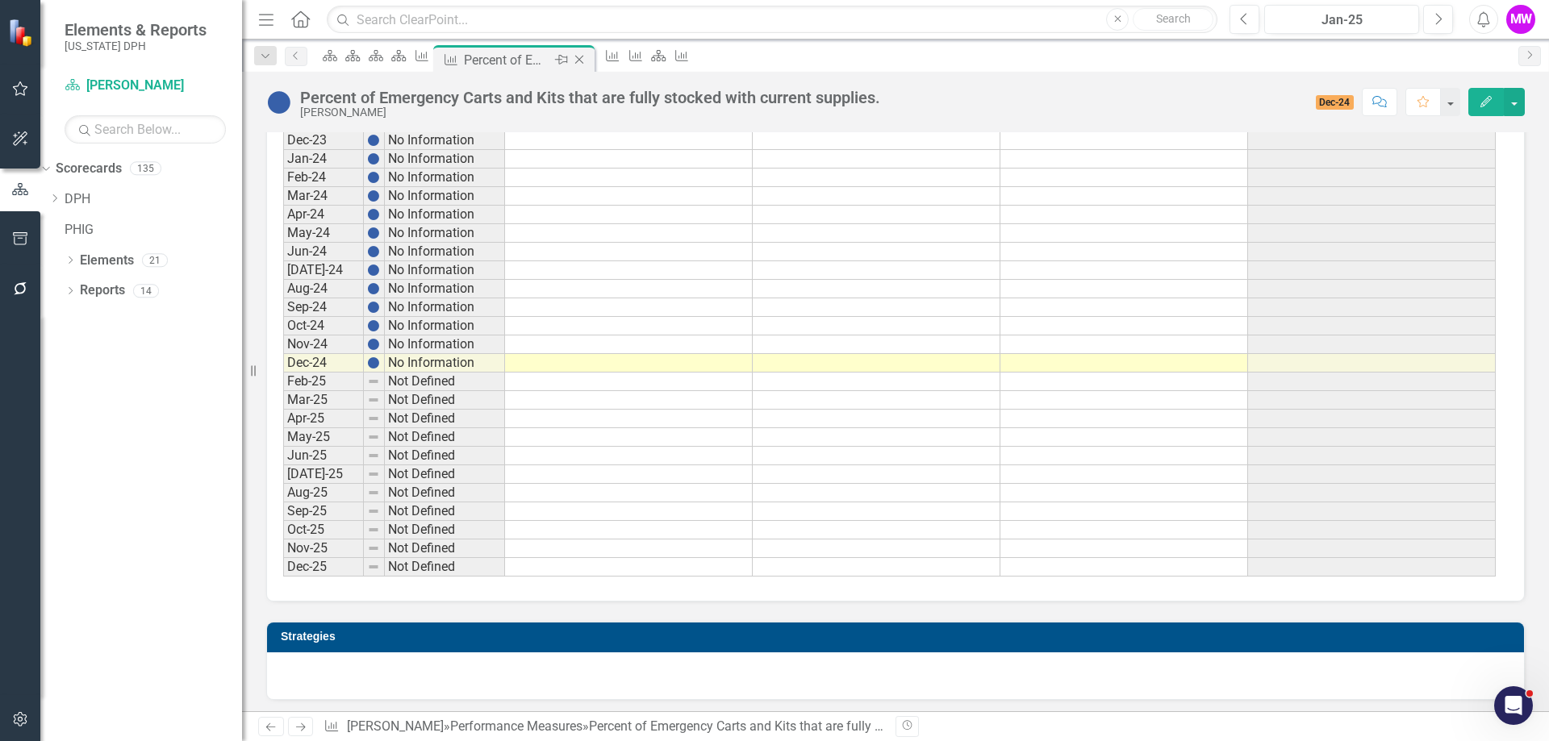
click at [587, 59] on icon "Close" at bounding box center [579, 59] width 16 height 13
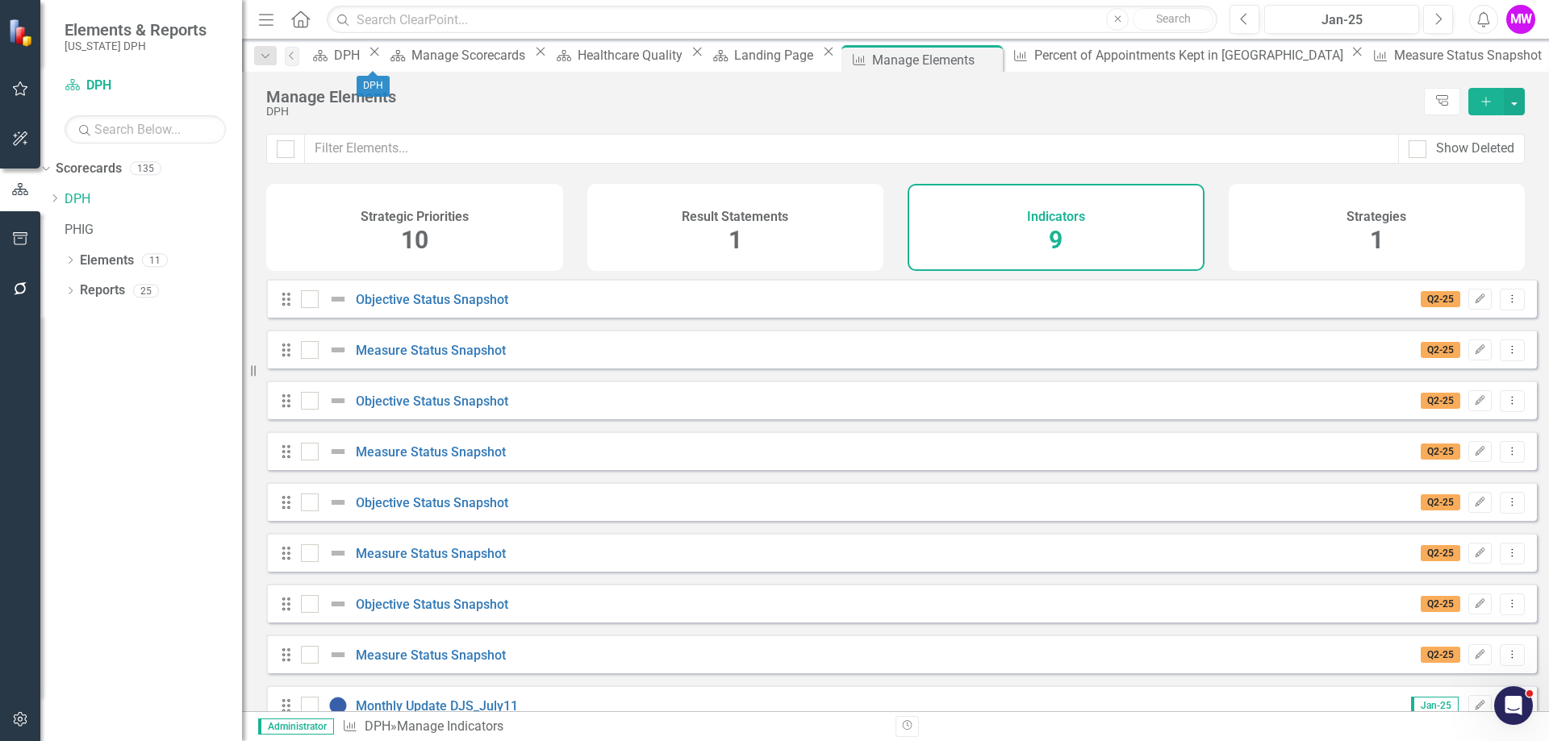
click at [382, 58] on icon "Close" at bounding box center [374, 51] width 16 height 13
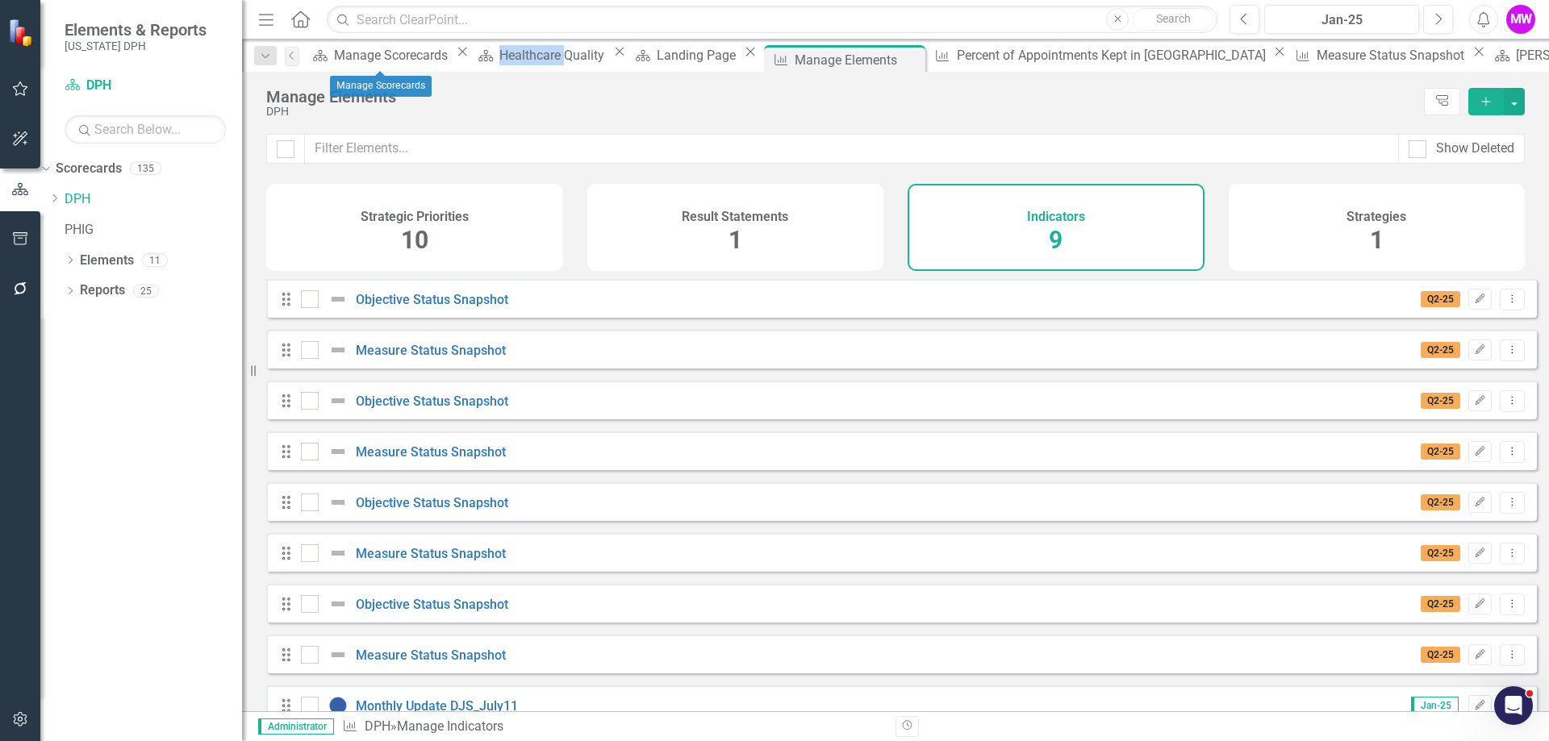
click at [452, 58] on div "Close" at bounding box center [462, 51] width 20 height 13
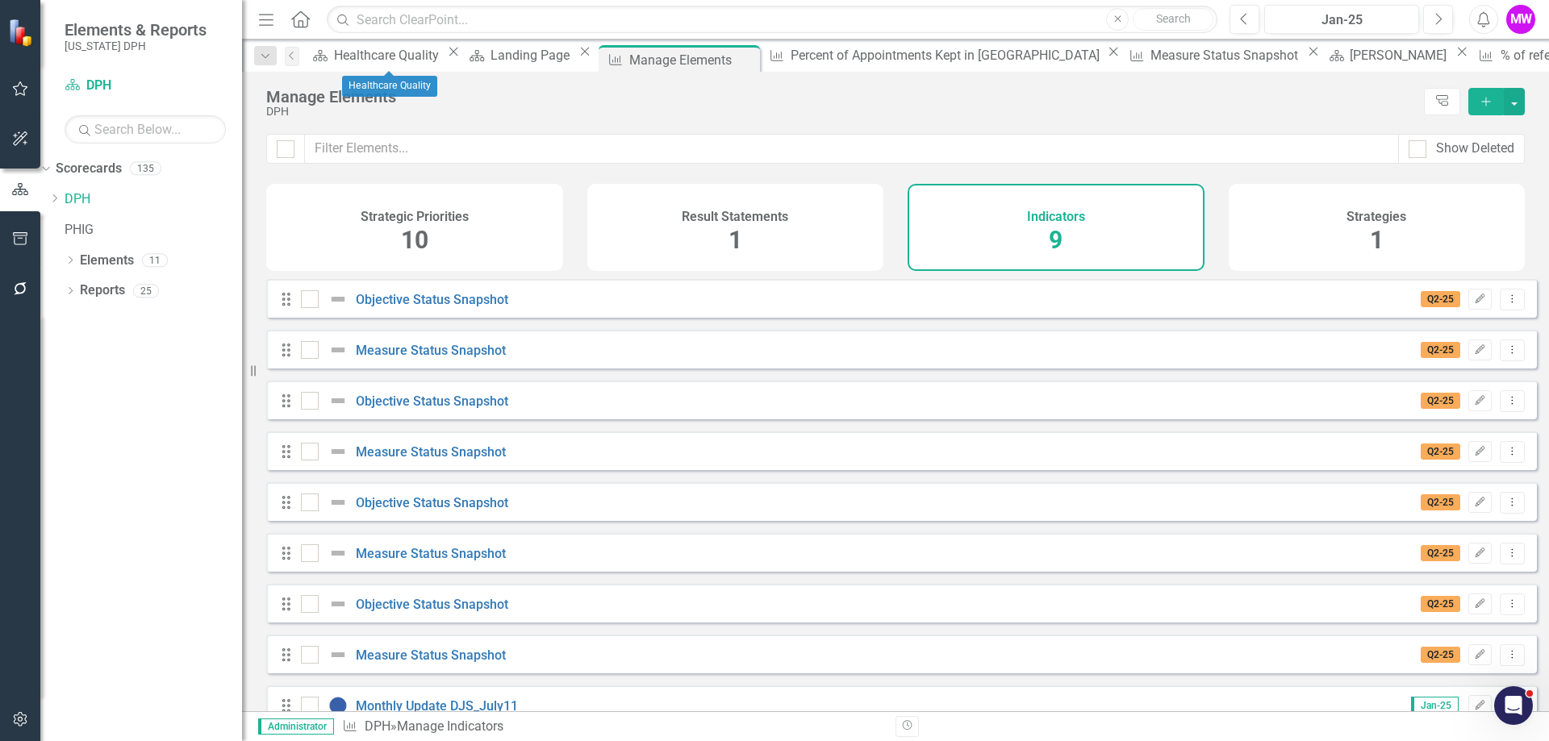
click at [445, 53] on icon "Close" at bounding box center [453, 51] width 16 height 13
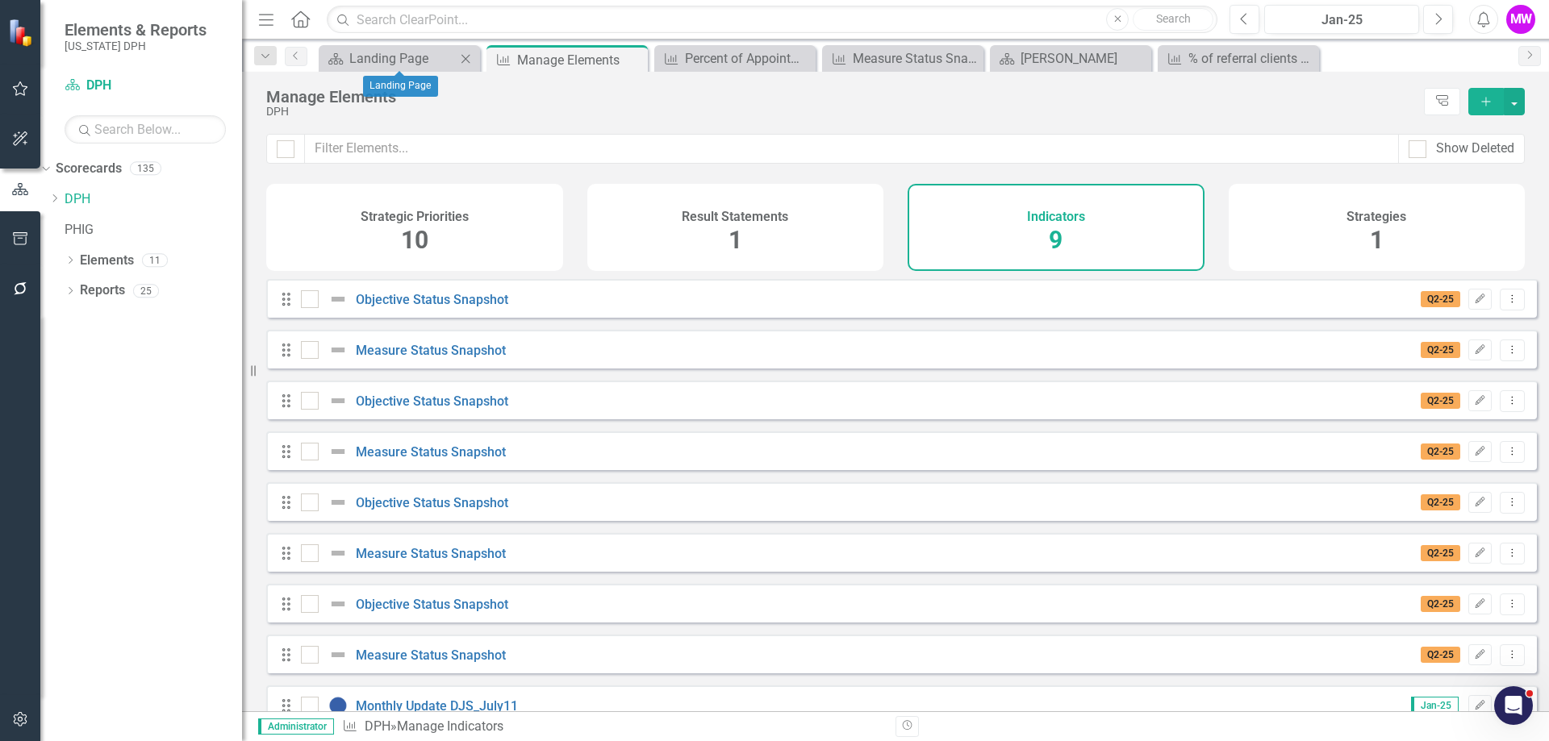
click at [464, 56] on icon "Close" at bounding box center [465, 58] width 16 height 13
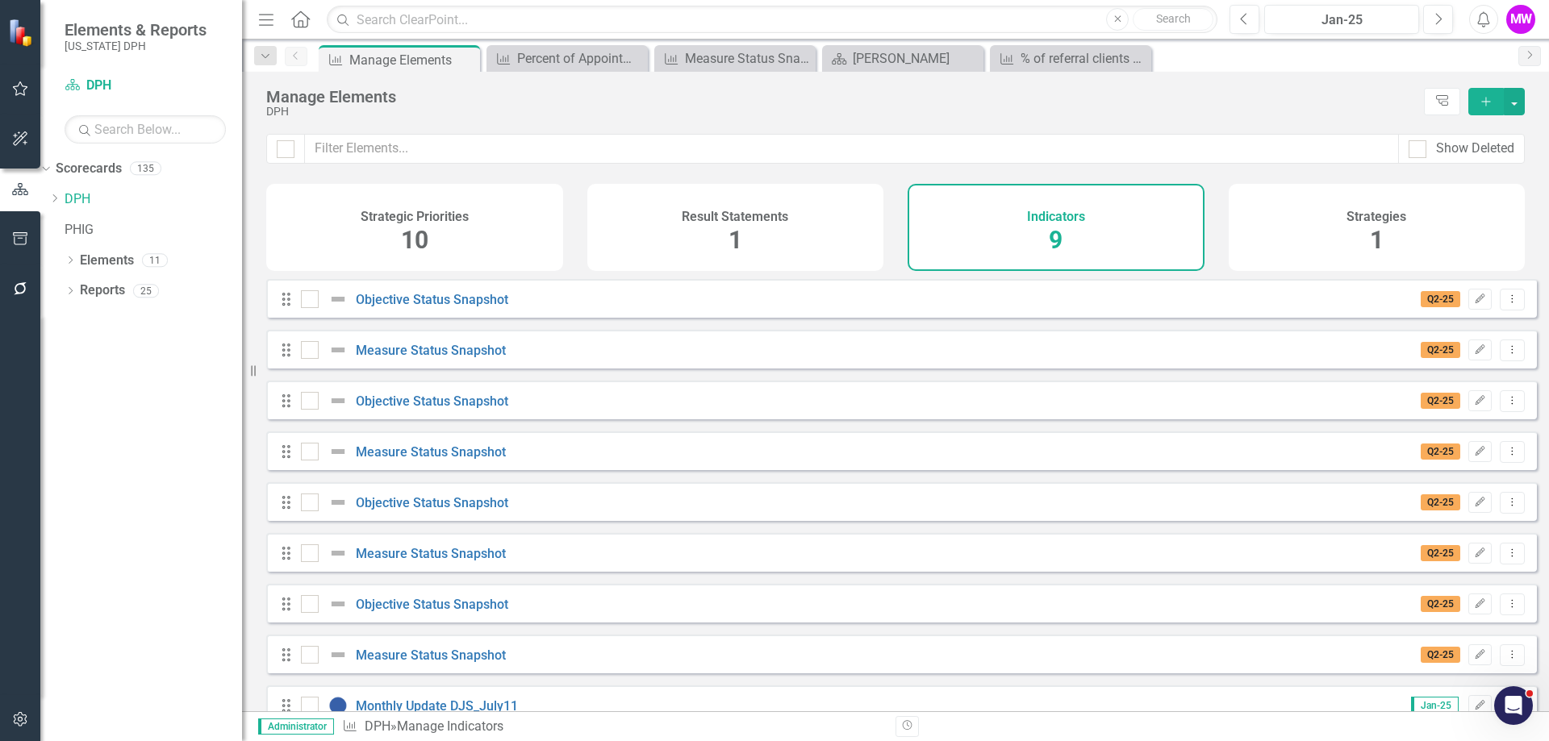
click at [0, 0] on icon "Close" at bounding box center [0, 0] width 0 height 0
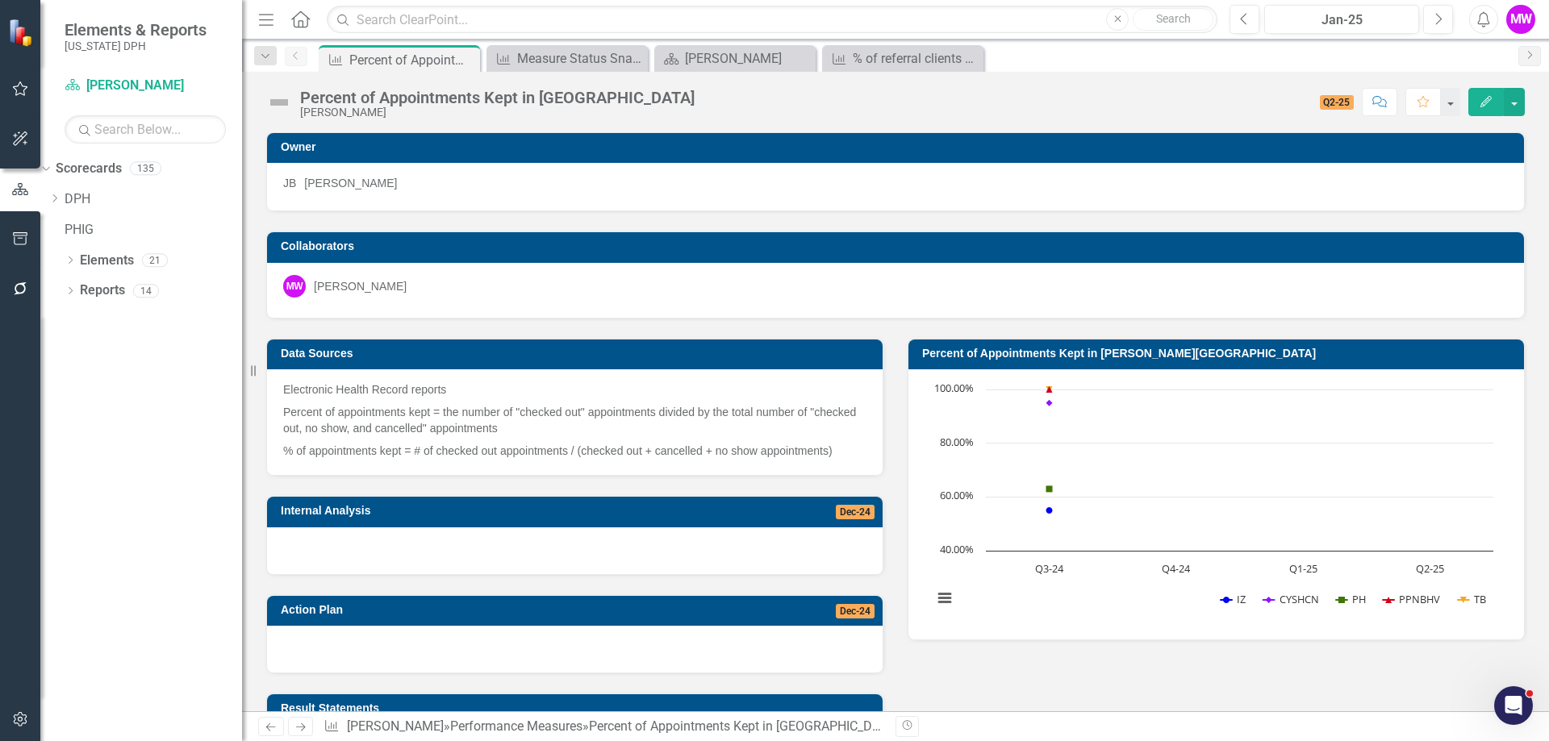
click at [0, 0] on icon "Close" at bounding box center [0, 0] width 0 height 0
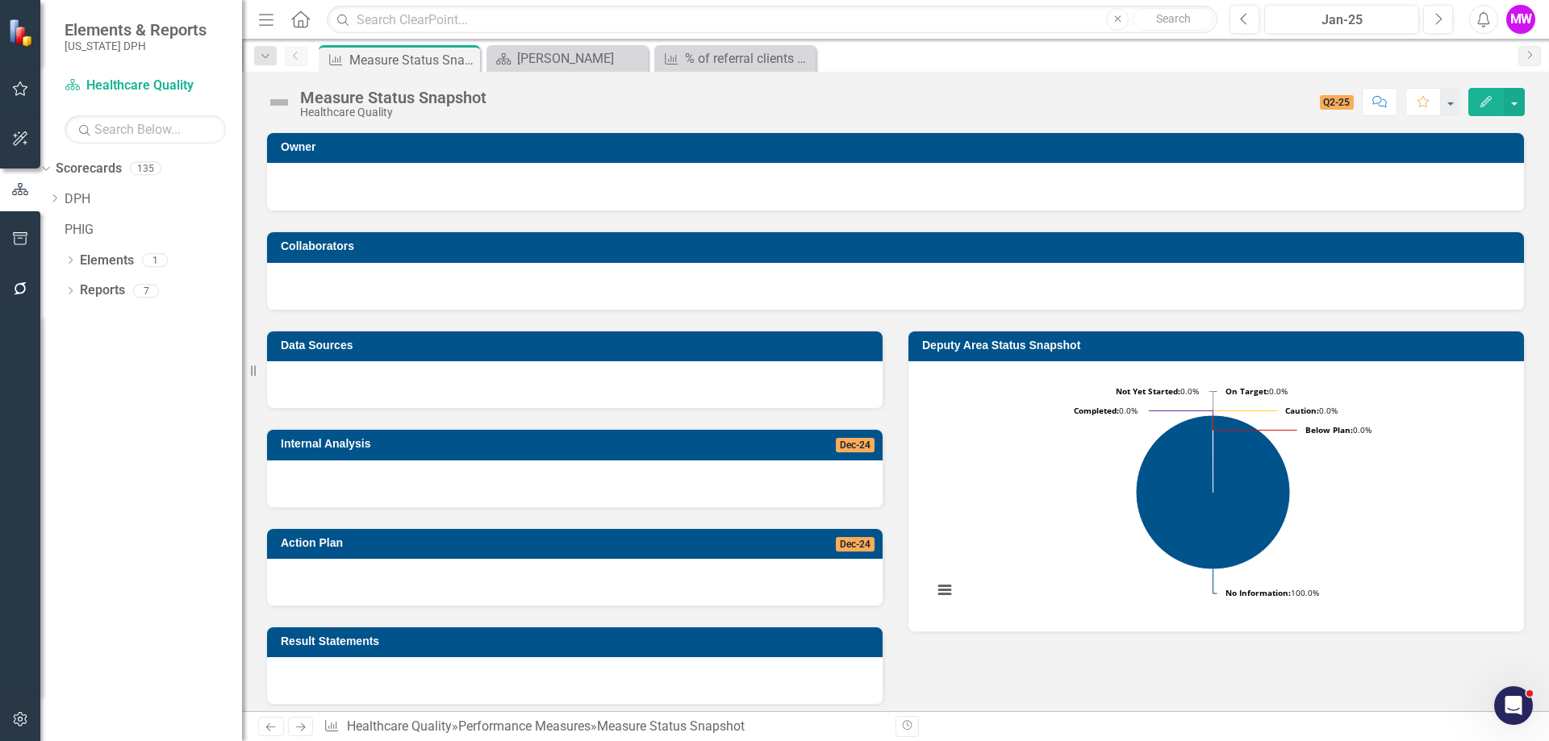
click at [0, 0] on icon "Close" at bounding box center [0, 0] width 0 height 0
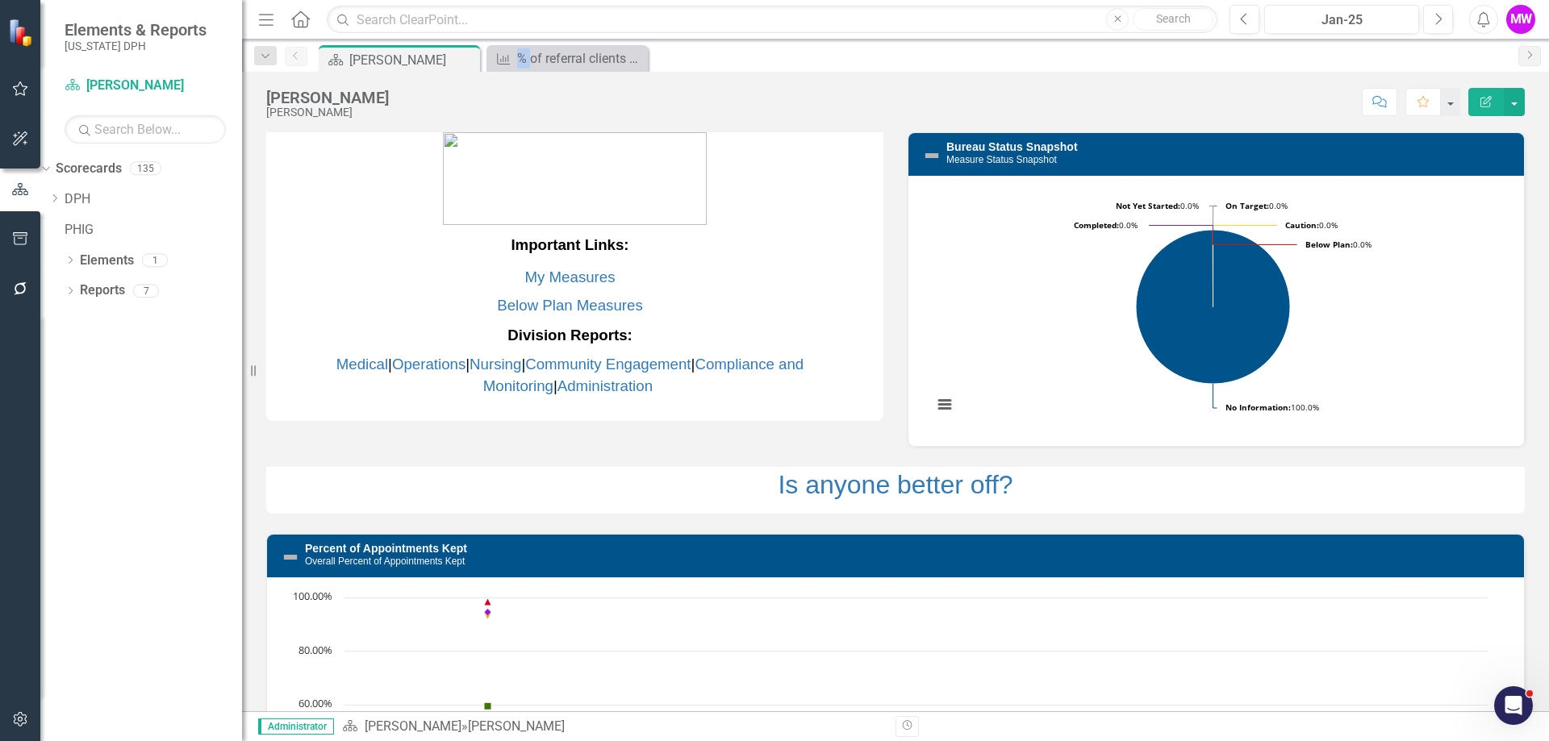
click at [0, 0] on icon "Close" at bounding box center [0, 0] width 0 height 0
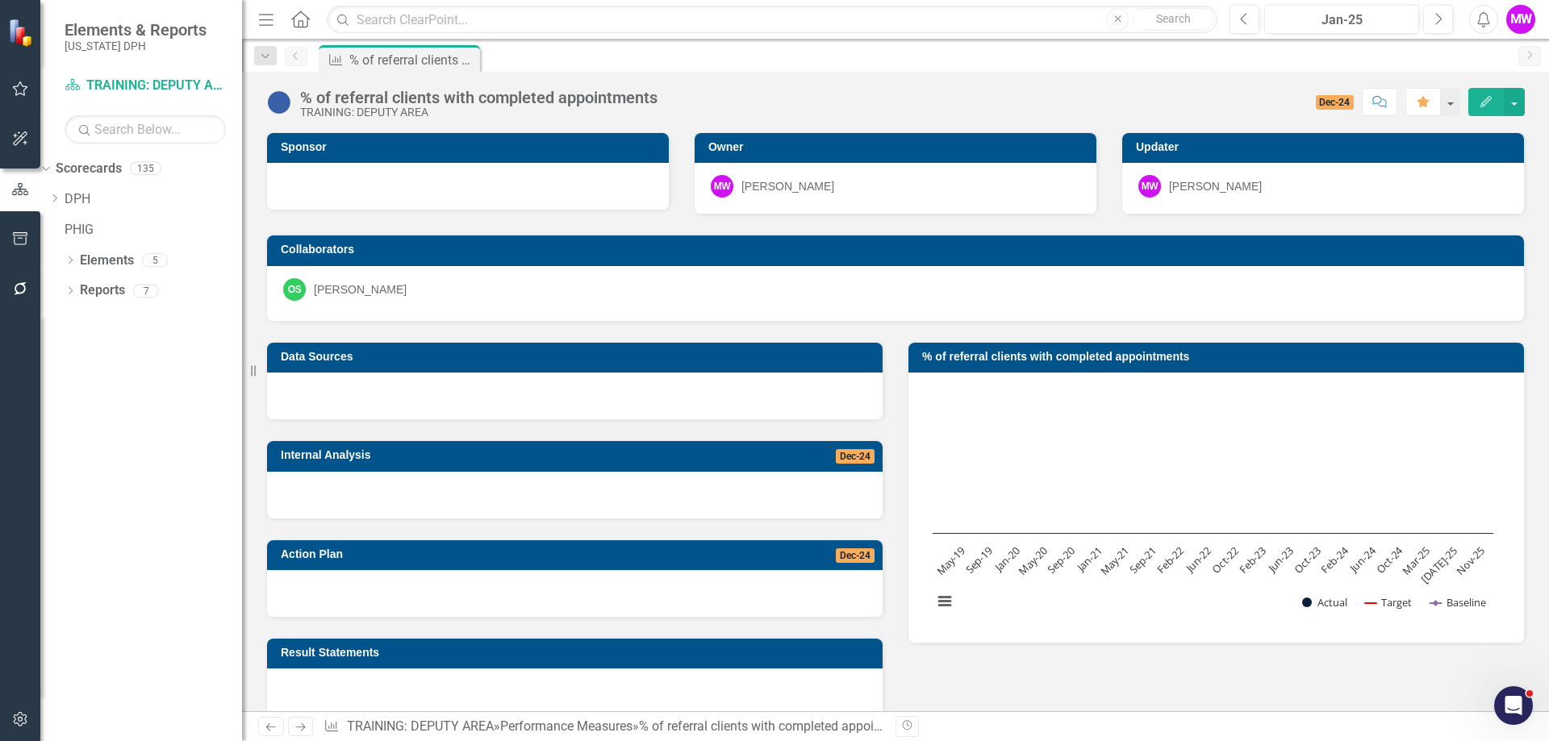
click at [0, 0] on icon at bounding box center [0, 0] width 0 height 0
click at [464, 56] on icon "Pin" at bounding box center [467, 61] width 16 height 13
click at [465, 60] on icon "Pin" at bounding box center [466, 60] width 13 height 16
click at [462, 60] on icon at bounding box center [468, 62] width 13 height 10
click at [462, 60] on icon "Pin" at bounding box center [466, 60] width 13 height 16
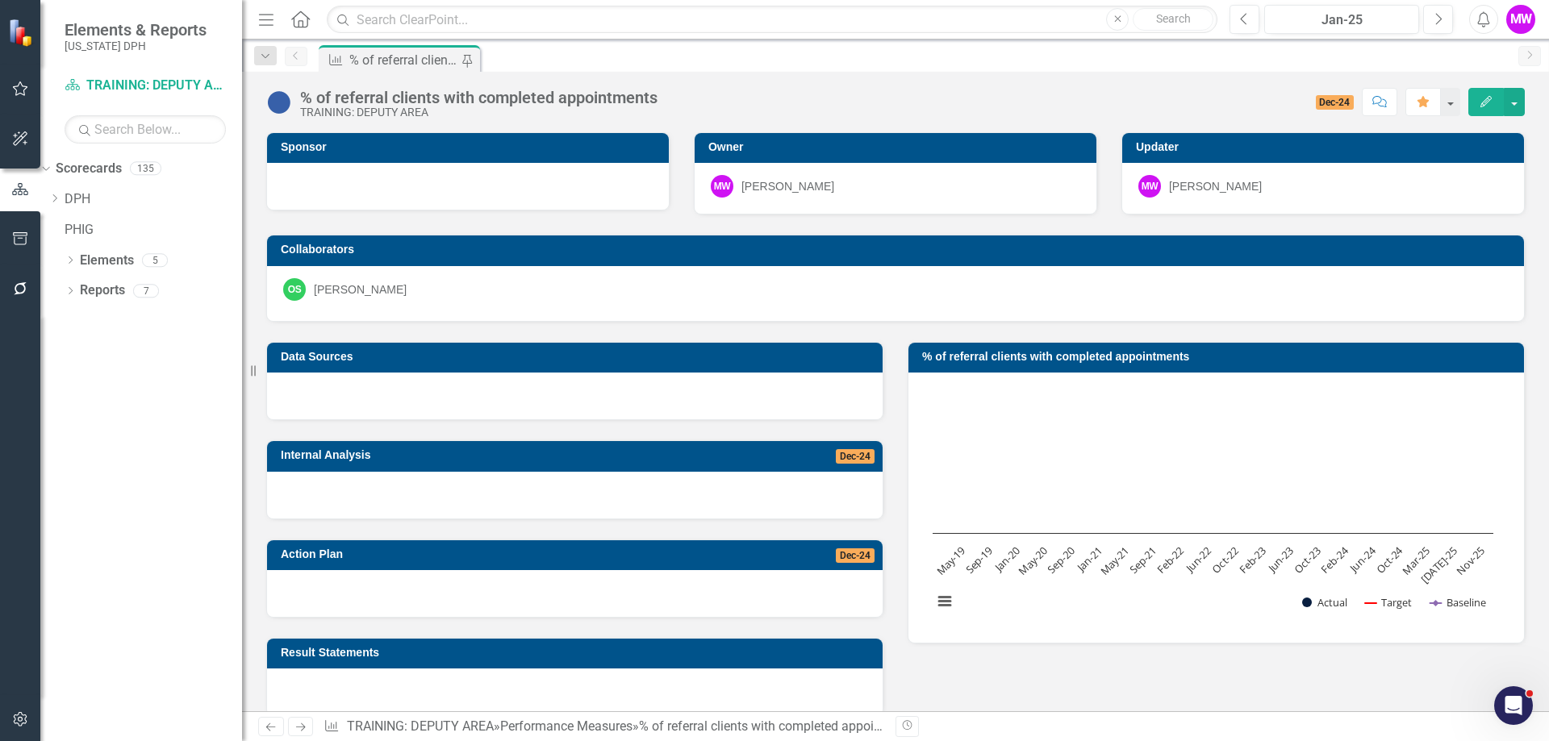
click at [313, 26] on div "Menu Home Search Close Search" at bounding box center [733, 19] width 959 height 31
click at [302, 27] on icon "Home" at bounding box center [300, 18] width 21 height 17
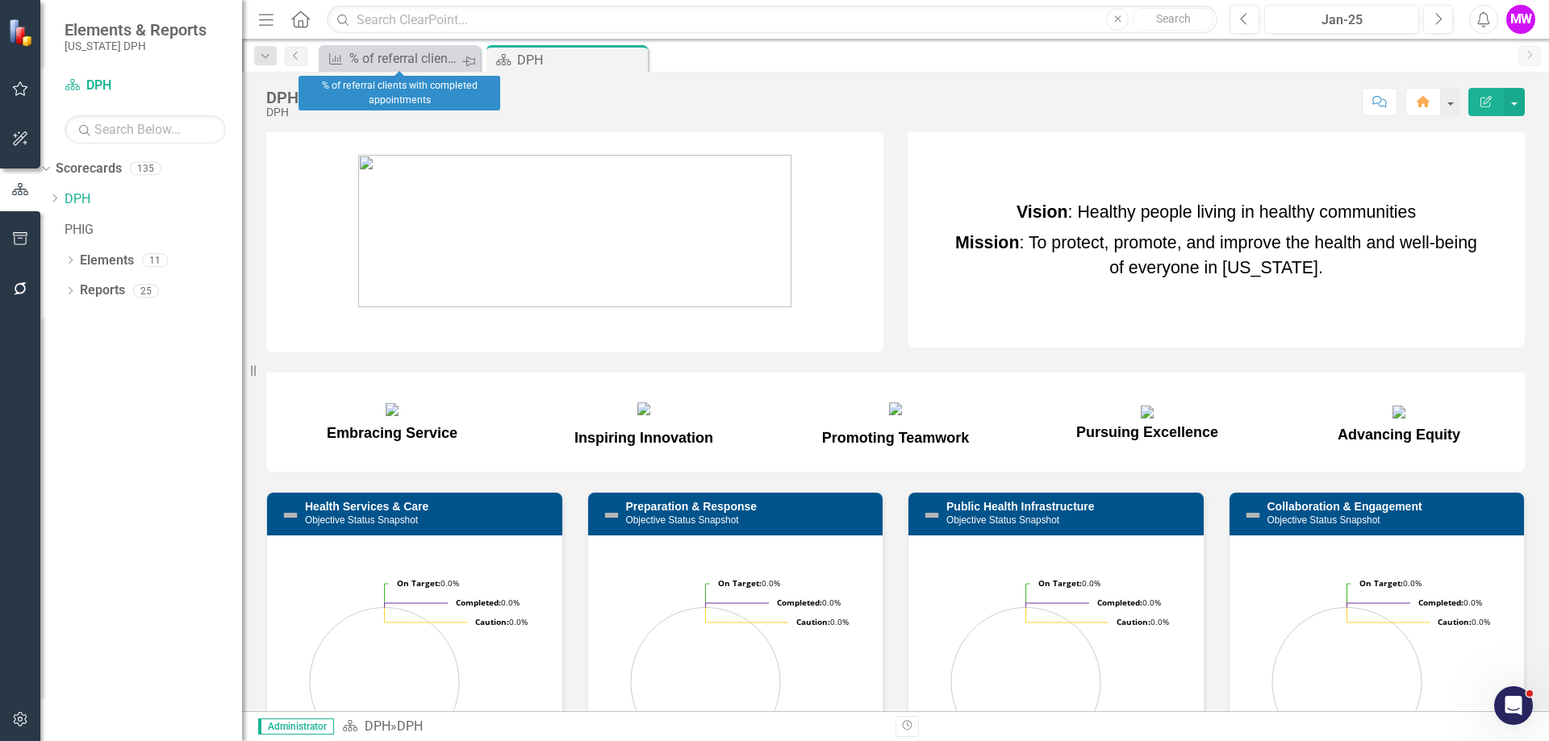
click at [465, 59] on icon "Pin" at bounding box center [468, 61] width 13 height 16
click at [465, 59] on icon "Close" at bounding box center [465, 58] width 16 height 13
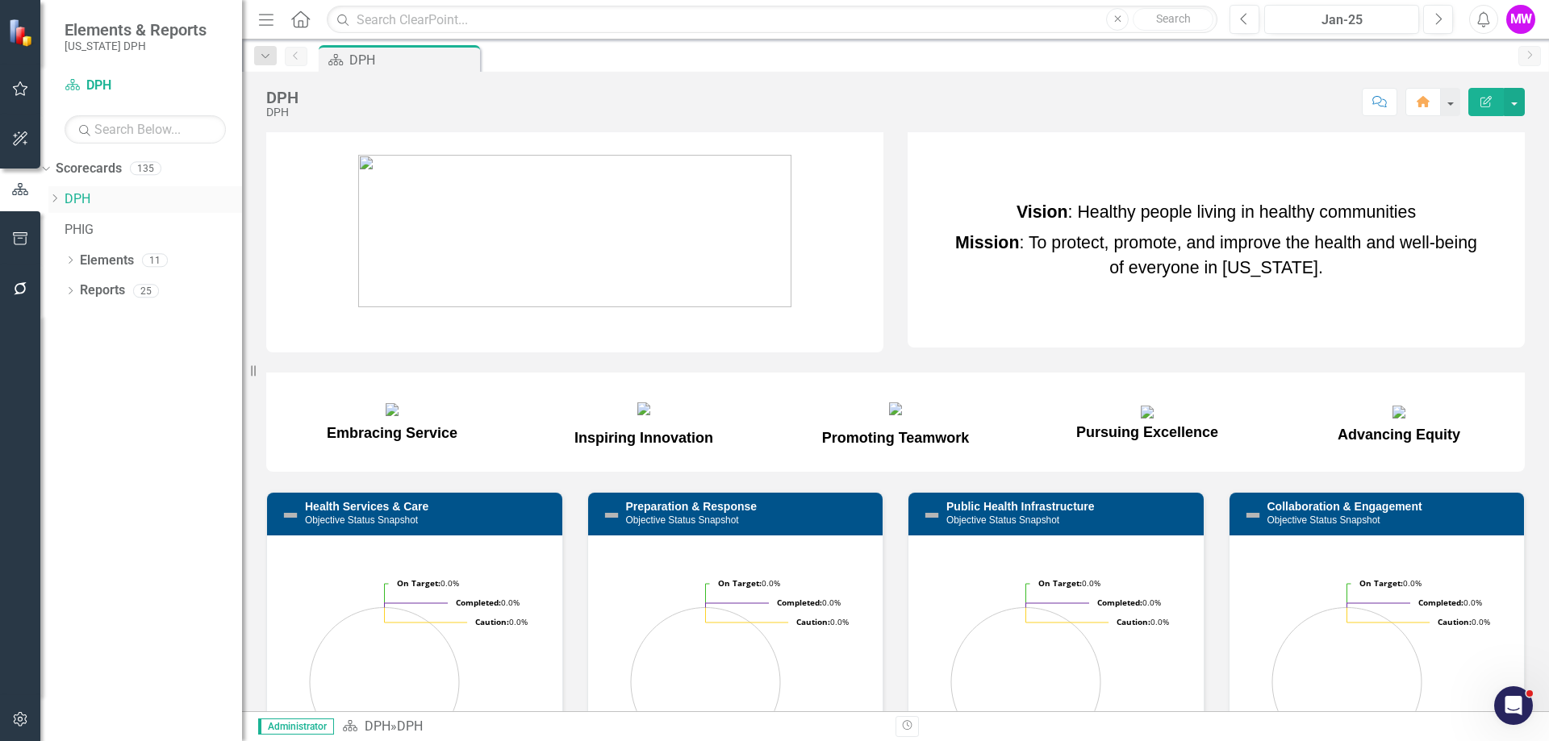
click at [60, 205] on div "Dropdown" at bounding box center [54, 200] width 12 height 14
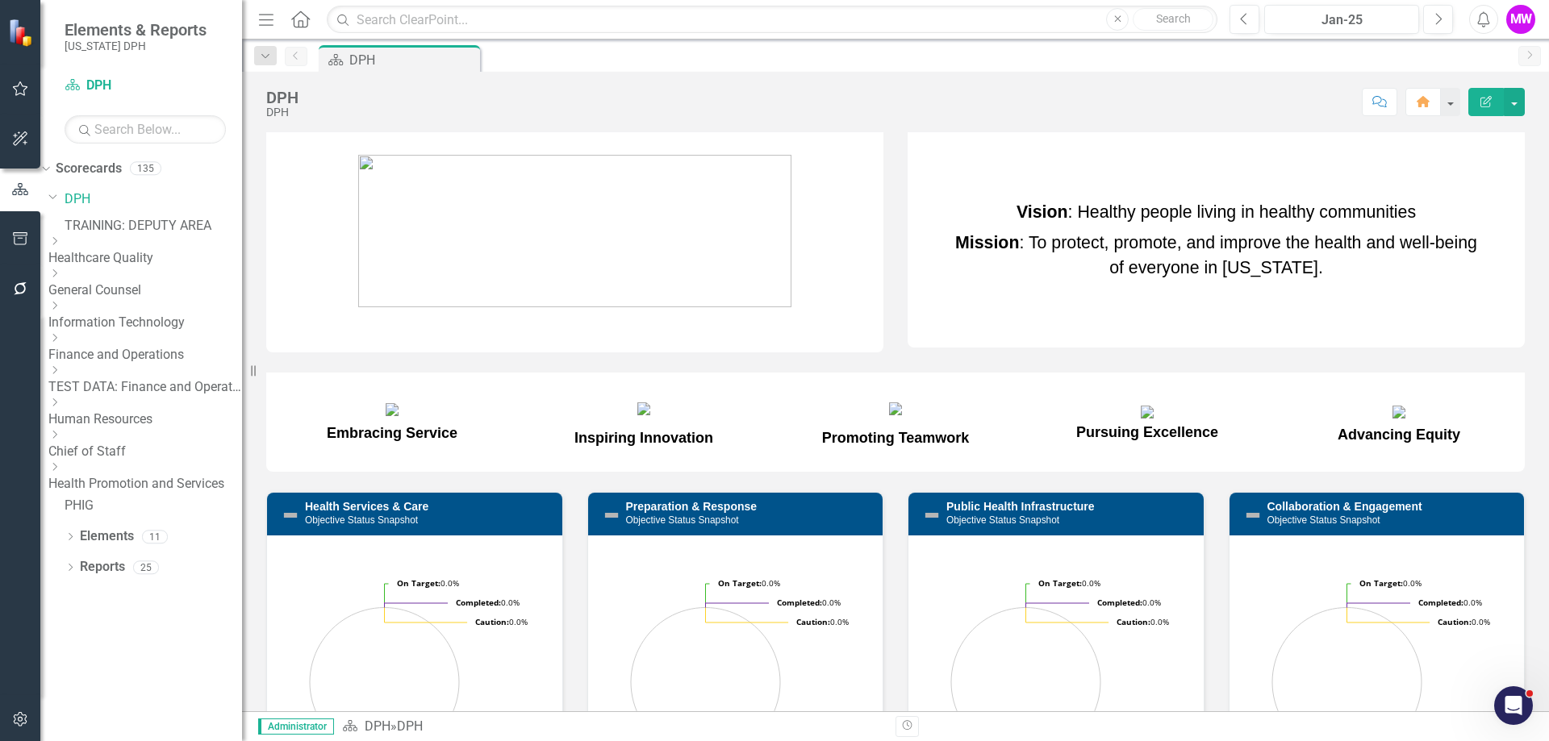
click at [139, 231] on link "TRAINING: DEPUTY AREA" at bounding box center [153, 226] width 177 height 19
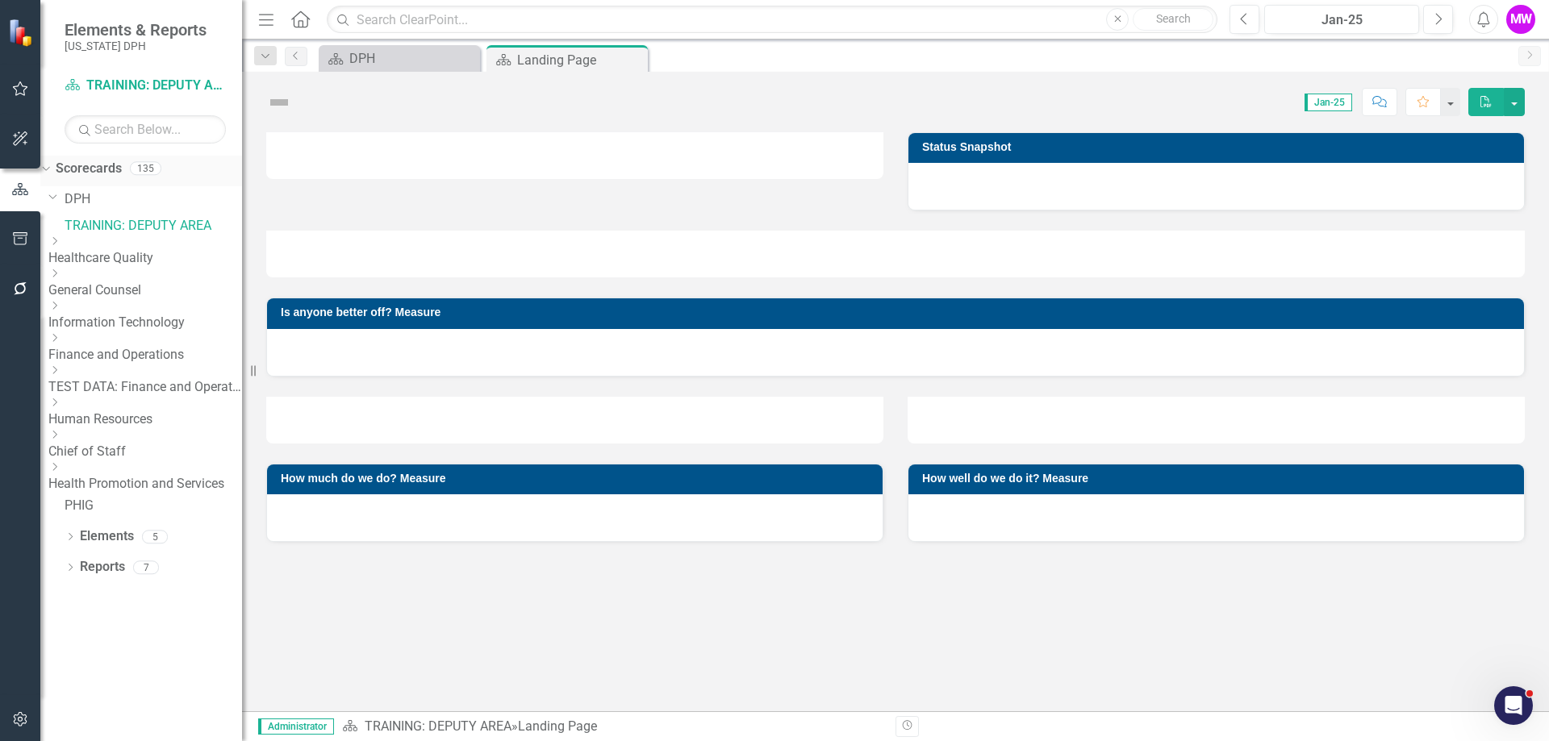
click at [48, 169] on icon "Dropdown" at bounding box center [44, 167] width 9 height 11
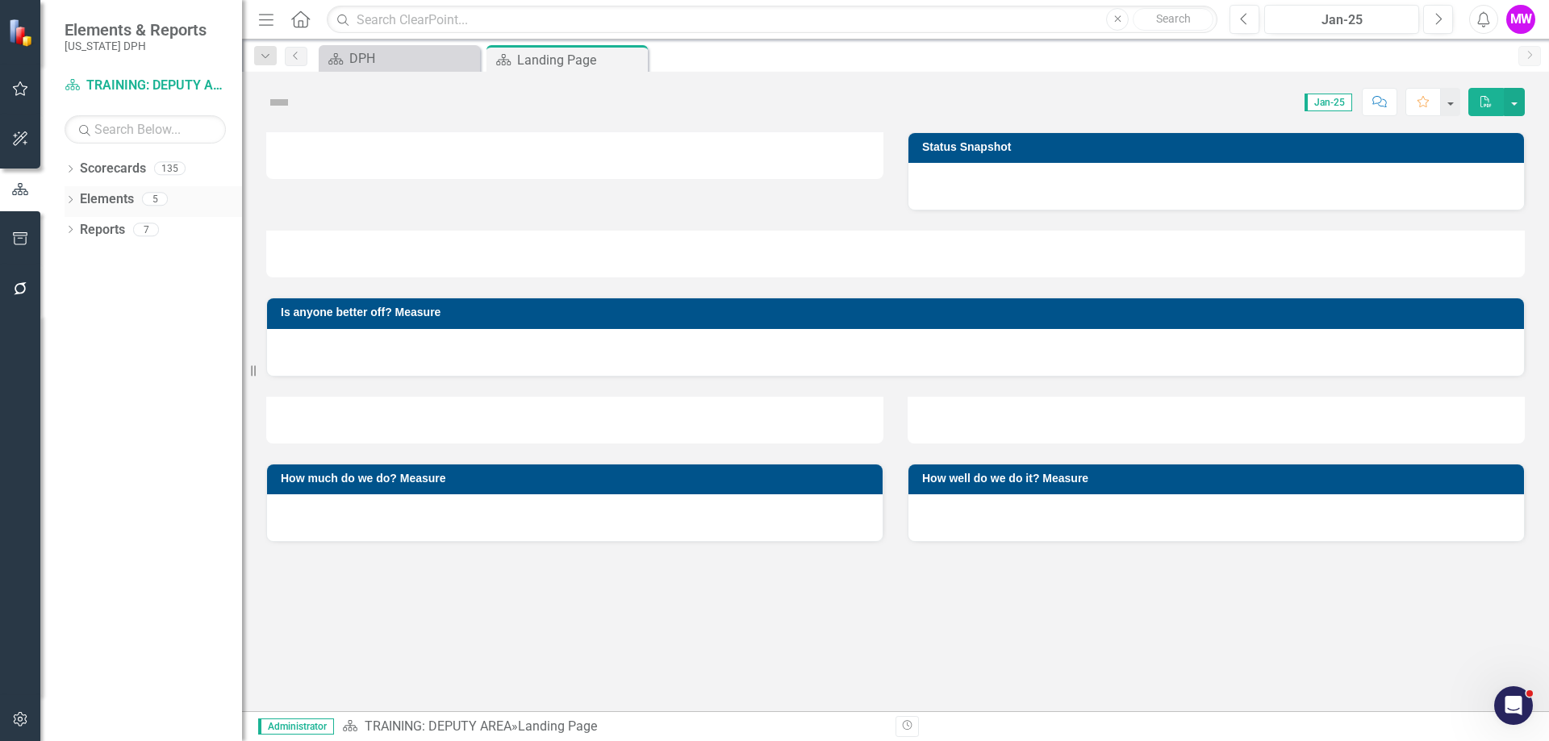
click at [91, 200] on link "Elements" at bounding box center [107, 199] width 54 height 19
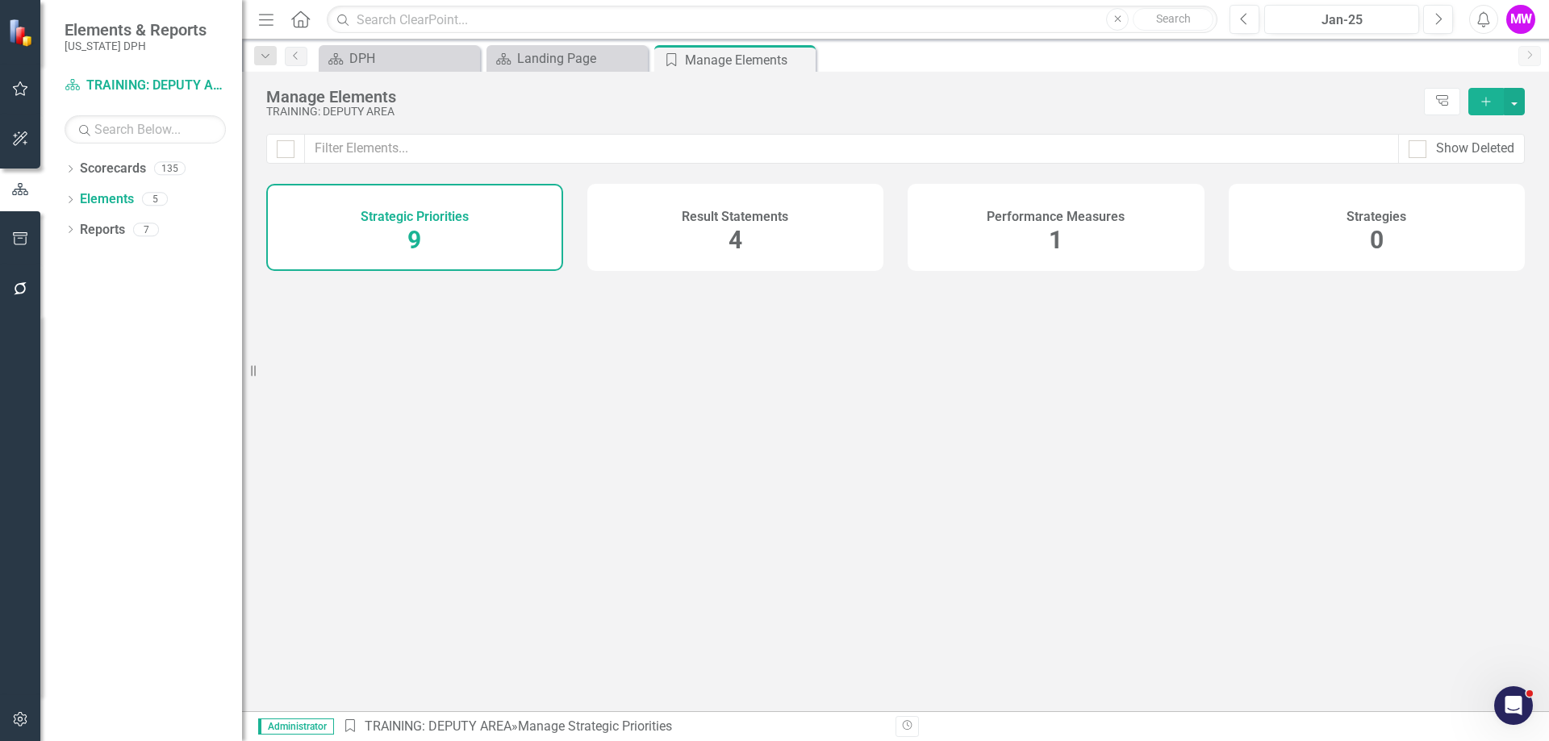
click at [1052, 240] on span "1" at bounding box center [1055, 240] width 14 height 28
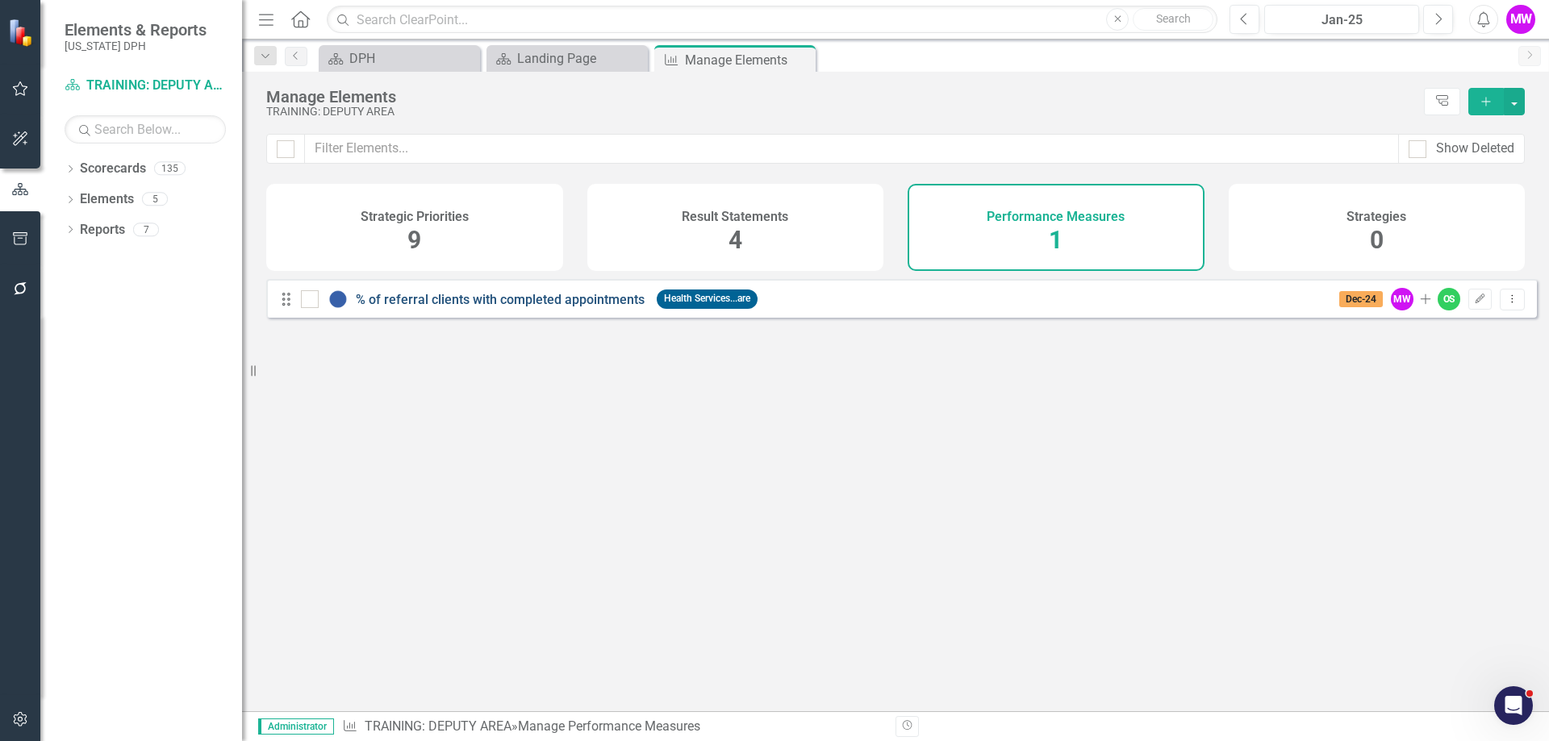
click at [440, 307] on link "% of referral clients with completed appointments" at bounding box center [500, 299] width 289 height 15
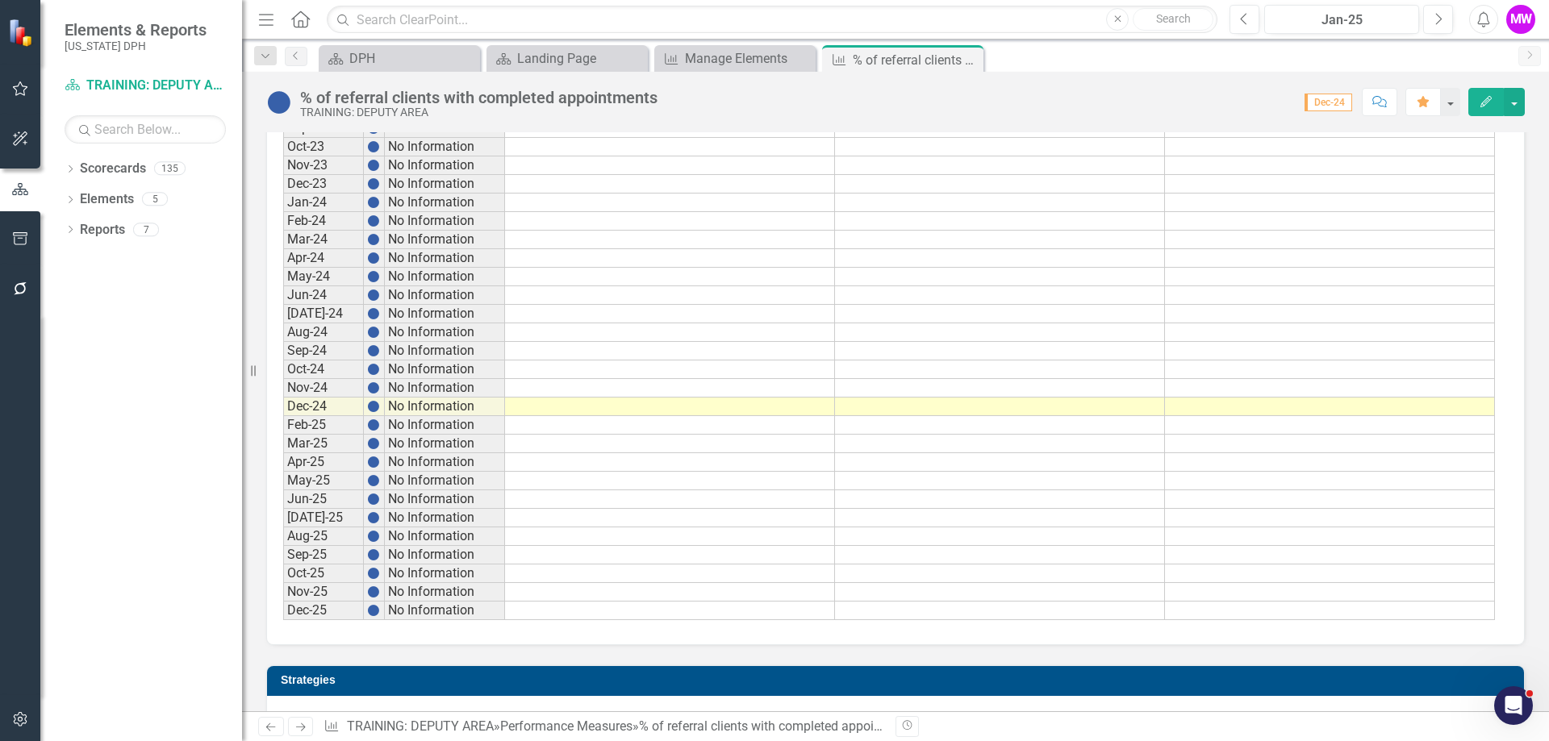
scroll to position [1290, 0]
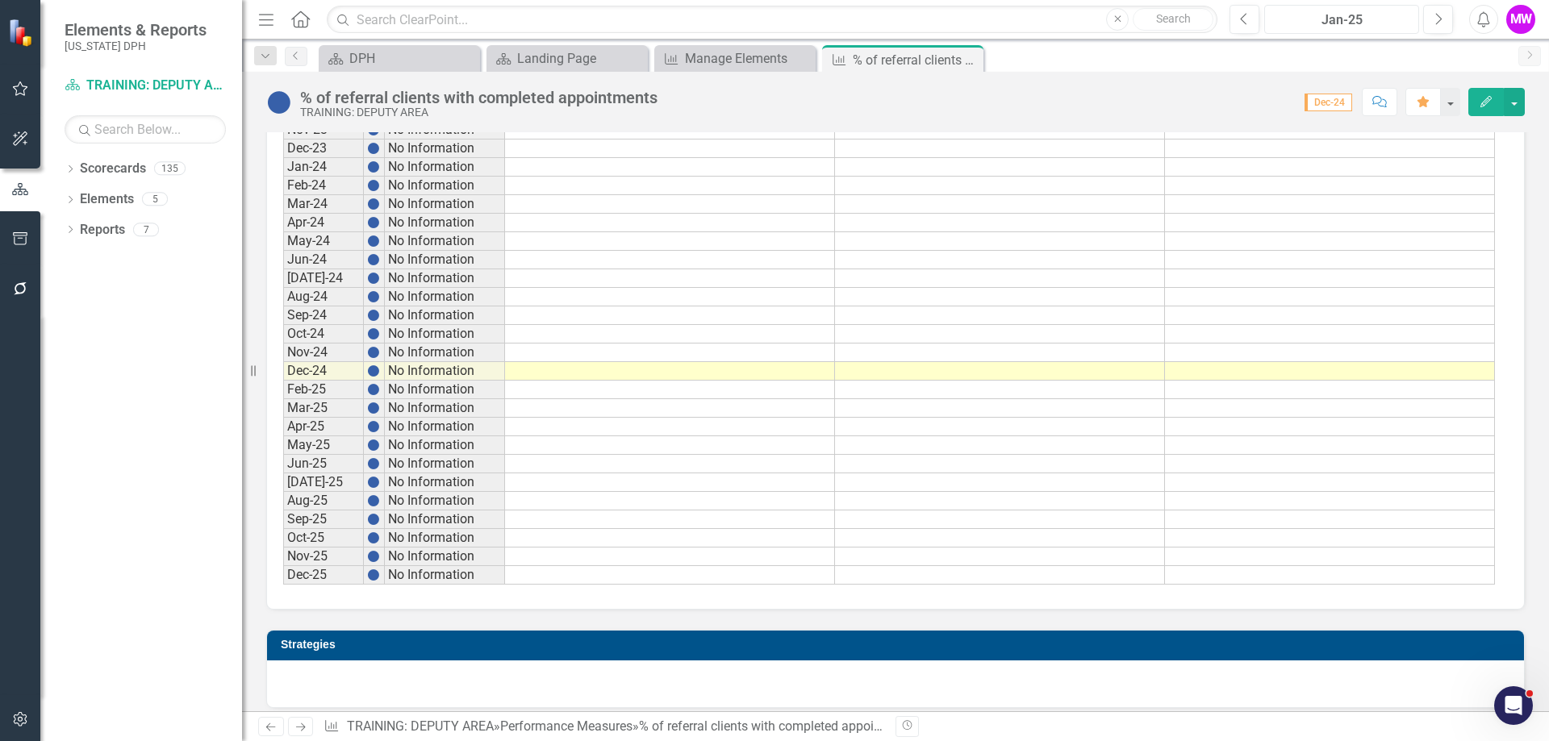
click at [1338, 19] on div "Jan-25" at bounding box center [1341, 19] width 144 height 19
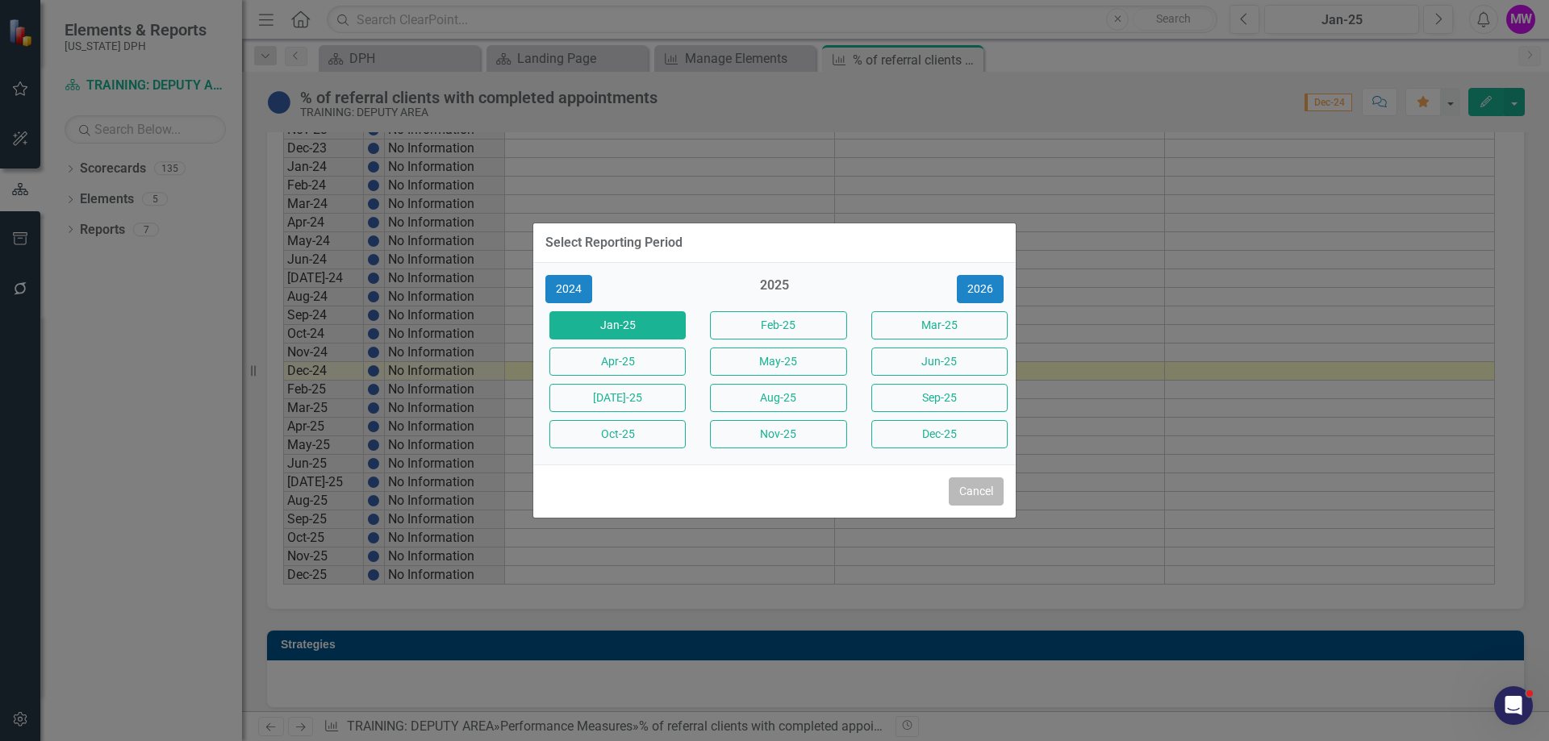
click at [976, 495] on button "Cancel" at bounding box center [975, 491] width 55 height 28
